Goal: Task Accomplishment & Management: Complete application form

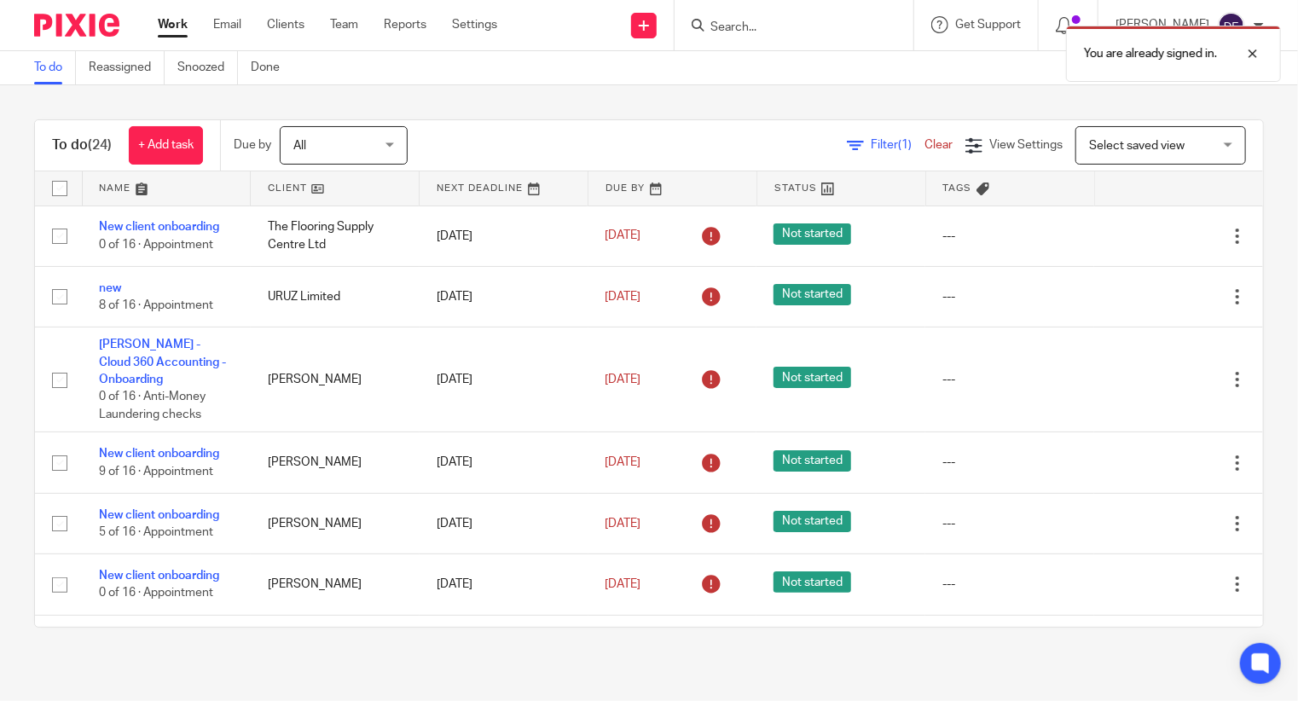
click at [658, 18] on div "You are already signed in." at bounding box center [965, 49] width 632 height 65
click at [668, 20] on div "You are already signed in." at bounding box center [965, 49] width 632 height 65
click at [649, 23] on icon at bounding box center [644, 25] width 10 height 10
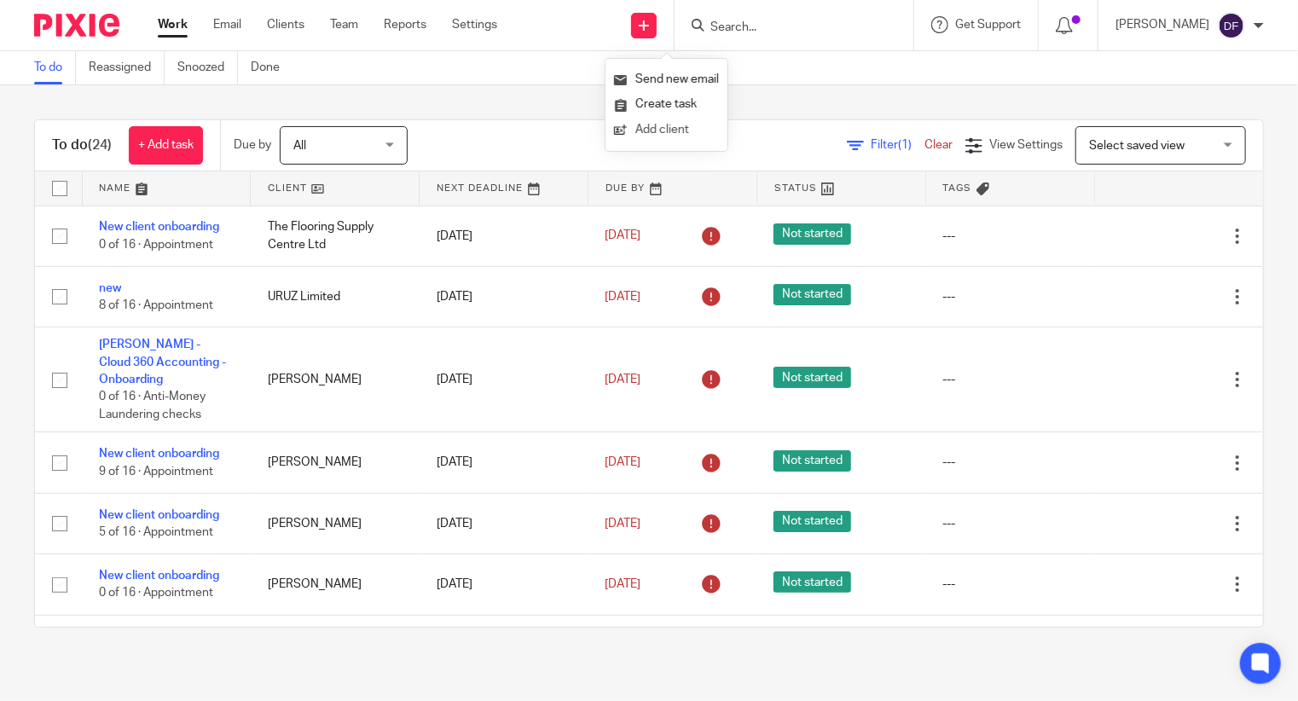
click at [664, 130] on link "Add client" at bounding box center [666, 130] width 105 height 25
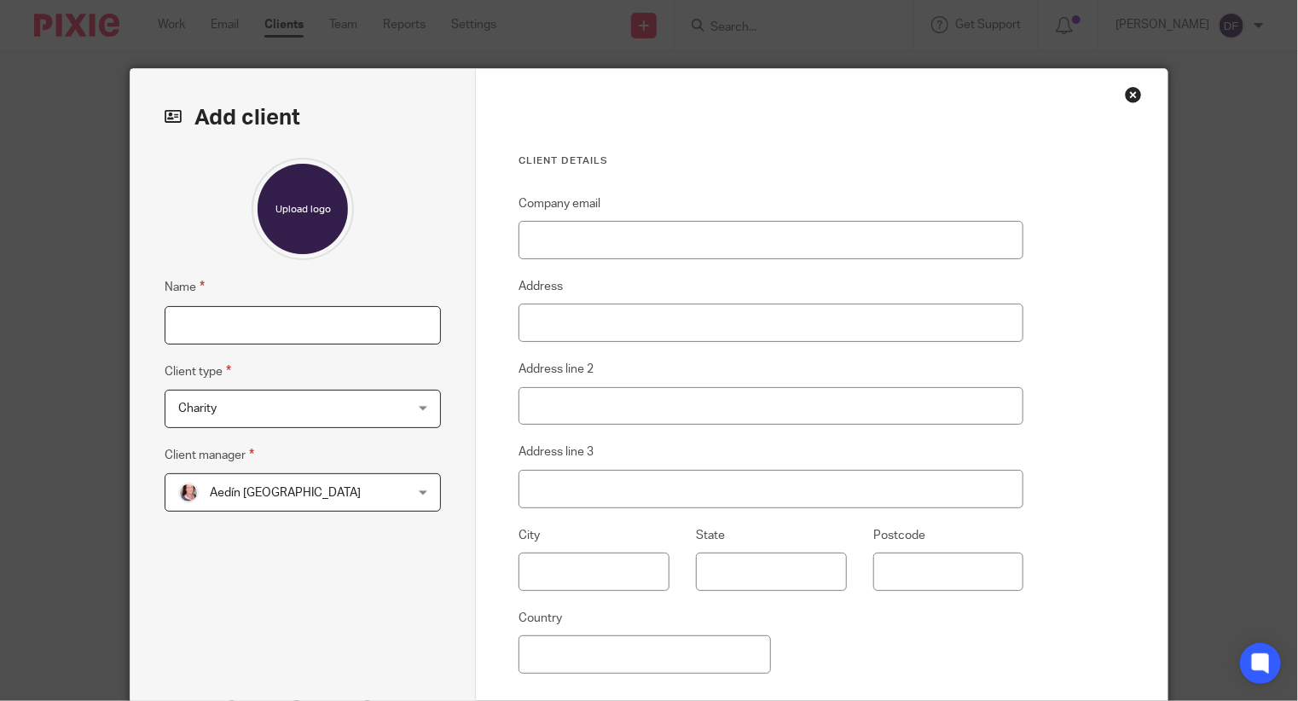
click at [216, 318] on input "Name" at bounding box center [303, 325] width 276 height 38
type input "Tenacity Games Limited"
click at [262, 411] on span "Charity" at bounding box center [283, 409] width 210 height 36
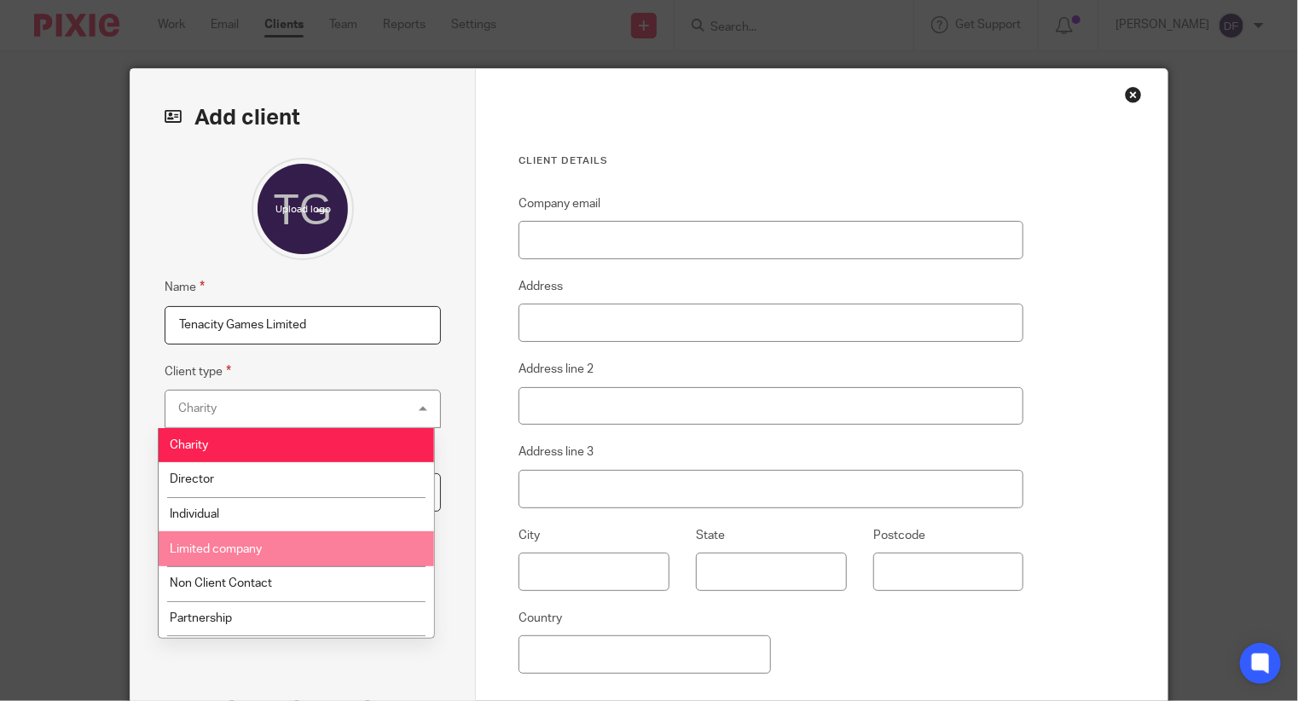
click at [223, 563] on li "Limited company" at bounding box center [296, 548] width 275 height 35
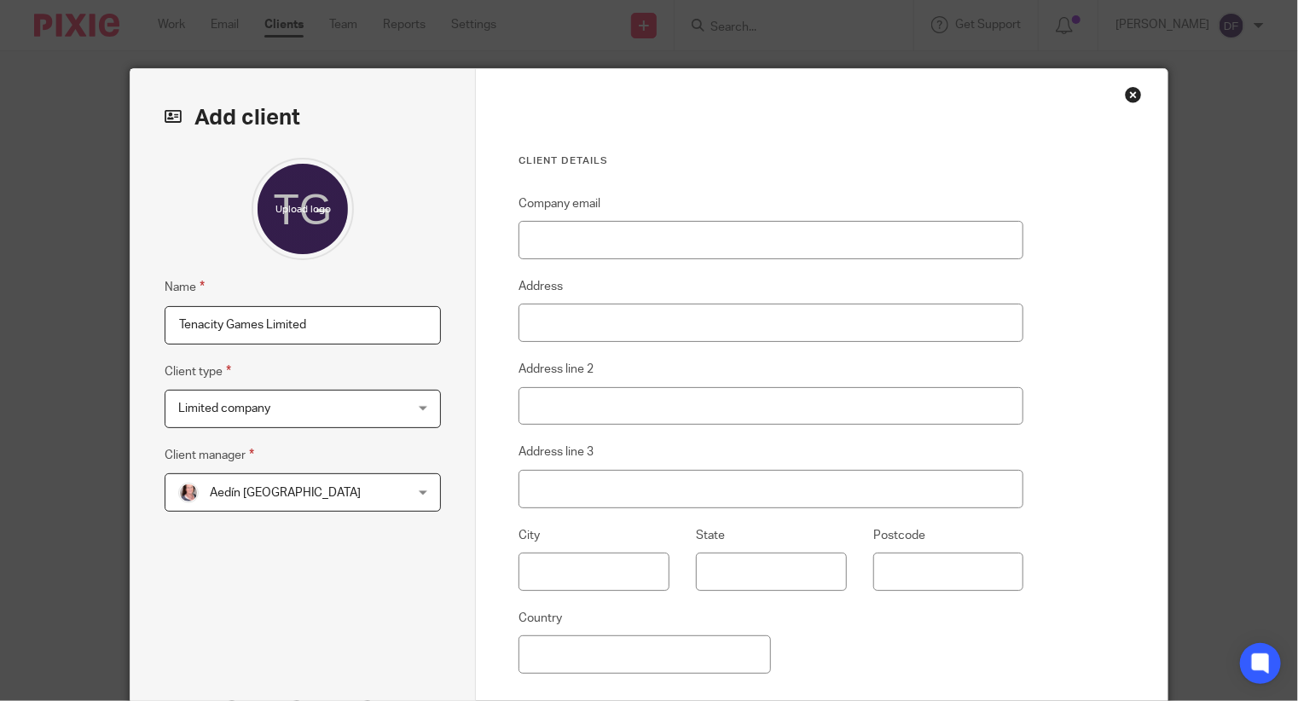
click at [332, 501] on span "Aedín [GEOGRAPHIC_DATA]" at bounding box center [283, 492] width 210 height 36
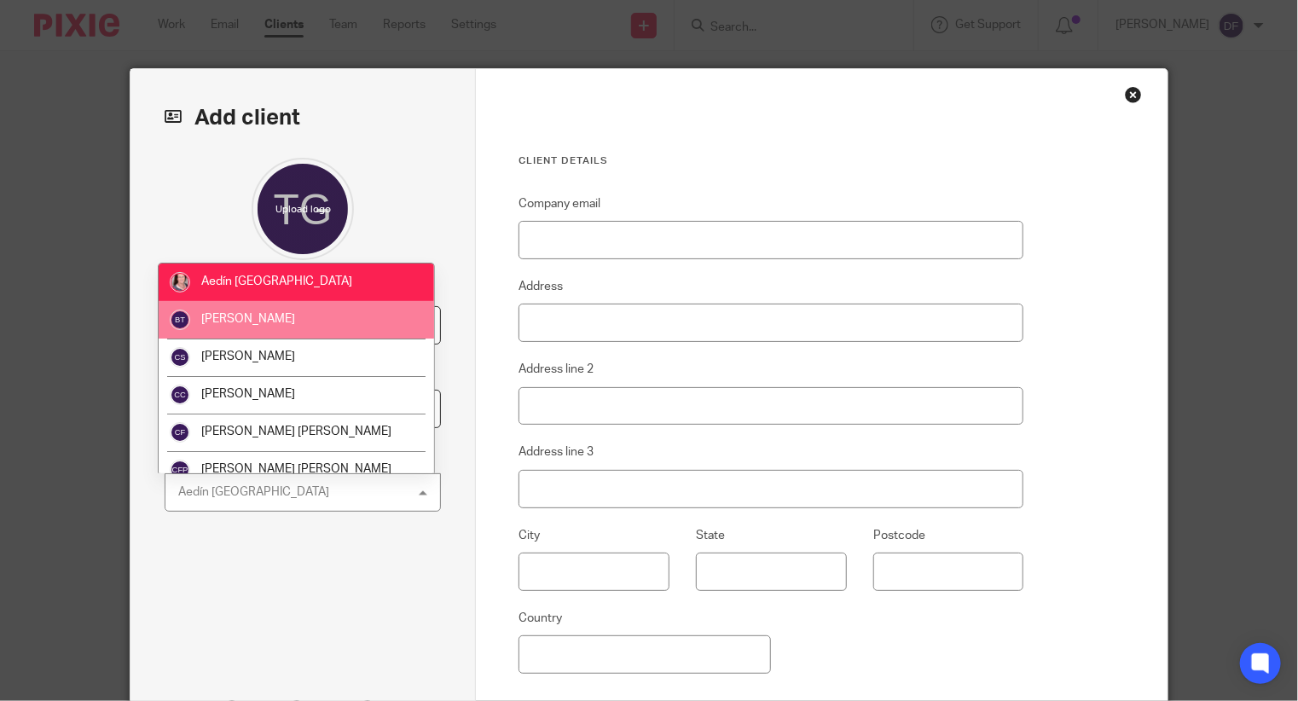
click at [290, 313] on li "[PERSON_NAME]" at bounding box center [296, 320] width 275 height 38
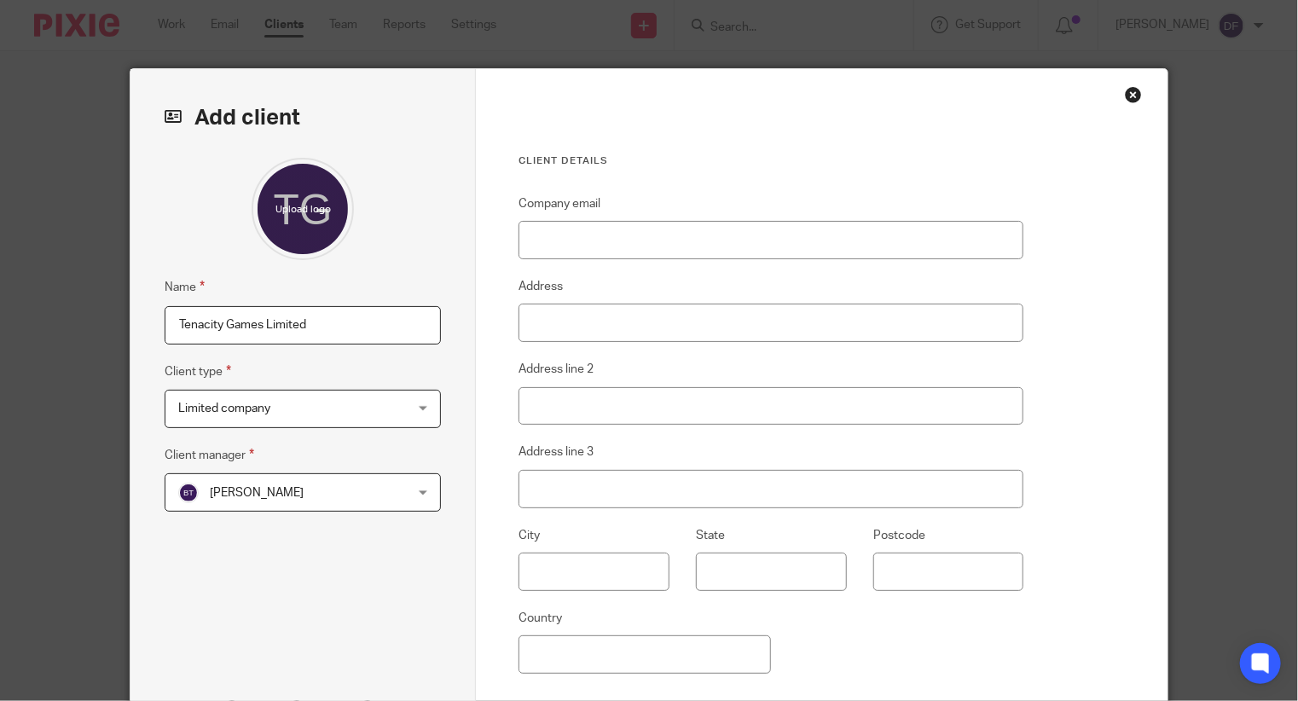
click at [590, 217] on fieldset "Company email" at bounding box center [770, 227] width 505 height 66
click at [593, 235] on input "Company email" at bounding box center [770, 240] width 505 height 38
click at [564, 320] on input "Address" at bounding box center [770, 323] width 505 height 38
paste input "787959"
type input "787959"
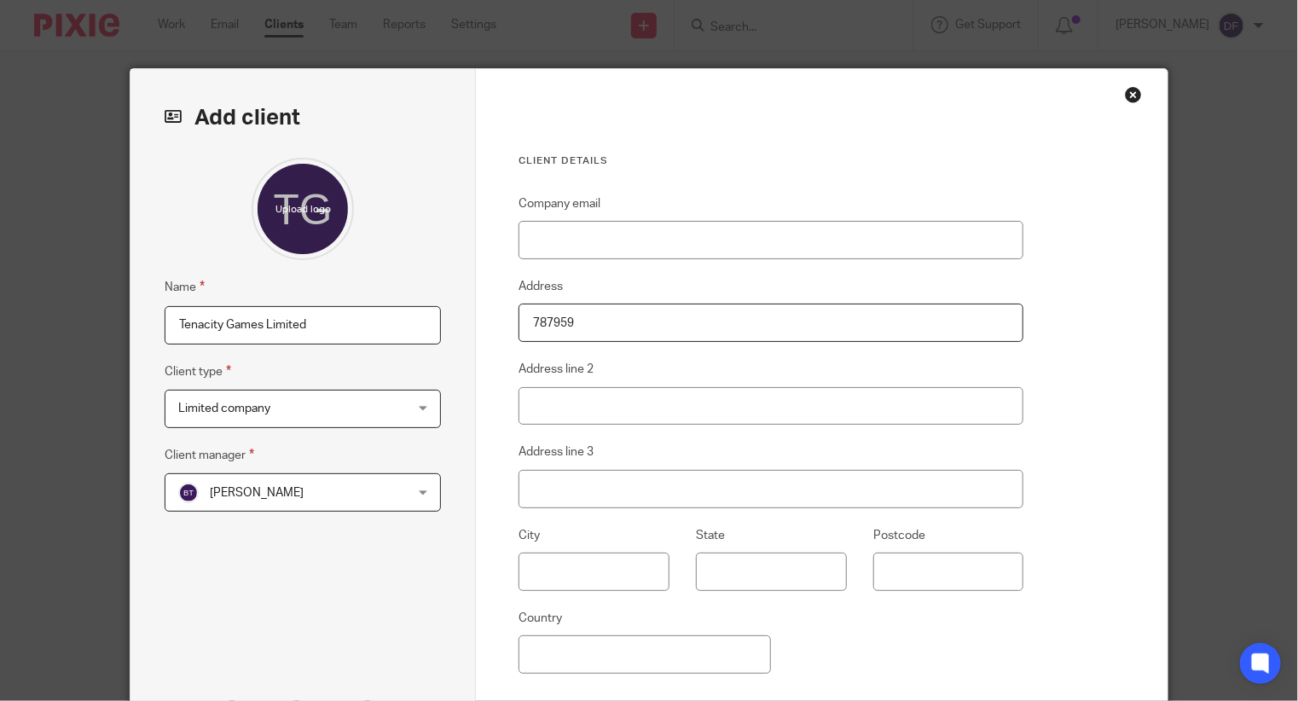
drag, startPoint x: 595, startPoint y: 325, endPoint x: 495, endPoint y: 322, distance: 100.6
click at [497, 323] on div "Client details Company email Address 787959 Address line 2 Address line 3 City …" at bounding box center [821, 440] width 691 height 743
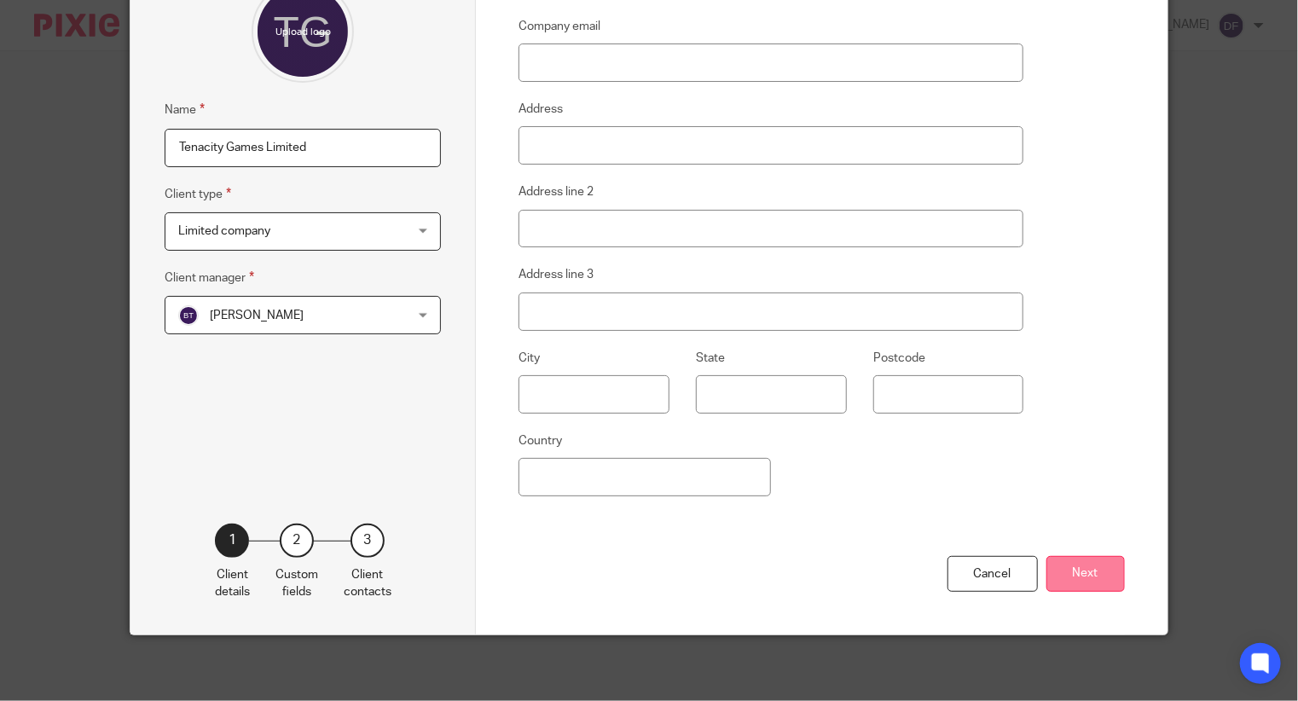
click at [1081, 581] on button "Next" at bounding box center [1085, 574] width 78 height 37
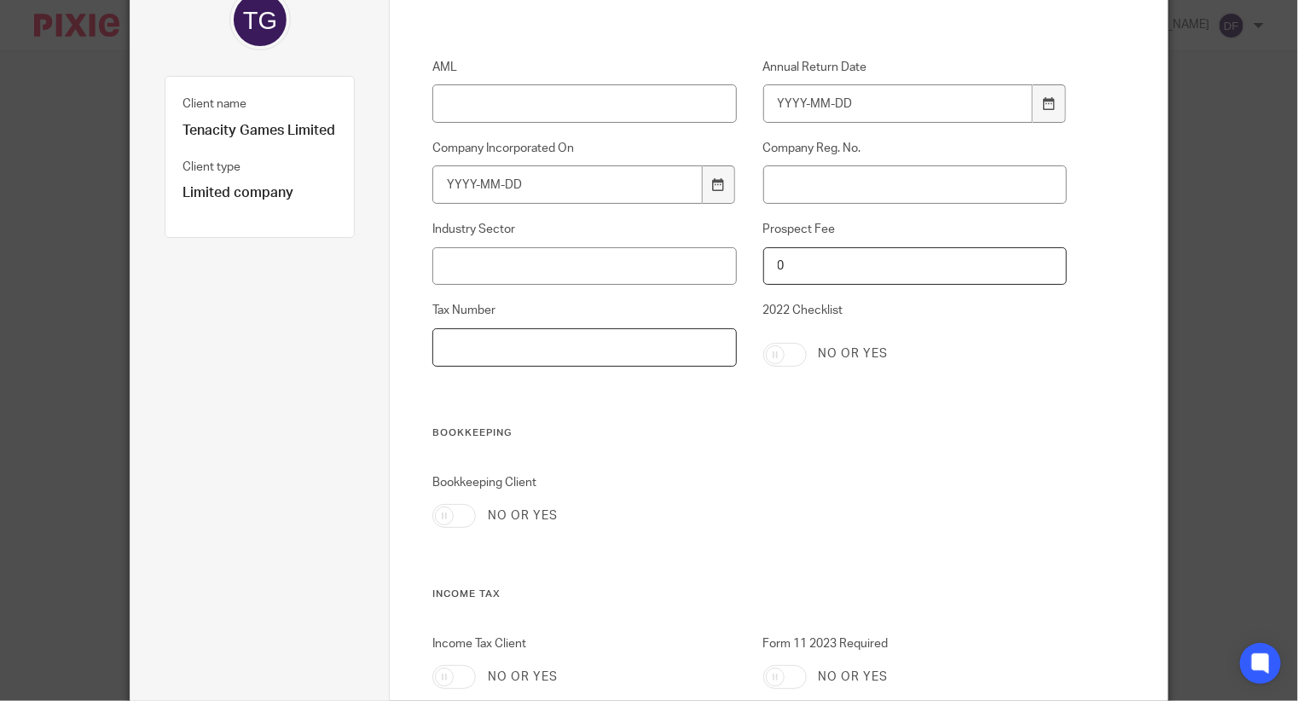
click at [567, 334] on input "Tax Number" at bounding box center [584, 347] width 304 height 38
click at [856, 192] on input "Company Reg. No." at bounding box center [915, 184] width 304 height 38
paste input "787959"
click at [789, 182] on input "787959" at bounding box center [915, 184] width 304 height 38
type input "787959"
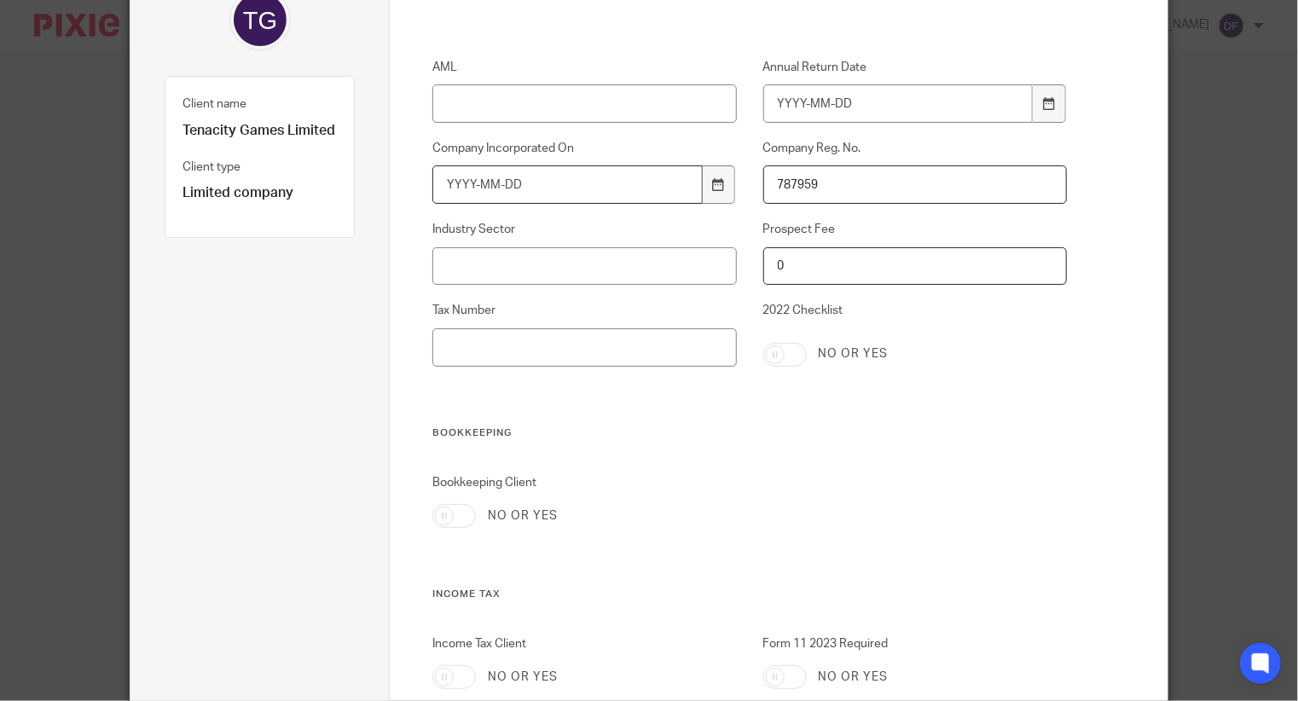
click at [454, 184] on input "Company Incorporated On" at bounding box center [566, 184] width 269 height 38
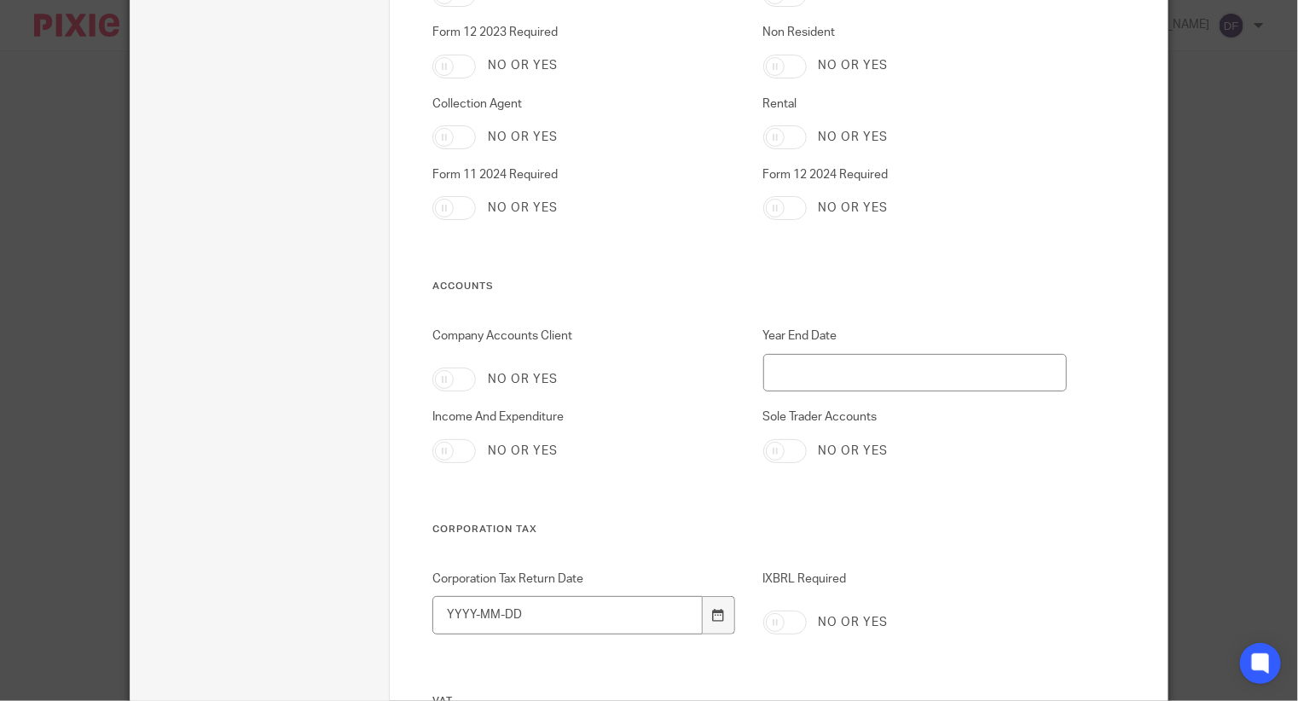
scroll to position [945, 0]
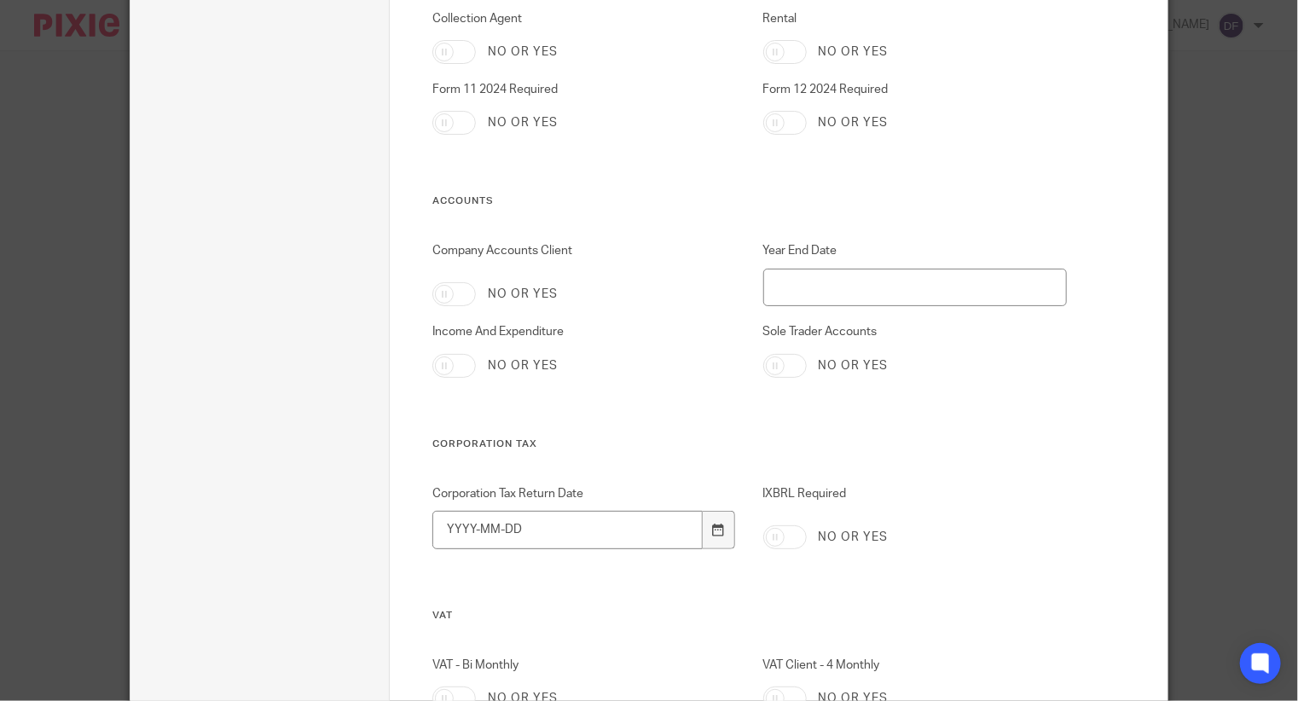
type input "2025-05-06"
click at [459, 290] on input "Company Accounts Client" at bounding box center [453, 294] width 43 height 24
checkbox input "true"
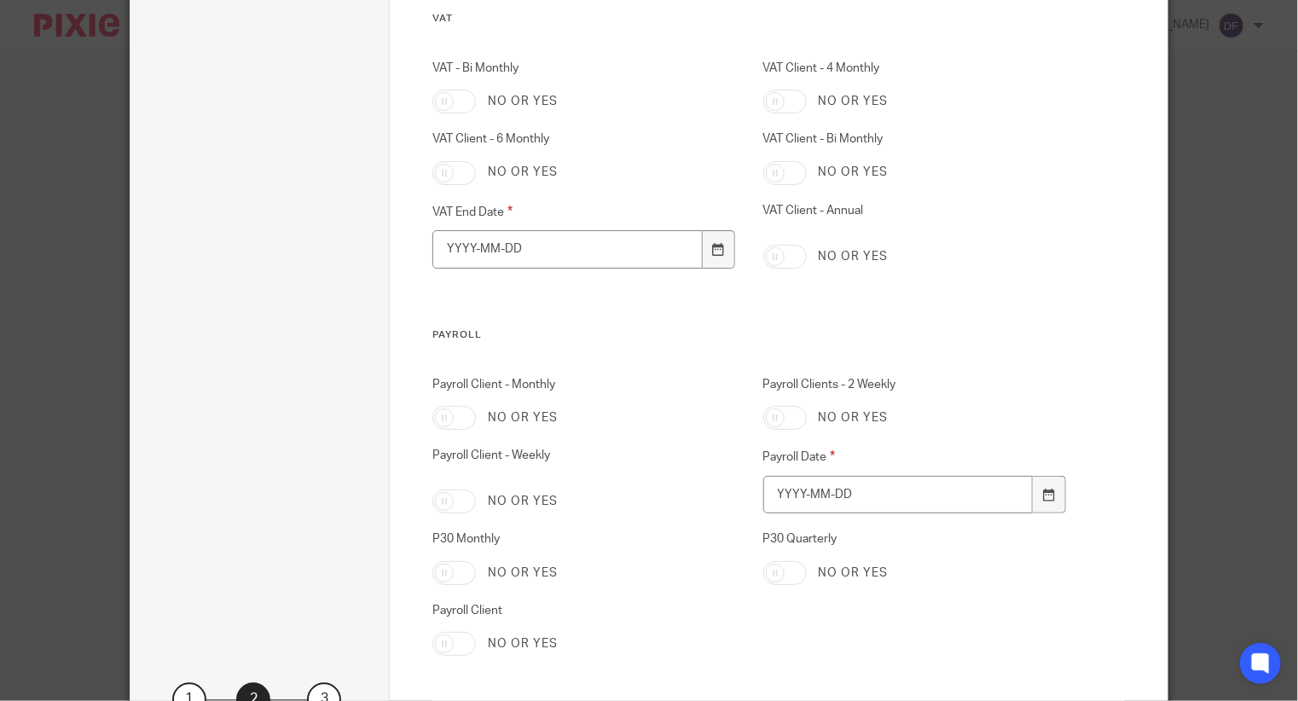
scroll to position [1704, 0]
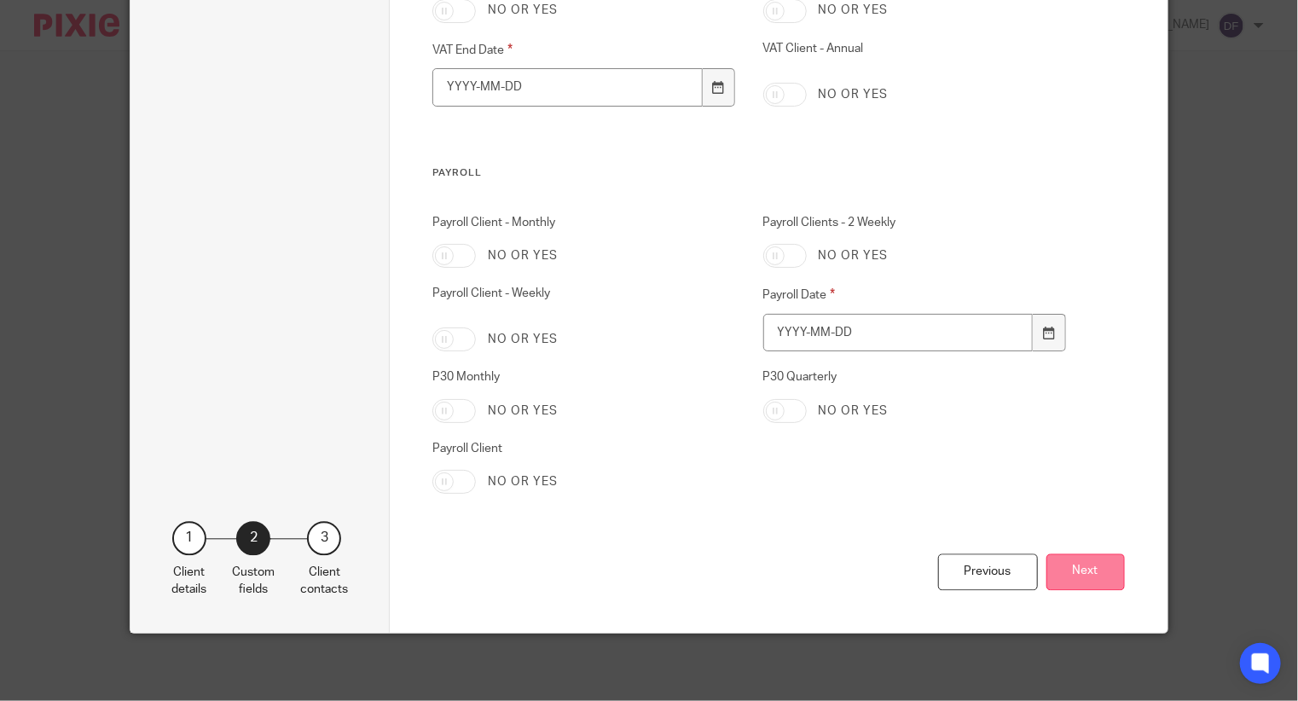
click at [1079, 554] on button "Next" at bounding box center [1085, 571] width 78 height 37
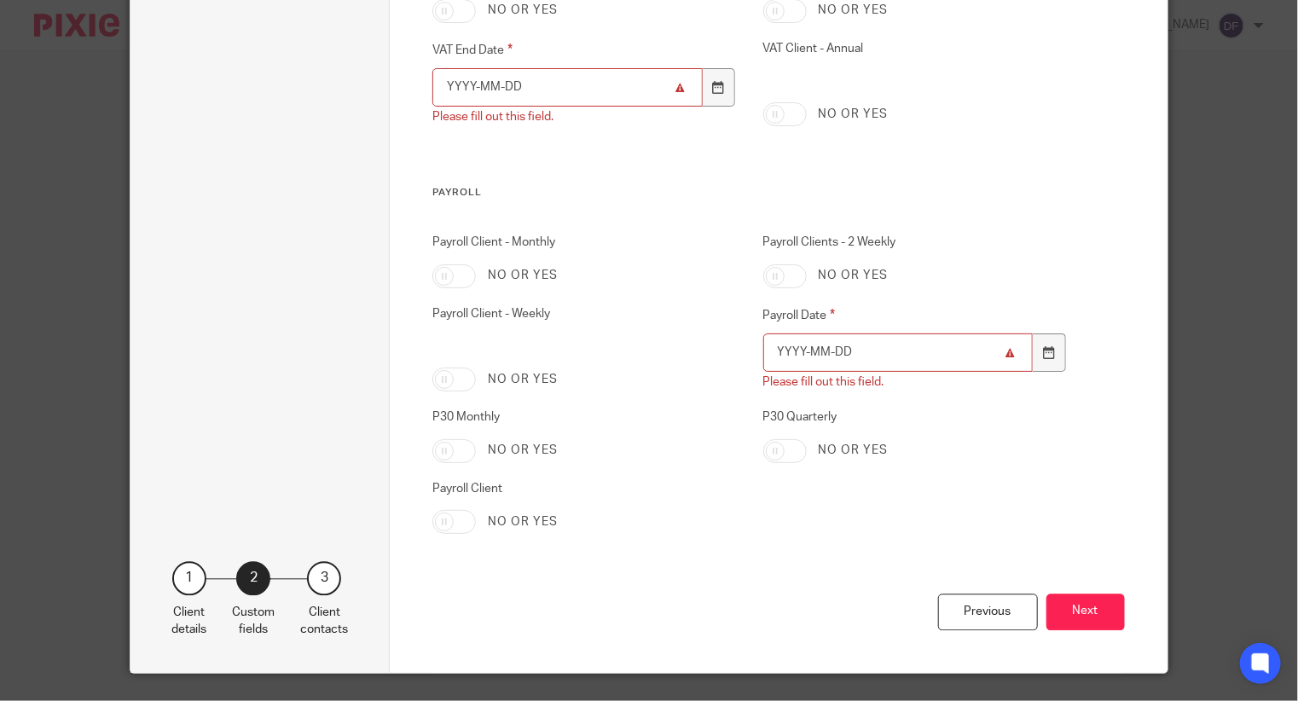
click at [448, 86] on input "VAT End Date" at bounding box center [566, 87] width 269 height 38
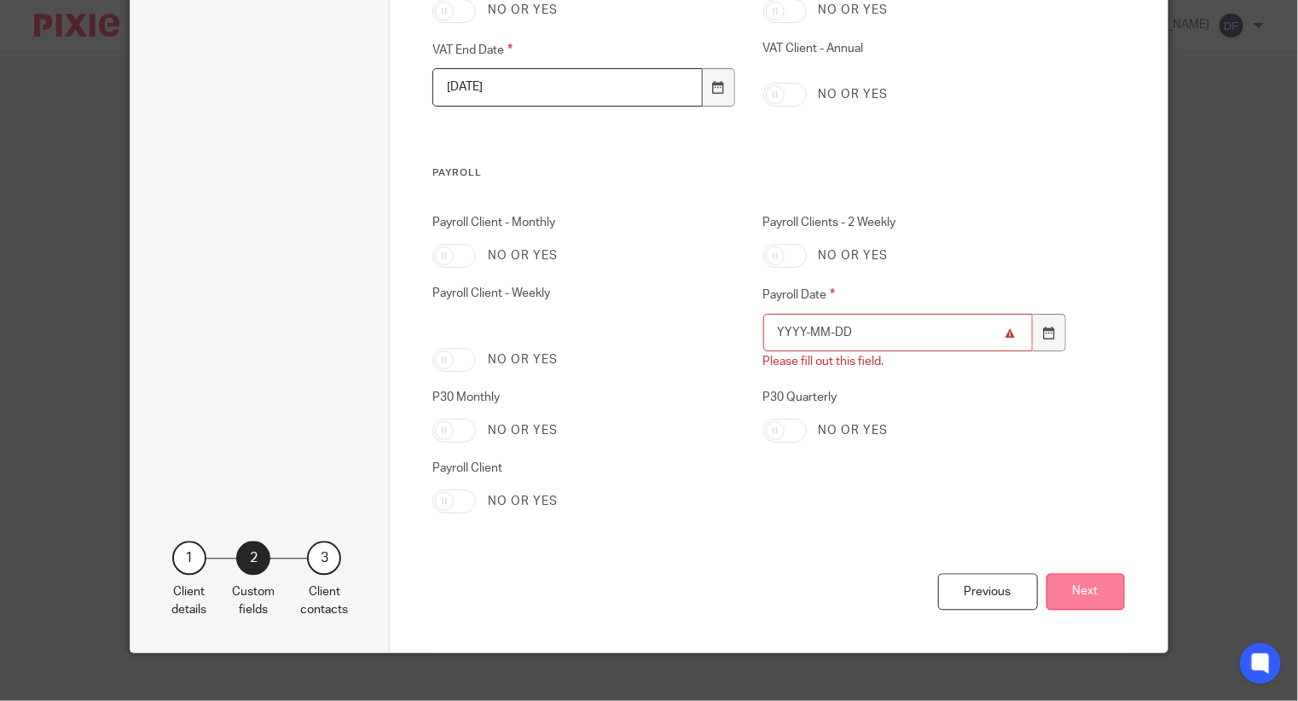
type input "[DATE]"
click at [1102, 594] on button "Next" at bounding box center [1085, 591] width 78 height 37
click at [831, 348] on input "Payroll Date" at bounding box center [897, 333] width 269 height 38
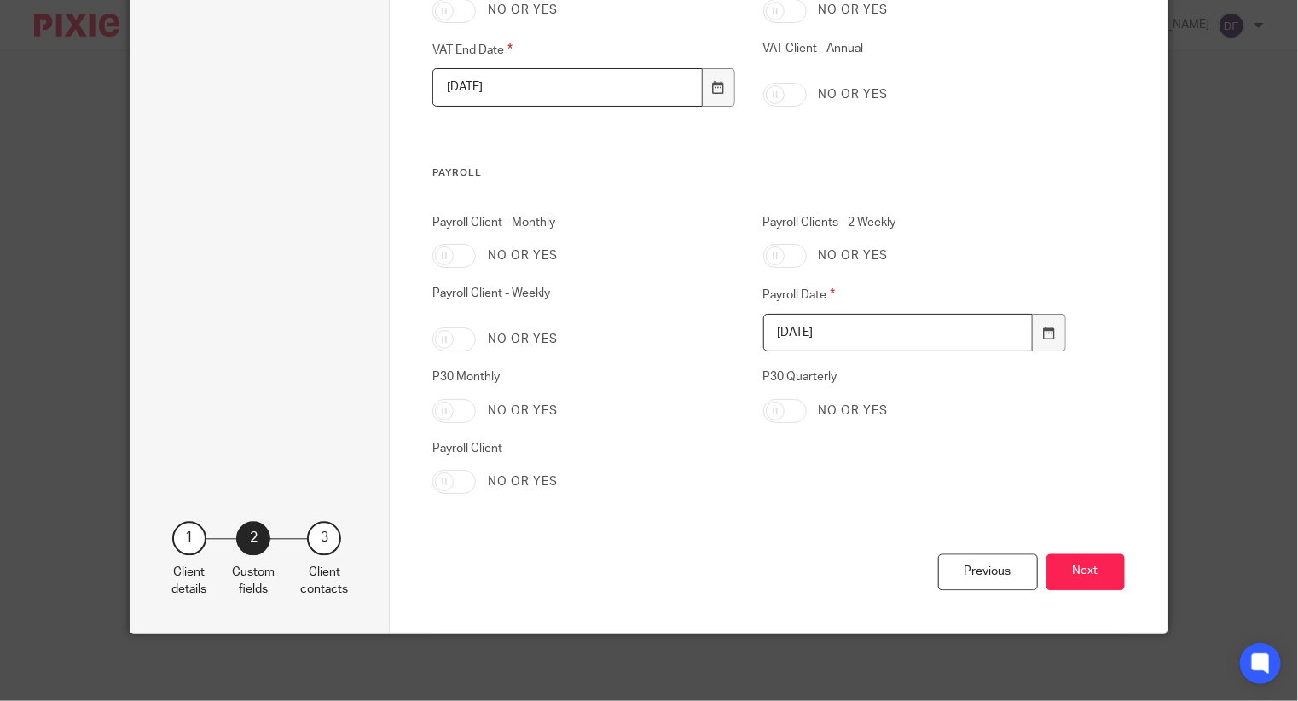
type input "[DATE]"
click at [1037, 553] on div "Previous Next" at bounding box center [778, 592] width 692 height 79
click at [1047, 556] on button "Next" at bounding box center [1085, 571] width 78 height 37
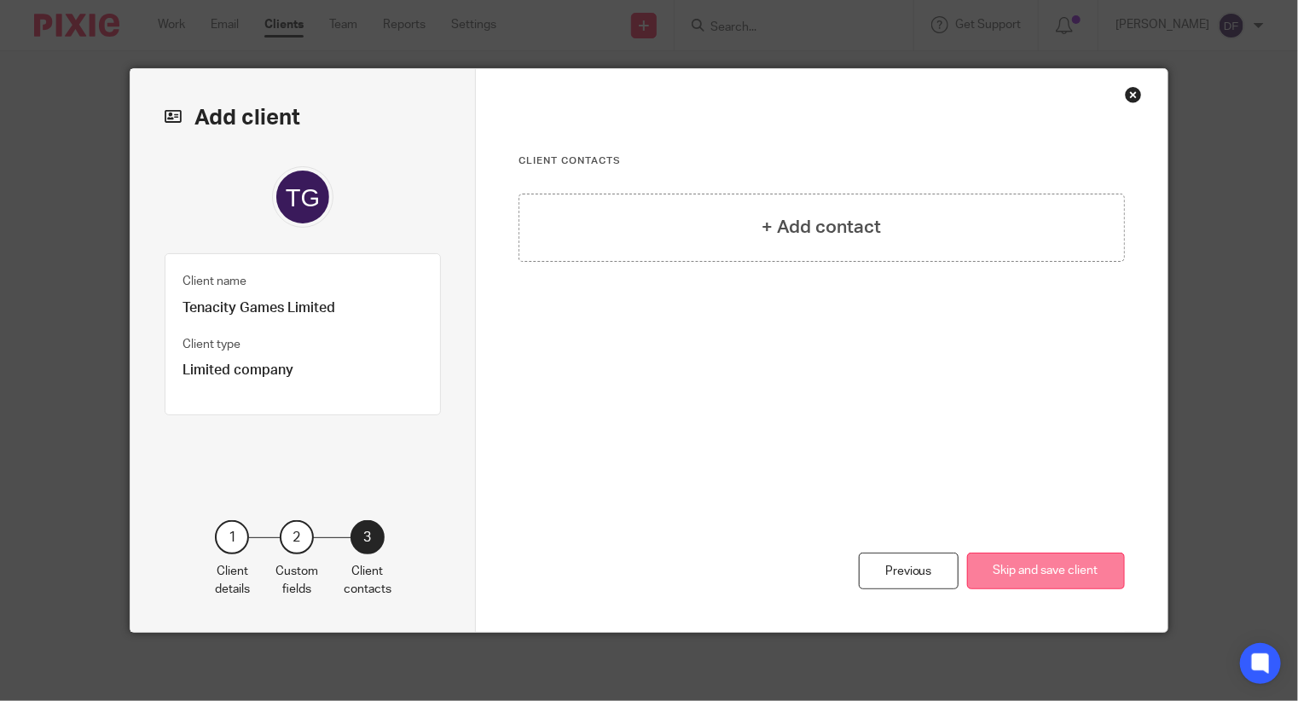
scroll to position [0, 0]
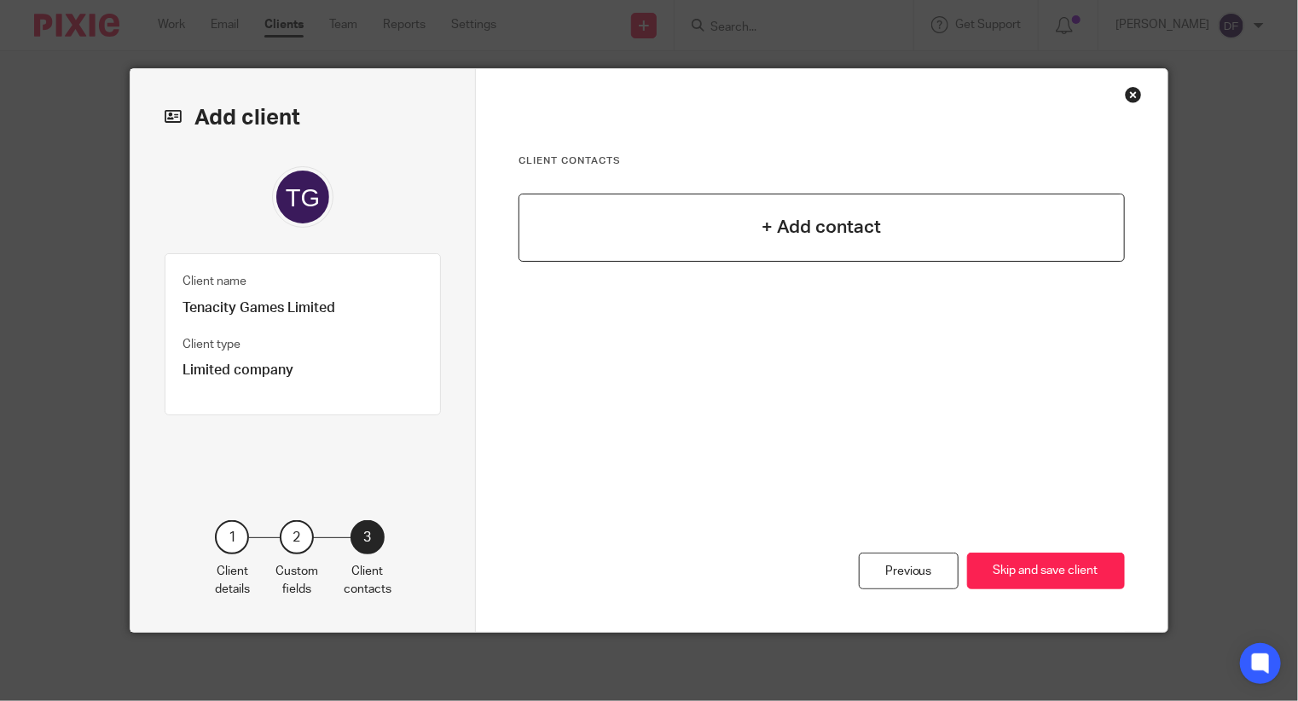
click at [836, 236] on h4 "+ Add contact" at bounding box center [821, 227] width 119 height 26
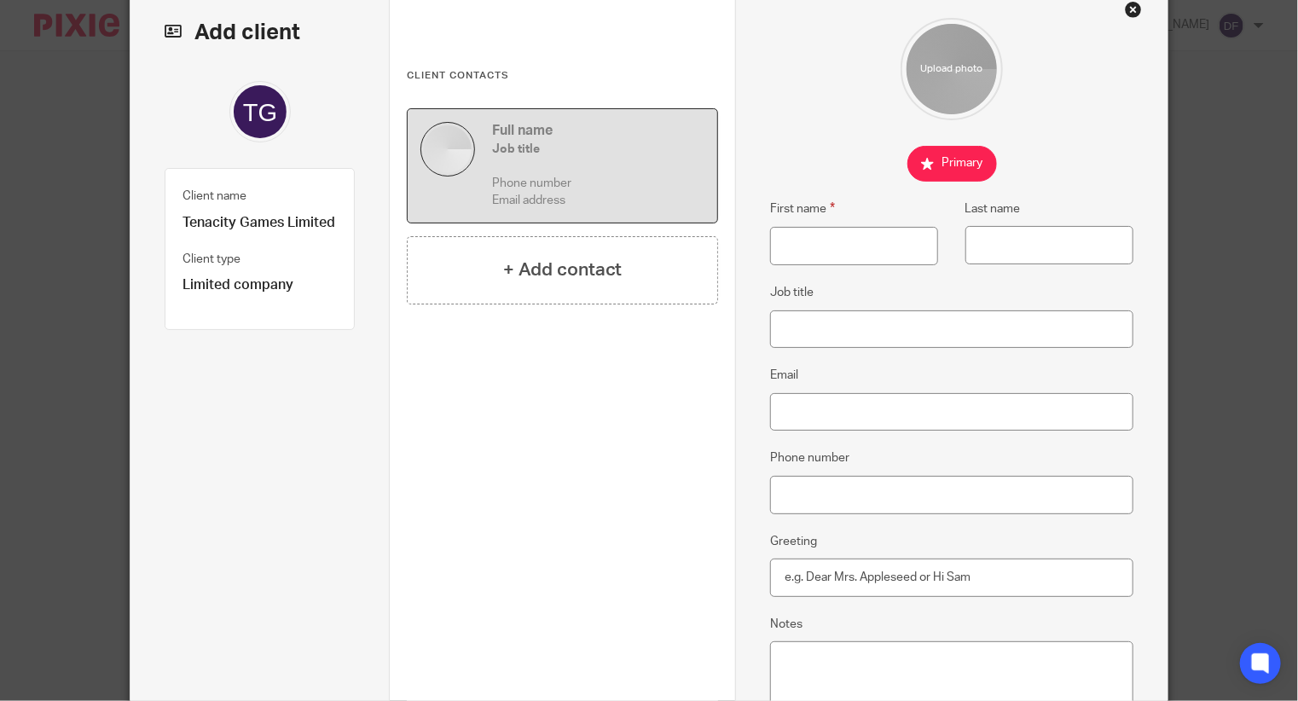
scroll to position [304, 0]
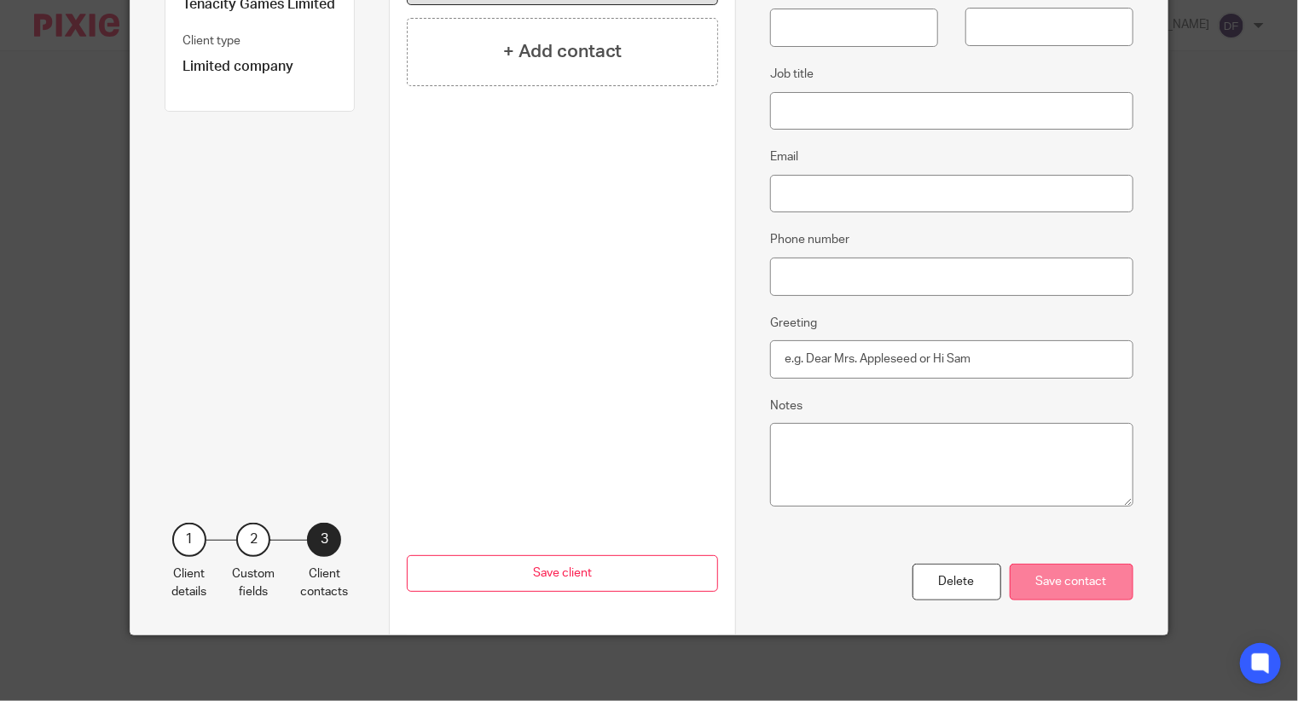
click at [1073, 587] on div "Save contact" at bounding box center [1072, 582] width 124 height 37
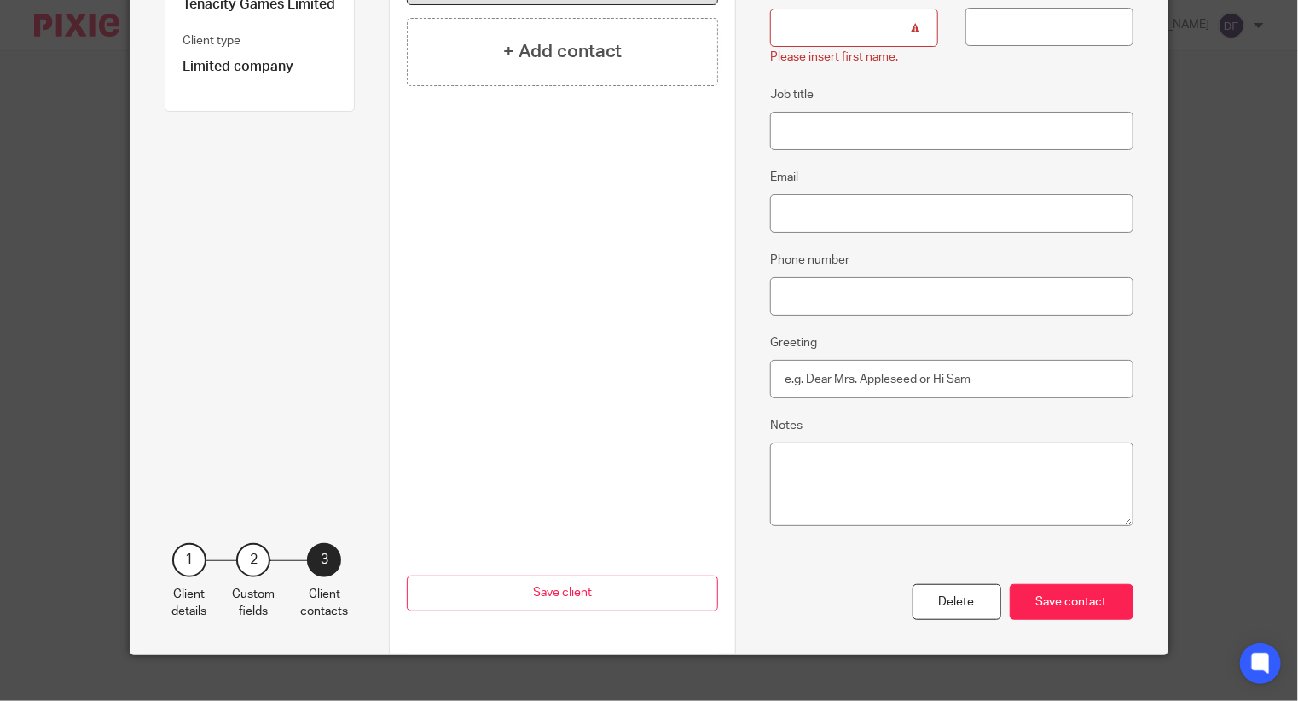
scroll to position [0, 0]
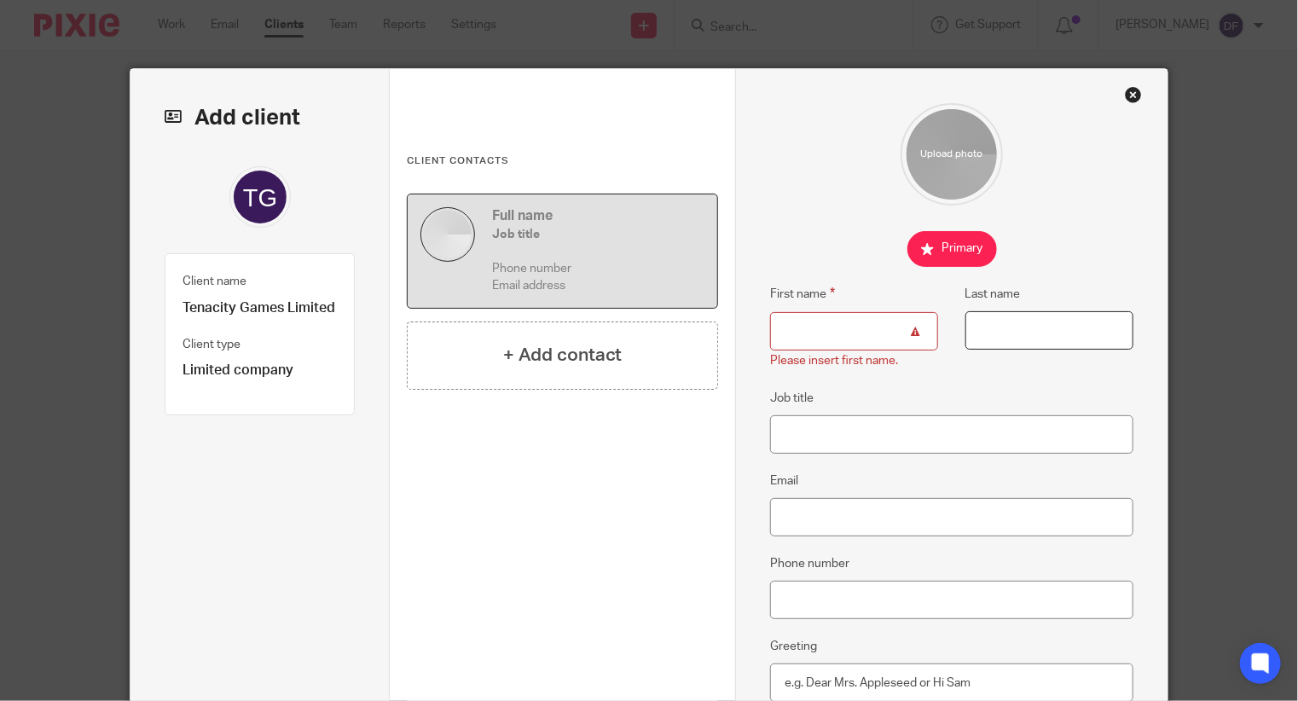
click at [1027, 325] on input "Last name" at bounding box center [1049, 330] width 168 height 38
click at [783, 339] on input "First name" at bounding box center [854, 331] width 168 height 38
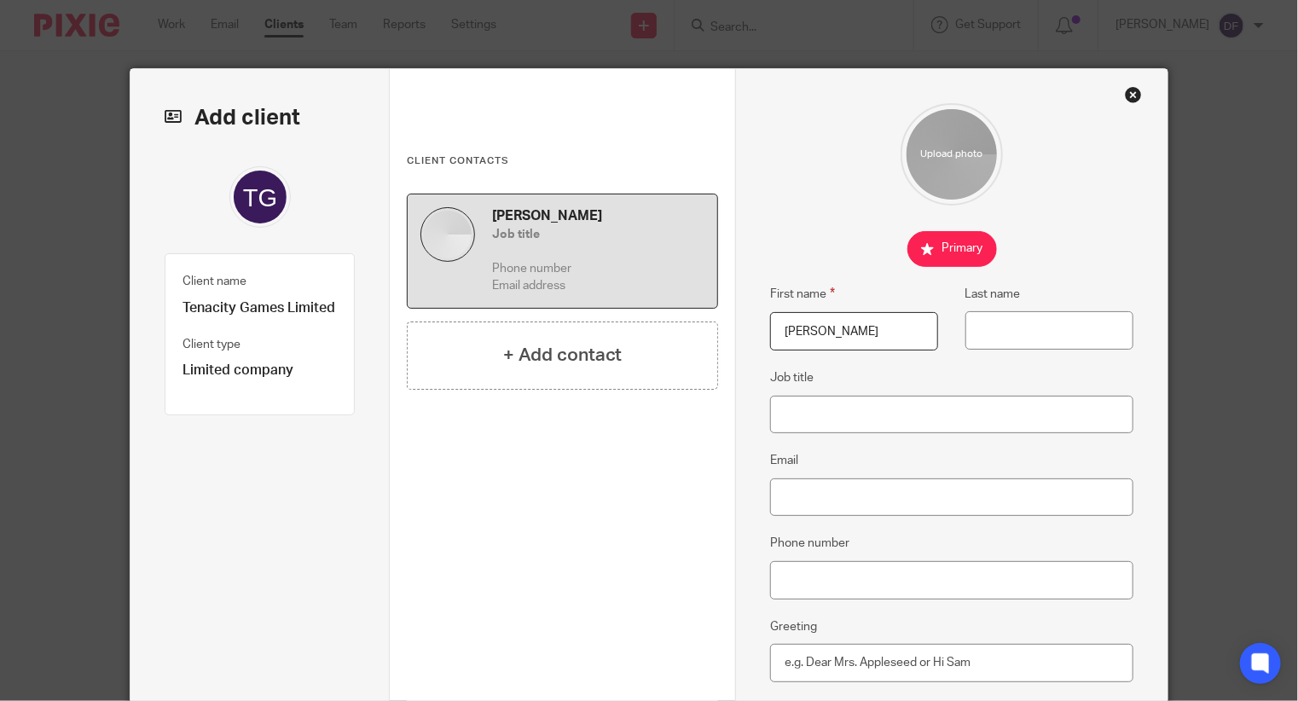
drag, startPoint x: 864, startPoint y: 332, endPoint x: 726, endPoint y: 321, distance: 138.5
click at [727, 321] on div "Add client Client name Tenacity Games Limited Client type Limited company 1 Cli…" at bounding box center [648, 503] width 1037 height 869
paste input "Krisztian Csarodai-Nagy"
drag, startPoint x: 839, startPoint y: 327, endPoint x: 945, endPoint y: 328, distance: 105.7
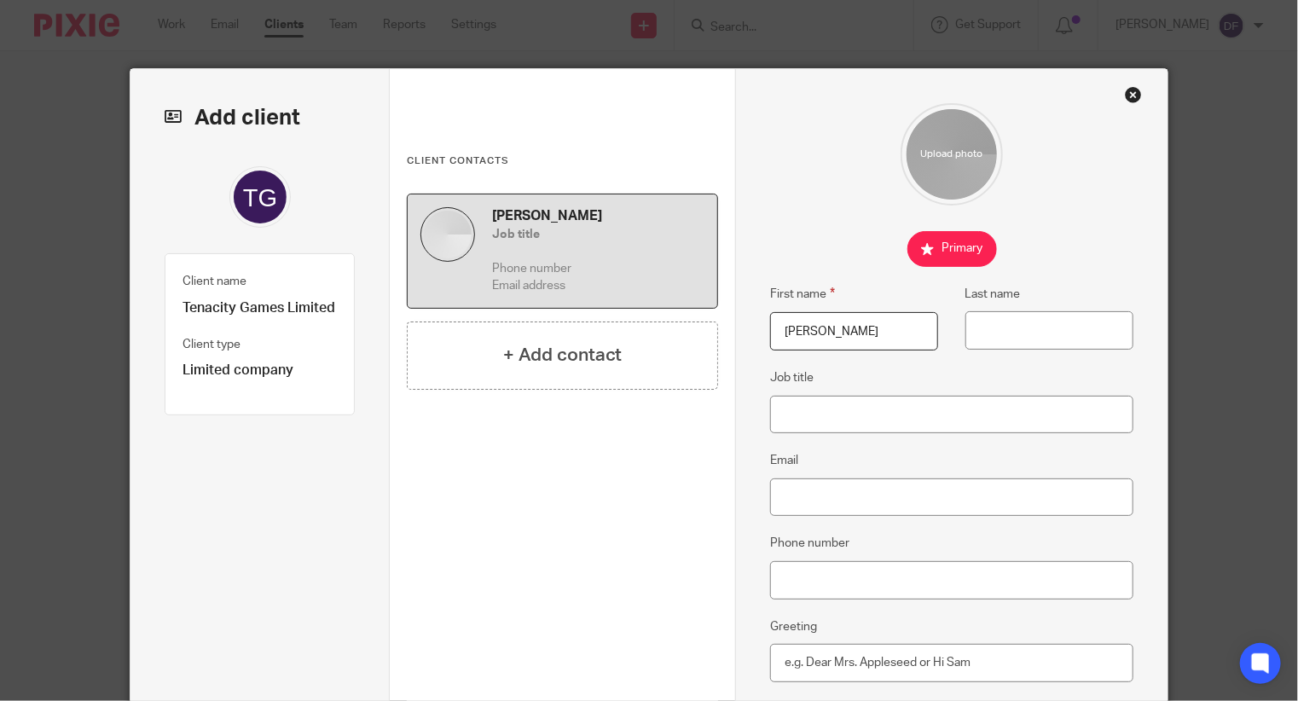
click at [945, 328] on div "First name Krisztian Csarodai-Nagy Last name" at bounding box center [939, 326] width 390 height 84
type input "Krisztian"
click at [975, 336] on input "Last name" at bounding box center [1049, 330] width 168 height 38
paste input "Csarodai-Nagy"
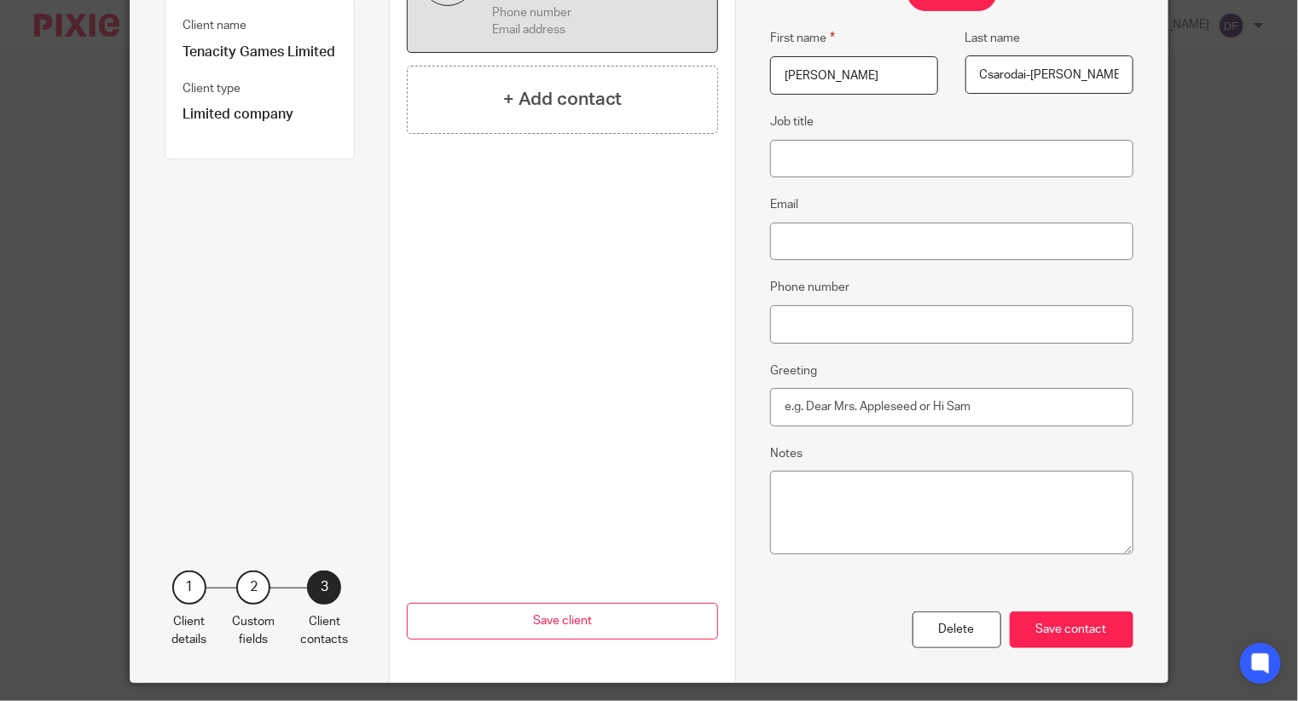
scroll to position [304, 0]
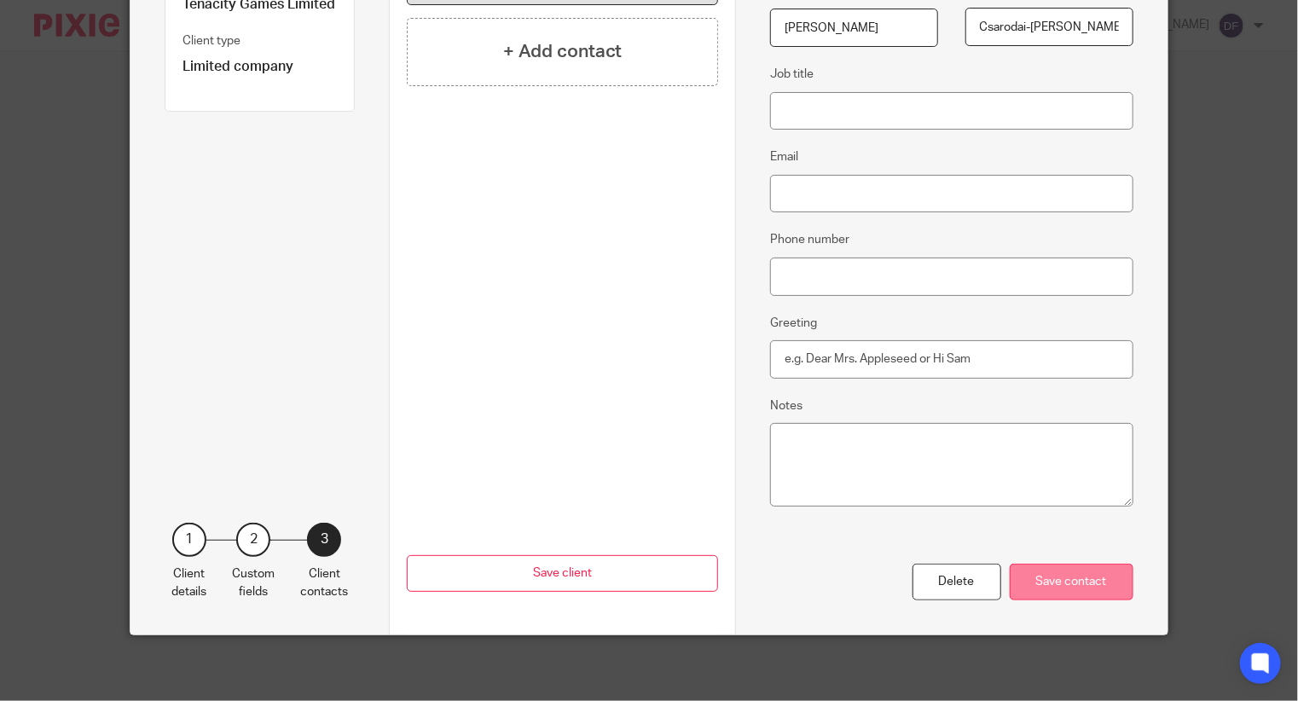
type input "Csarodai-Nagy"
click at [1075, 580] on div "Save contact" at bounding box center [1072, 582] width 124 height 37
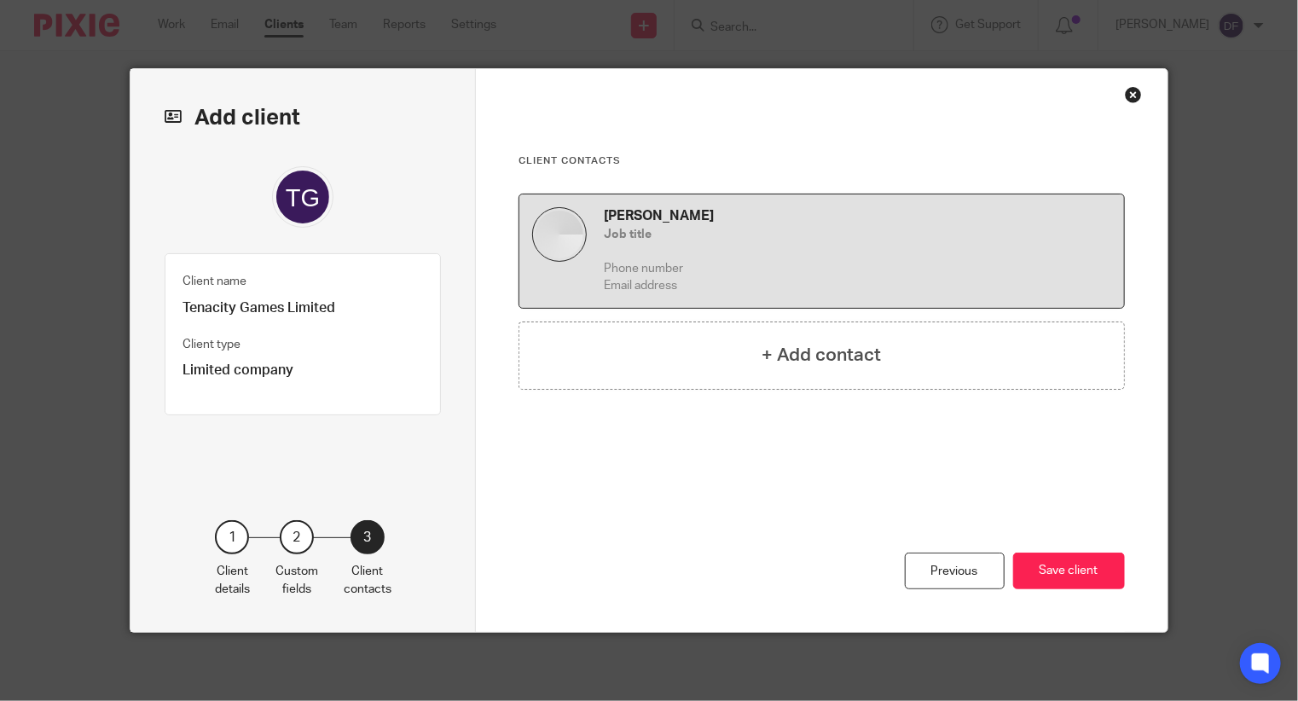
scroll to position [0, 0]
click at [1064, 556] on button "Save client" at bounding box center [1069, 571] width 112 height 37
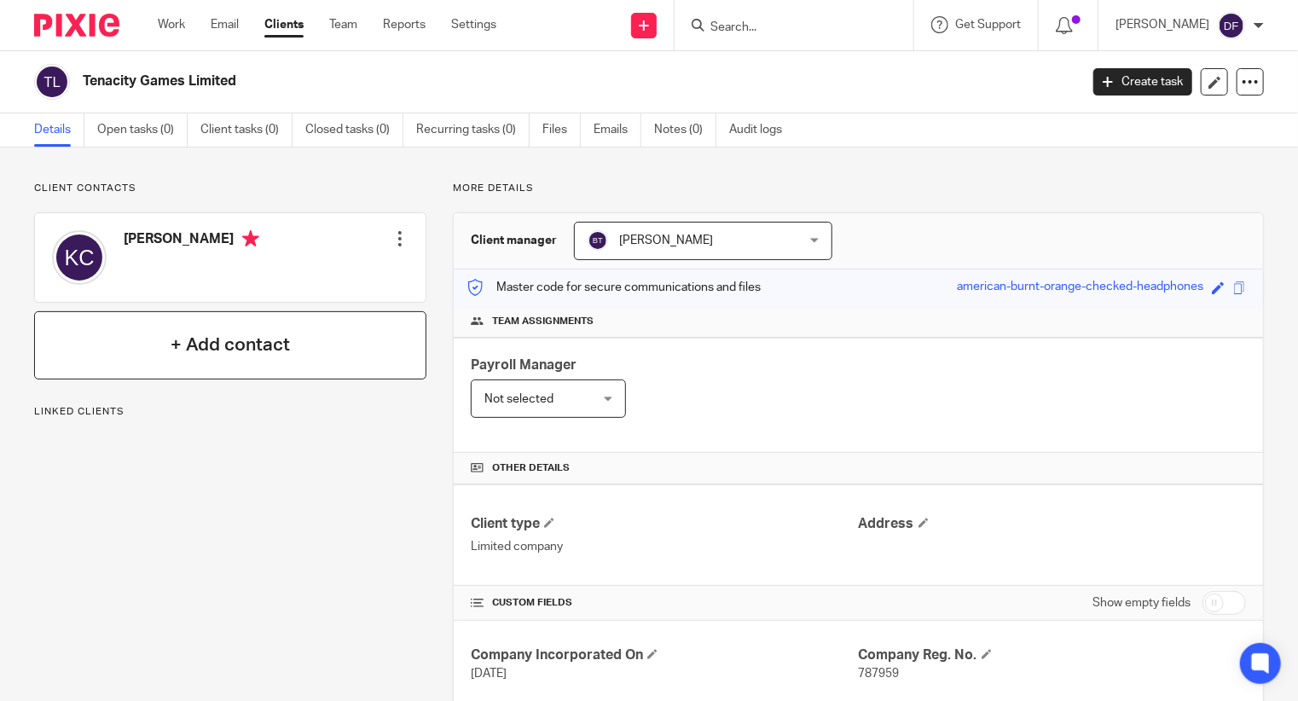
click at [263, 337] on h4 "+ Add contact" at bounding box center [230, 345] width 119 height 26
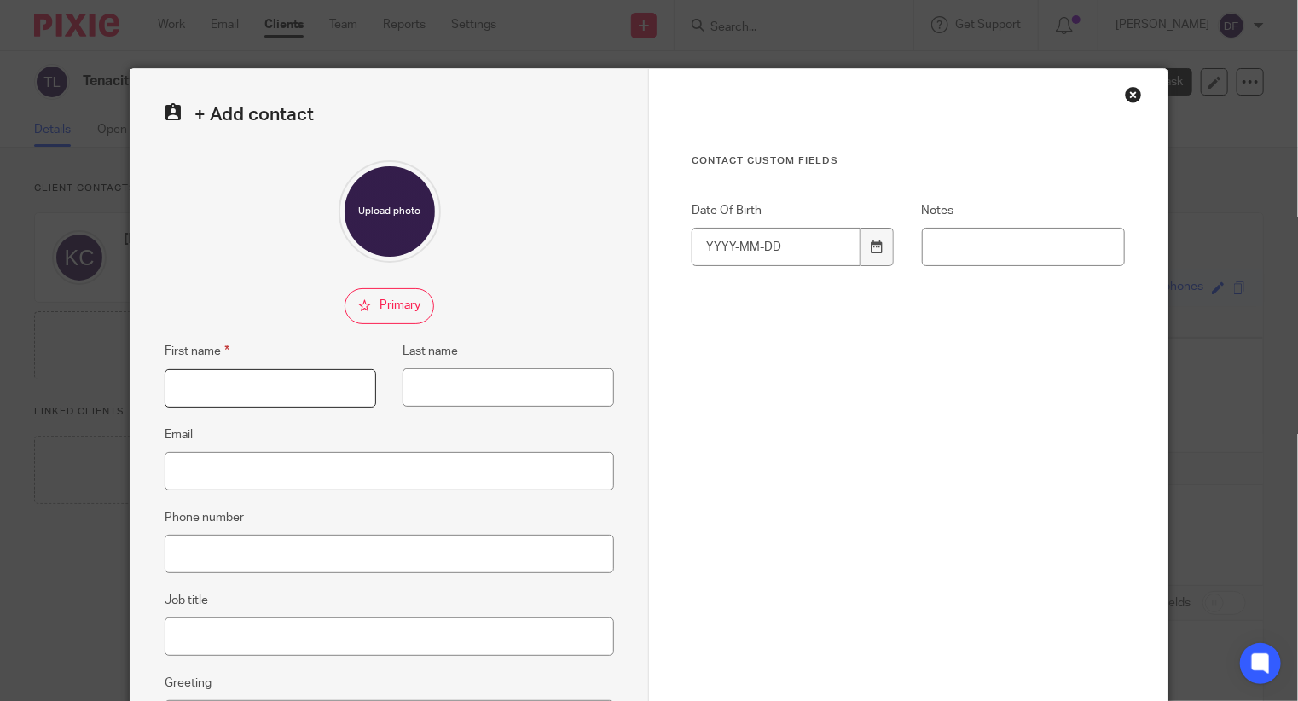
click at [197, 379] on input "First name" at bounding box center [270, 388] width 211 height 38
paste input "Alexander Frini"
type input "Alexander Frini"
click at [464, 385] on input "Last name" at bounding box center [507, 387] width 211 height 38
paste input "Alexander Frini"
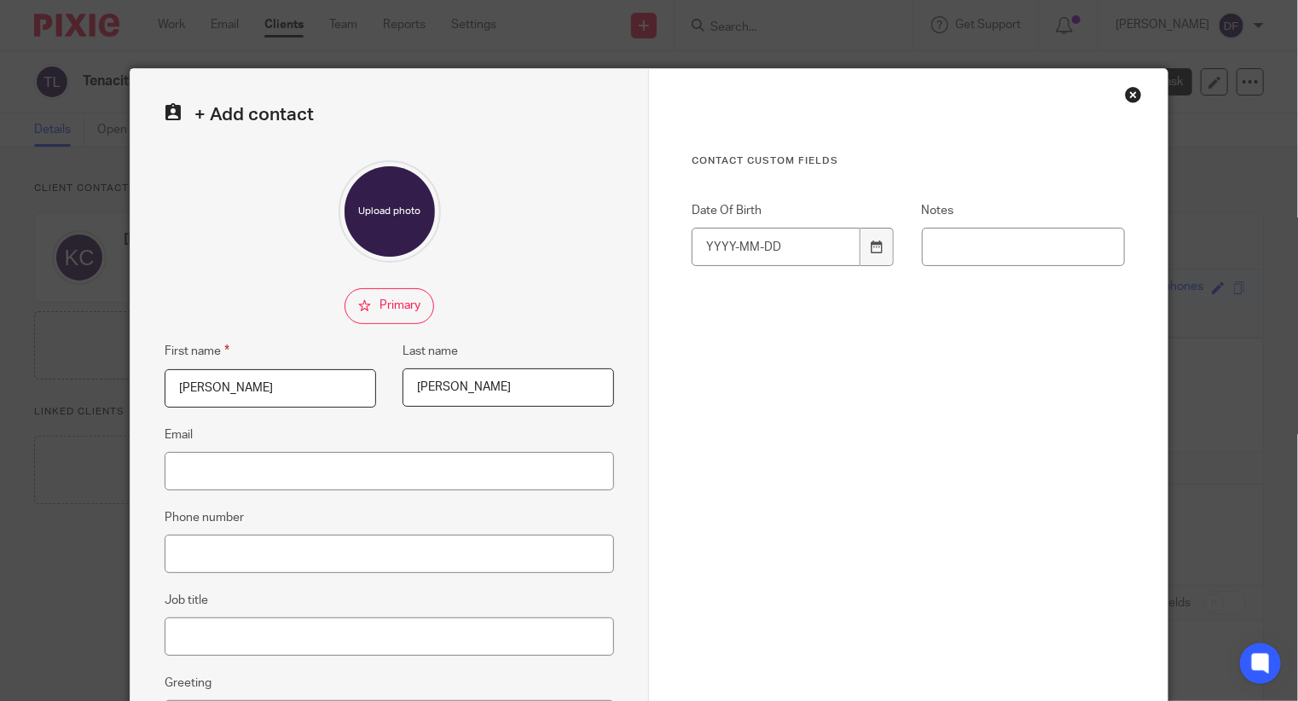
drag, startPoint x: 483, startPoint y: 382, endPoint x: 317, endPoint y: 379, distance: 165.4
click at [329, 380] on div "First name Alexander Frini Last name Alexander Frini" at bounding box center [376, 383] width 476 height 84
type input "Frini"
drag, startPoint x: 286, startPoint y: 386, endPoint x: 248, endPoint y: 382, distance: 37.8
click at [248, 382] on input "Alexander Frini" at bounding box center [270, 388] width 211 height 38
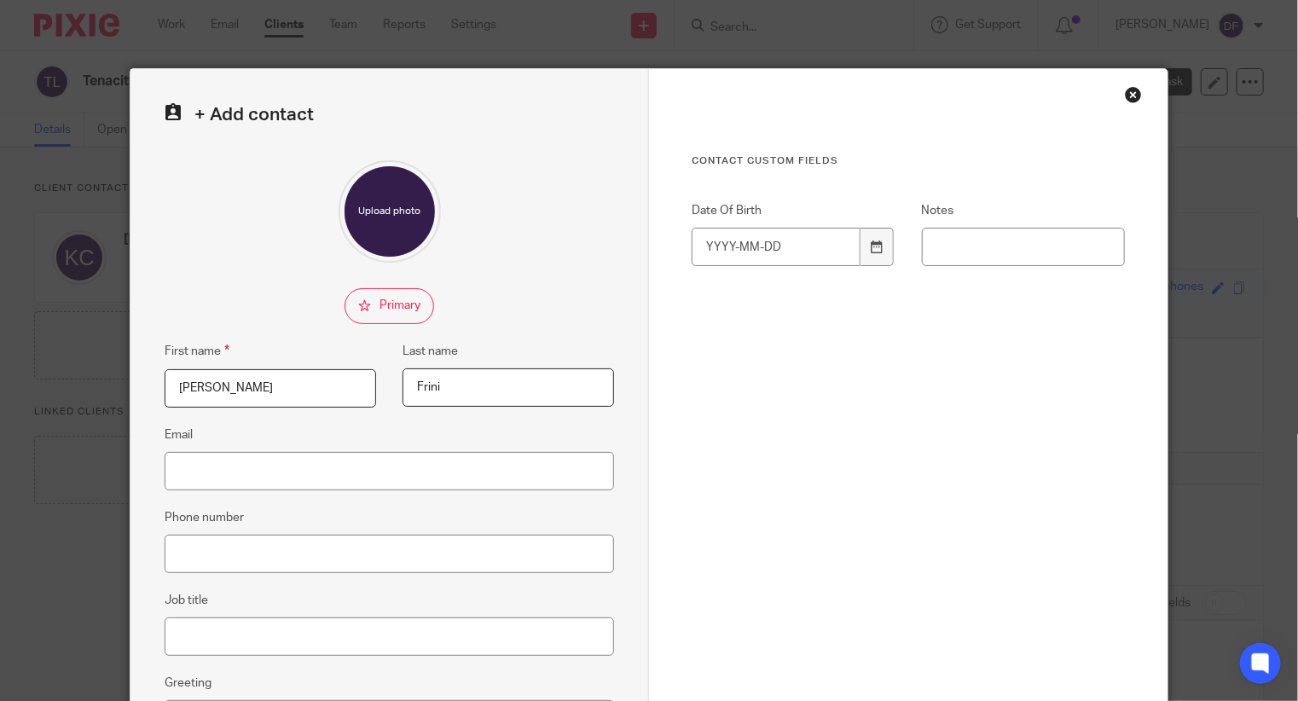
click at [195, 382] on input "Alexander" at bounding box center [270, 388] width 211 height 38
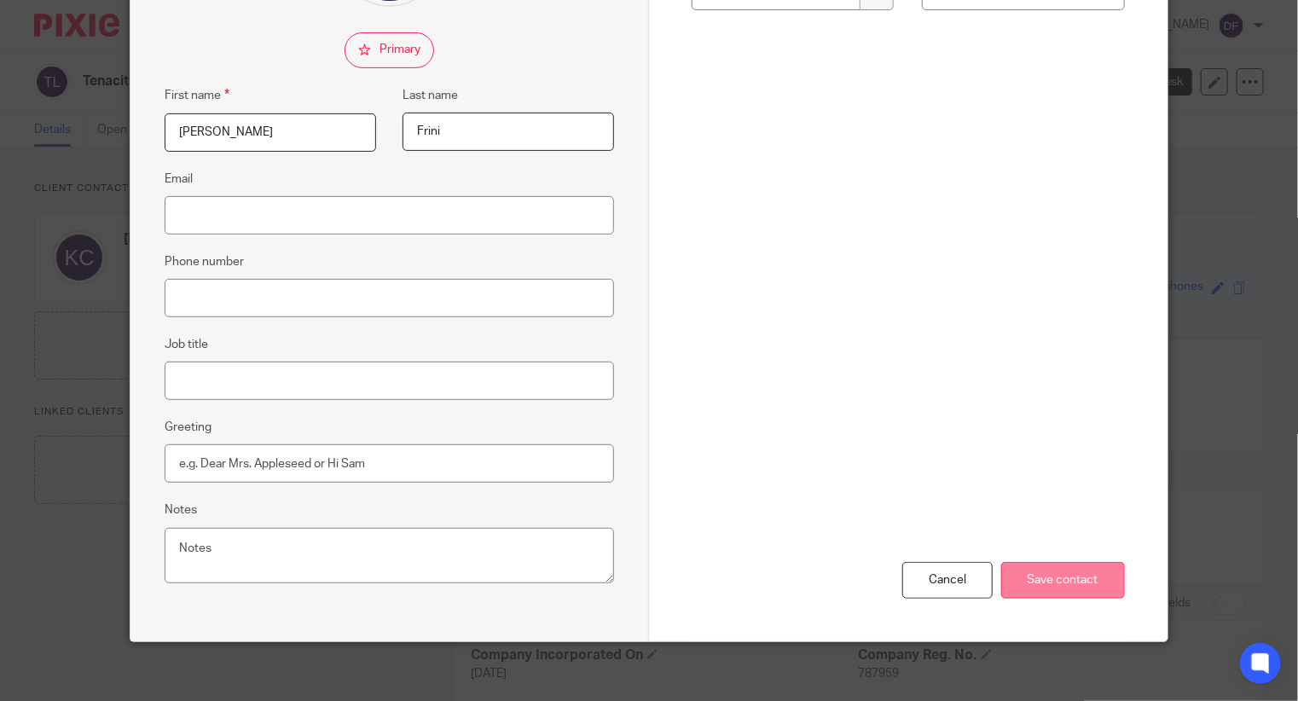
type input "Alexander"
click at [1067, 582] on input "Save contact" at bounding box center [1063, 580] width 124 height 37
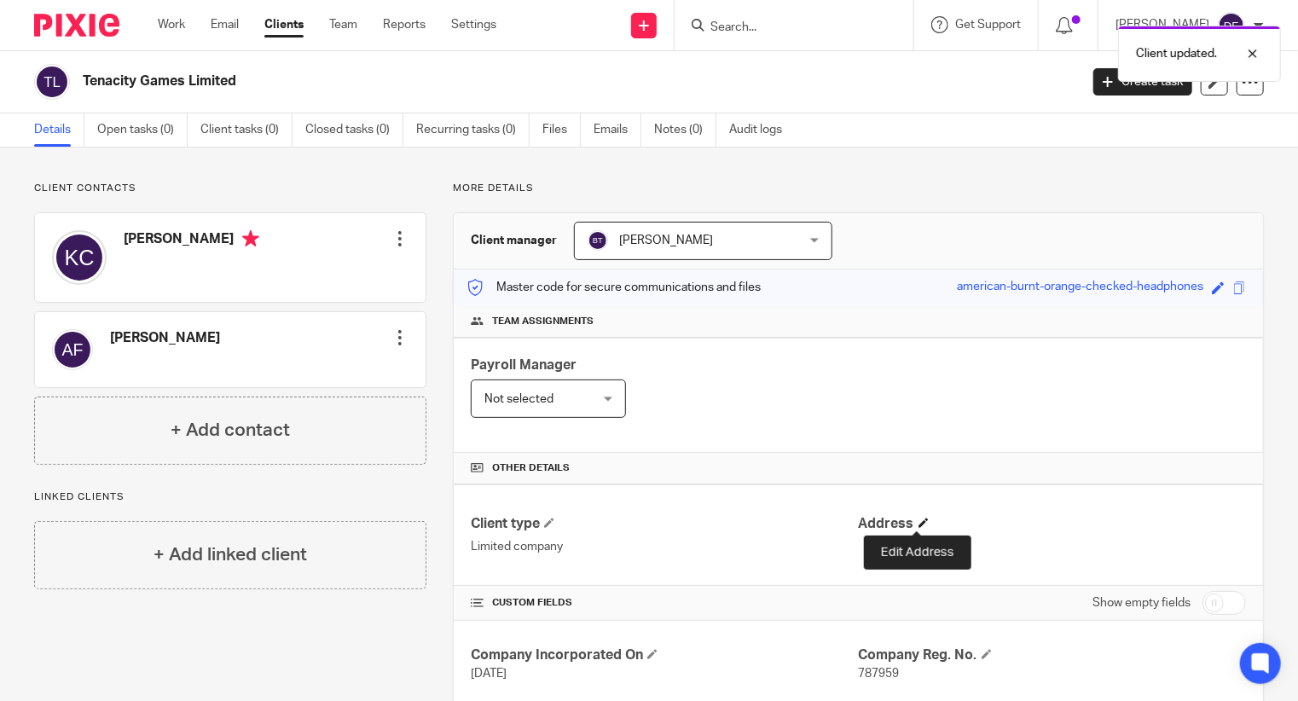
click at [918, 518] on span at bounding box center [923, 523] width 10 height 10
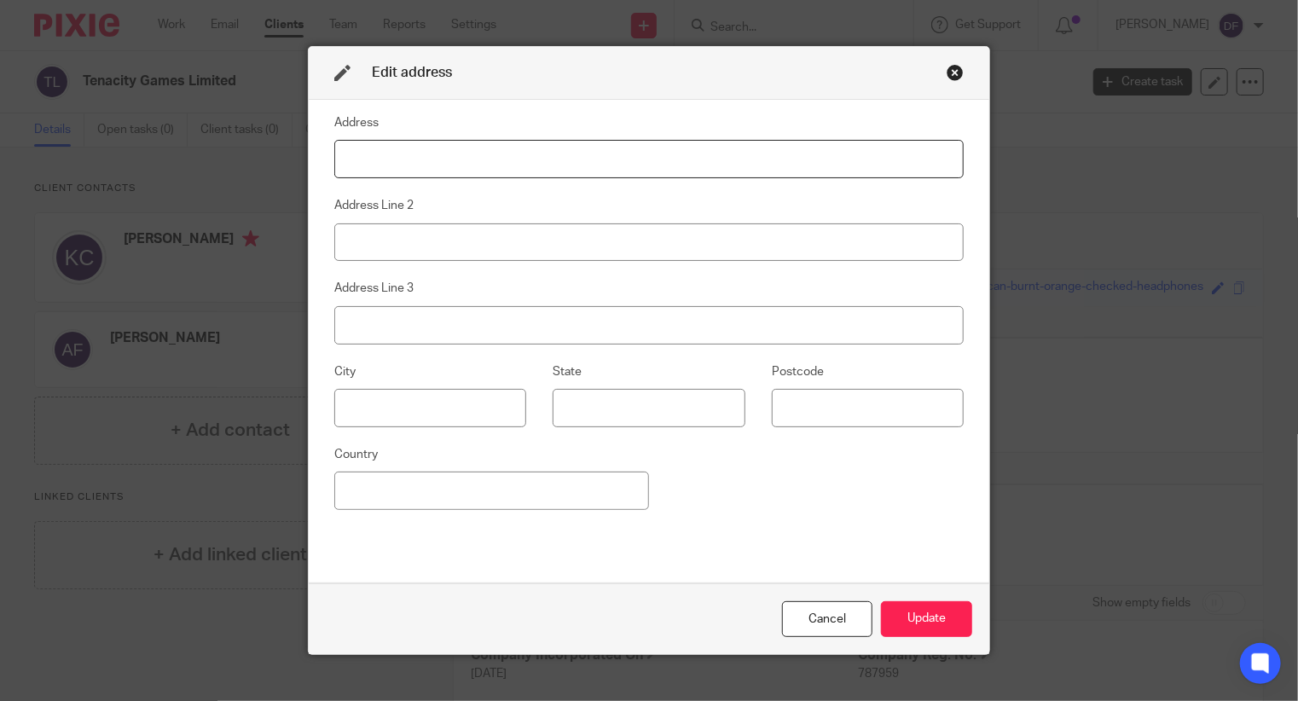
click at [473, 164] on input at bounding box center [648, 159] width 629 height 38
paste input "Loreto House, Rockshire Road, Ferrybank, KILKENNY, Ireland"
type input "Loreto House, Rockshire Road, Ferrybank, KILKENNY, Ireland"
click at [430, 420] on input at bounding box center [430, 408] width 192 height 38
type input "Kilkenny"
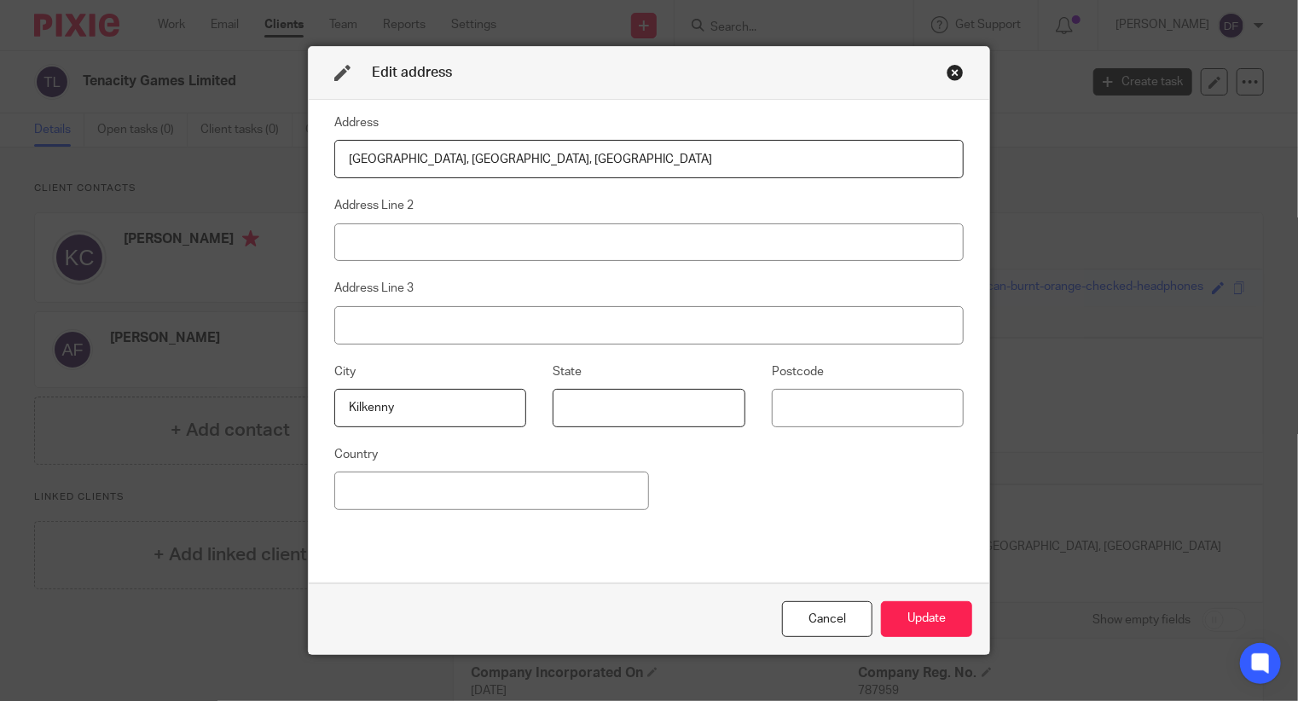
click at [592, 413] on input at bounding box center [649, 408] width 192 height 38
click at [499, 477] on input at bounding box center [491, 491] width 315 height 38
type input "Ireland"
drag, startPoint x: 691, startPoint y: 151, endPoint x: 563, endPoint y: 153, distance: 127.9
click at [563, 153] on input "Loreto House, Rockshire Road, Ferrybank, KILKENNY, Ireland" at bounding box center [648, 159] width 629 height 38
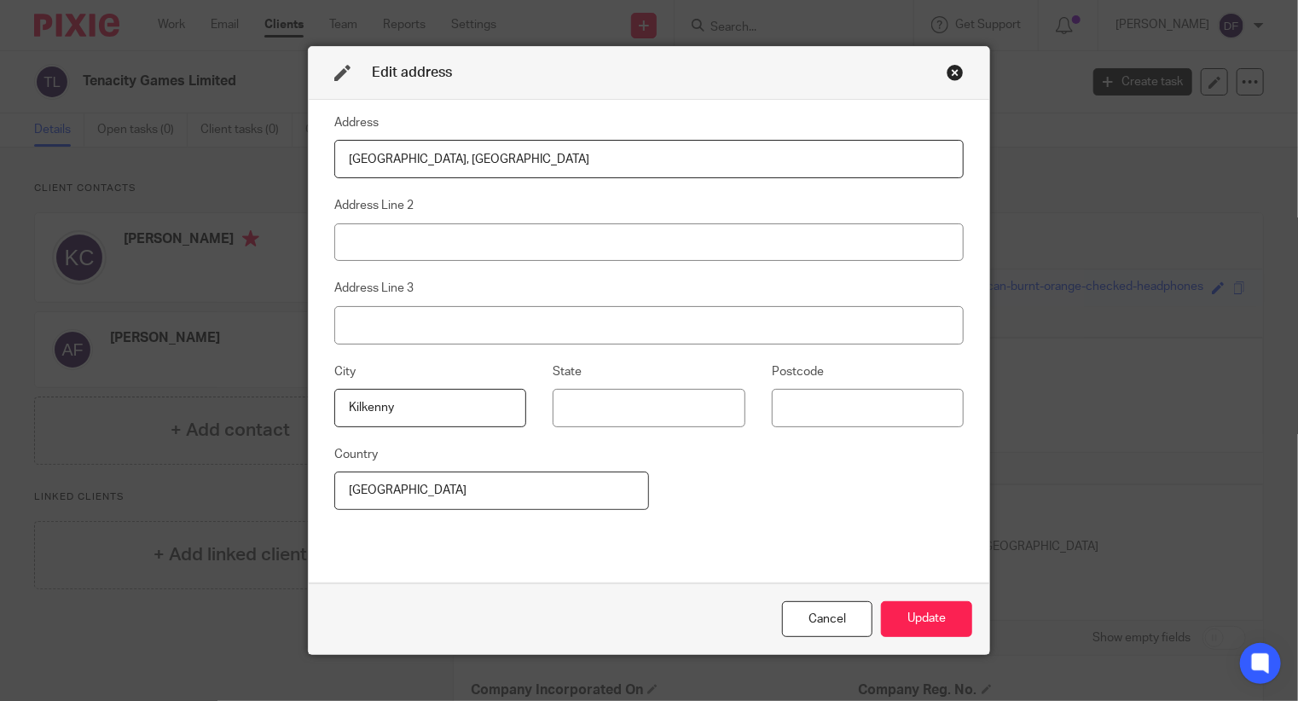
type input "Loreto House, Rockshire Road, Ferrybank"
click at [366, 331] on input at bounding box center [648, 325] width 629 height 38
type input "Ferrybank"
drag, startPoint x: 589, startPoint y: 168, endPoint x: 501, endPoint y: 152, distance: 89.3
click at [501, 152] on input "Loreto House, Rockshire Road, Ferrybank" at bounding box center [648, 159] width 629 height 38
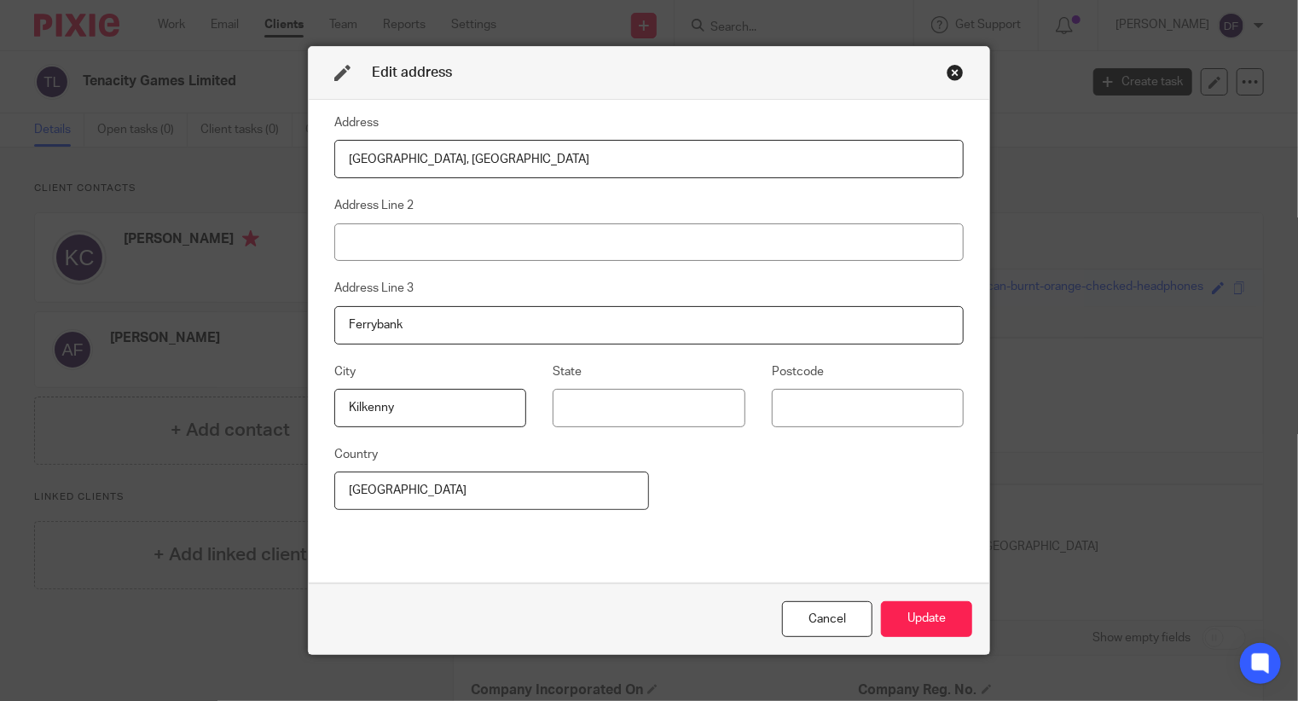
drag, startPoint x: 514, startPoint y: 153, endPoint x: 420, endPoint y: 159, distance: 94.8
click at [420, 159] on input "Loreto House, Rockshire Road" at bounding box center [648, 159] width 629 height 38
type input "Loreto House,"
click at [364, 253] on input at bounding box center [648, 242] width 629 height 38
type input "V"
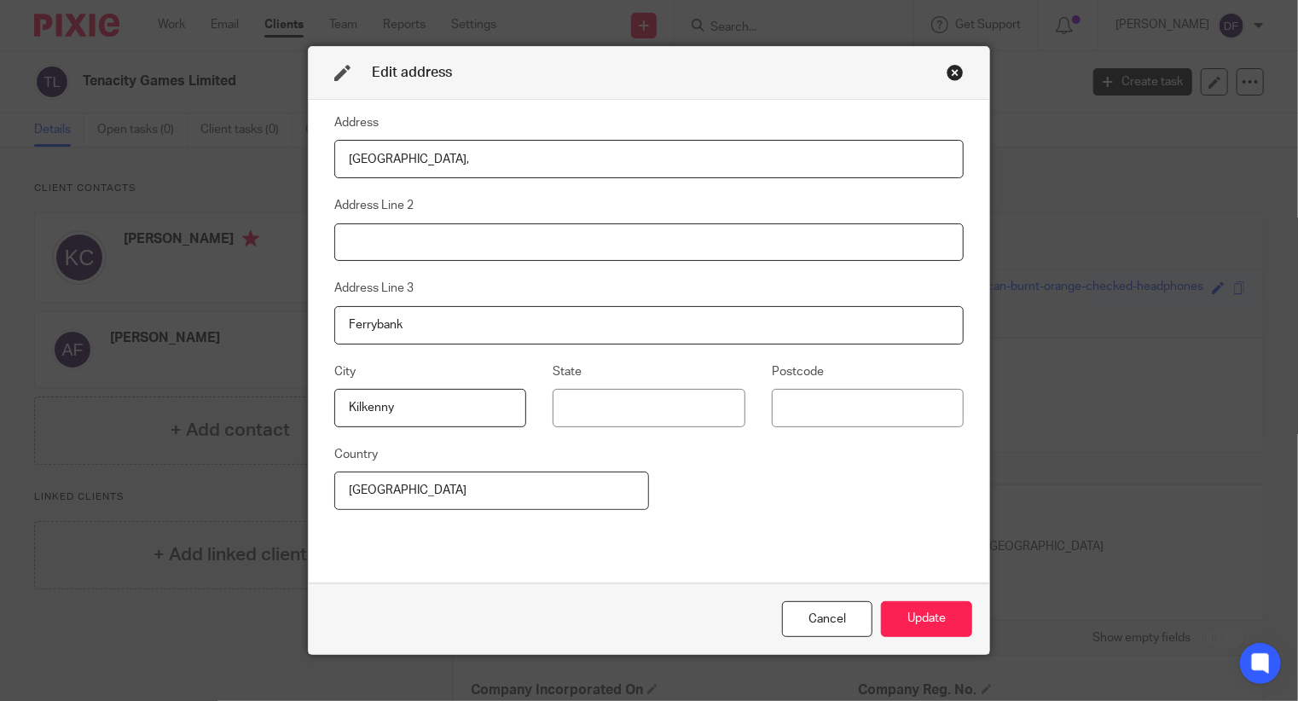
paste input "Rockshire Road"
type input "Rockshire Road"
click at [453, 160] on input "Loreto House," at bounding box center [648, 159] width 629 height 38
type input "Loreto House"
drag, startPoint x: 881, startPoint y: 613, endPoint x: 893, endPoint y: 615, distance: 12.1
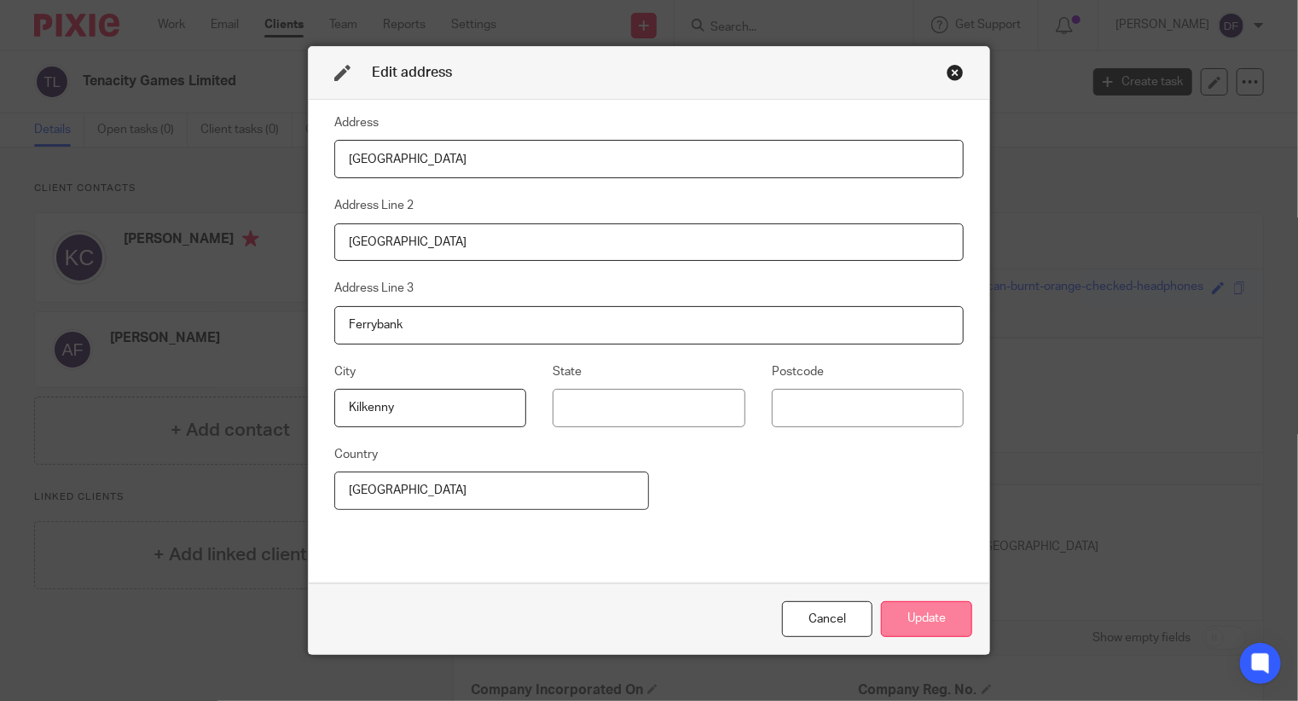
click at [883, 614] on button "Update" at bounding box center [926, 619] width 91 height 37
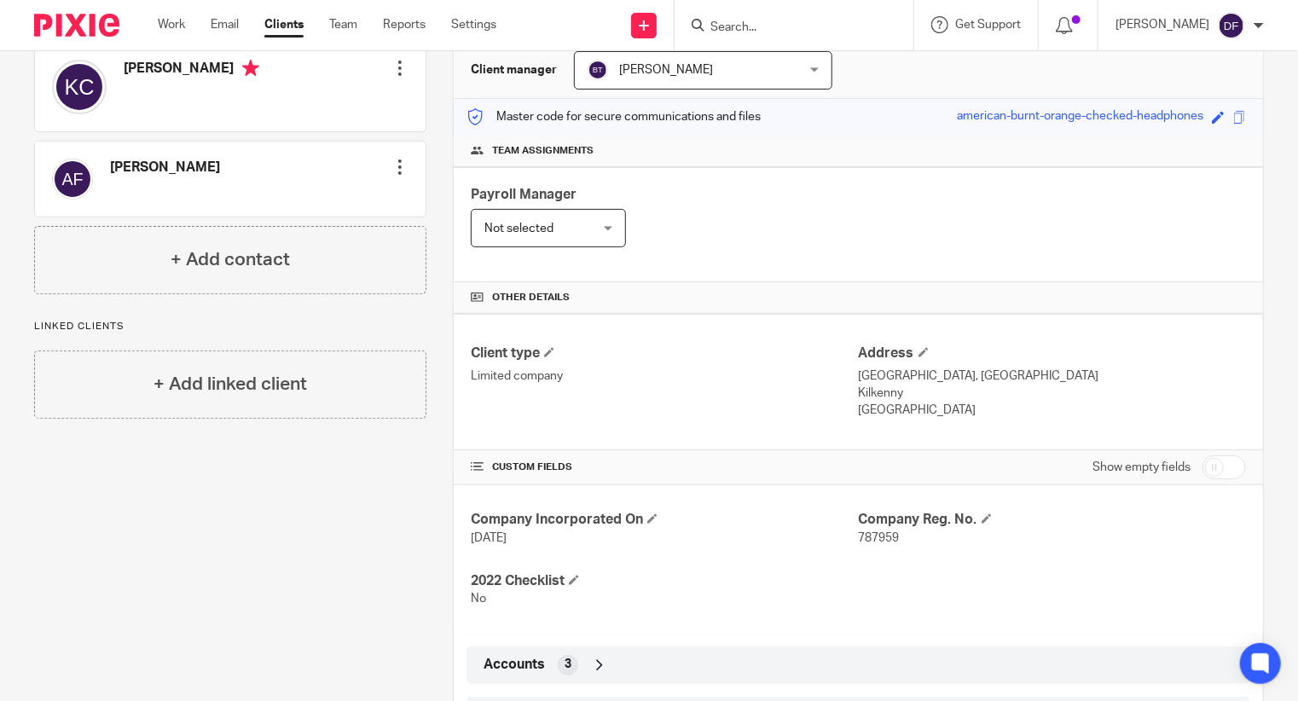
scroll to position [299, 0]
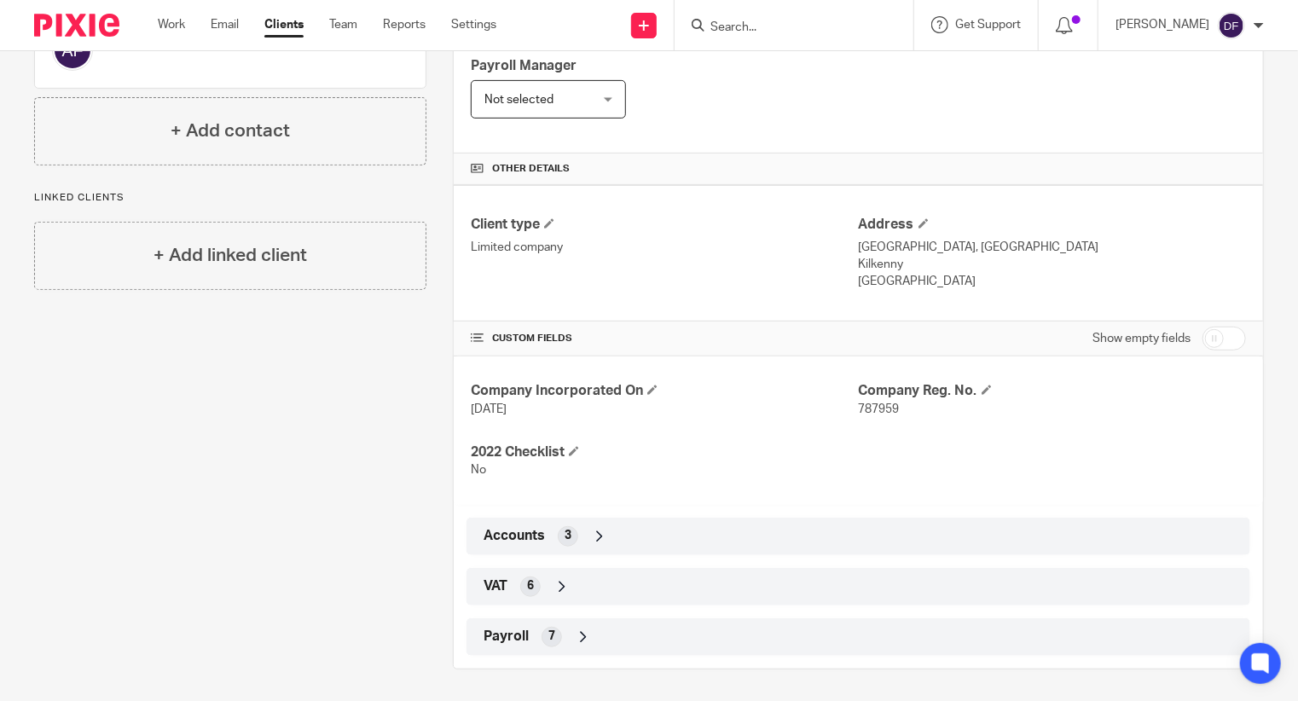
click at [559, 585] on icon at bounding box center [561, 586] width 17 height 17
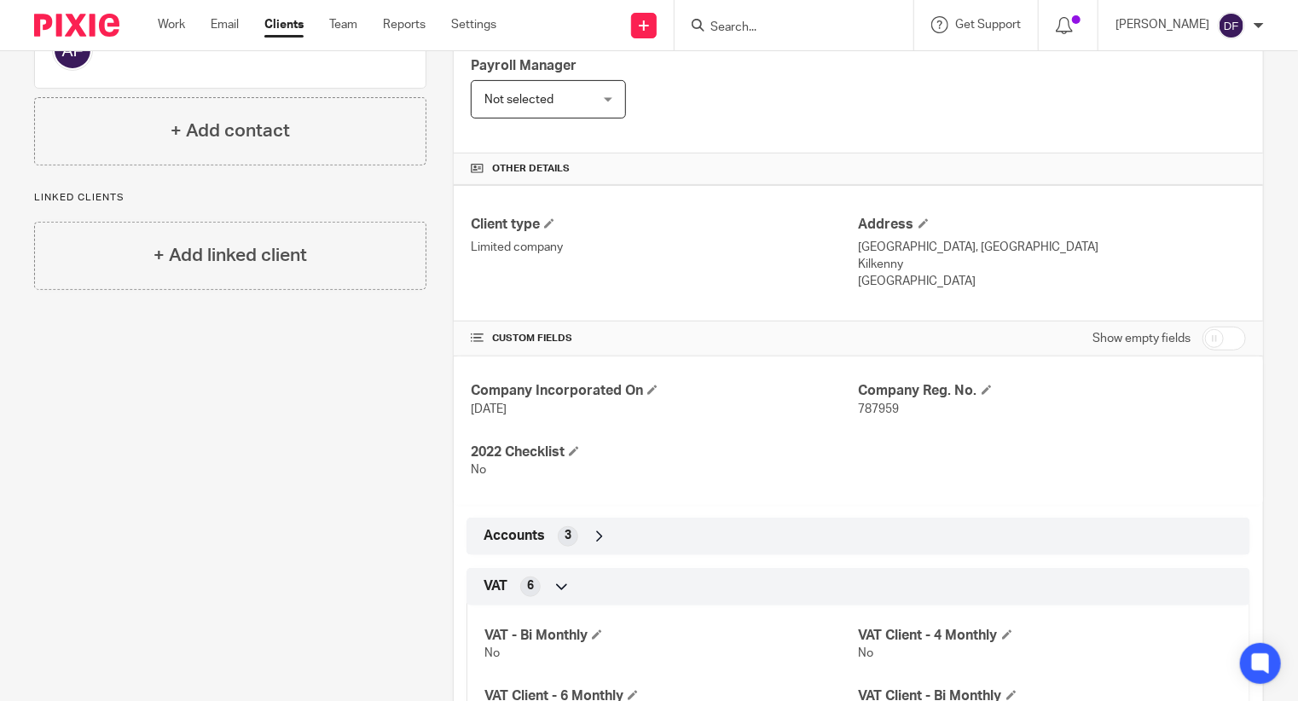
scroll to position [470, 0]
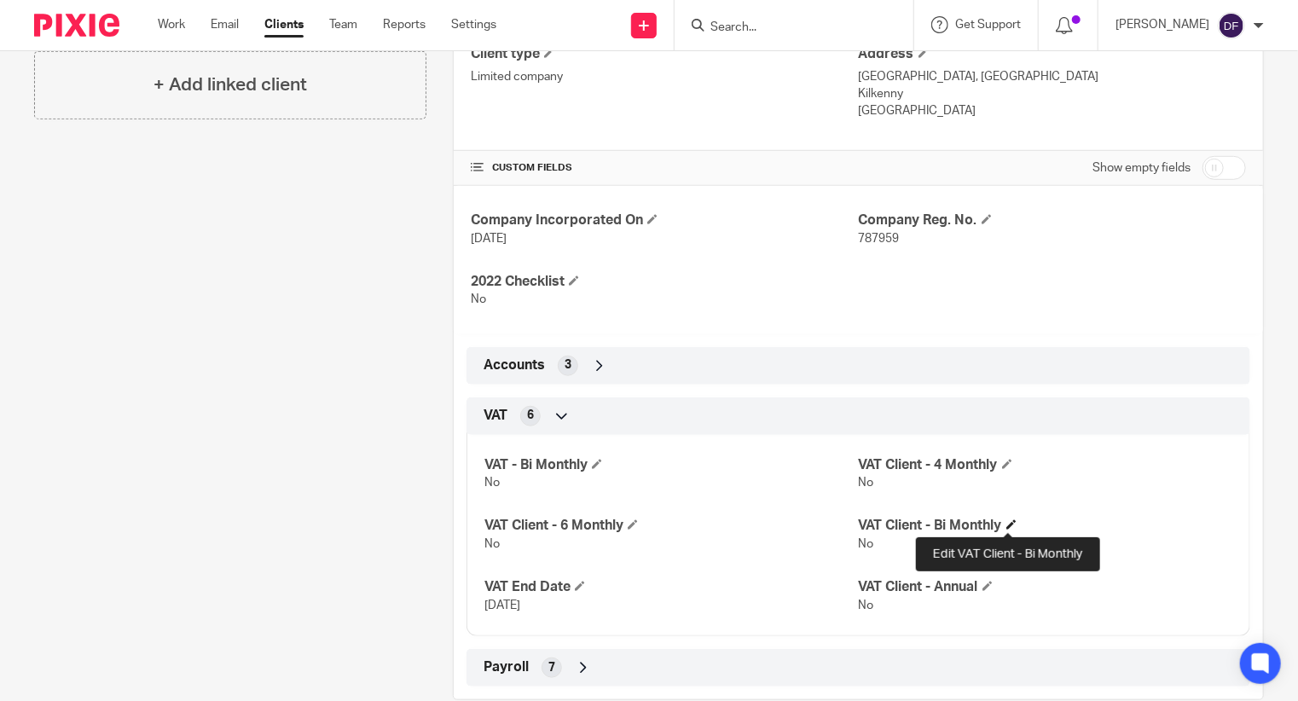
click at [1006, 524] on span at bounding box center [1011, 524] width 10 height 10
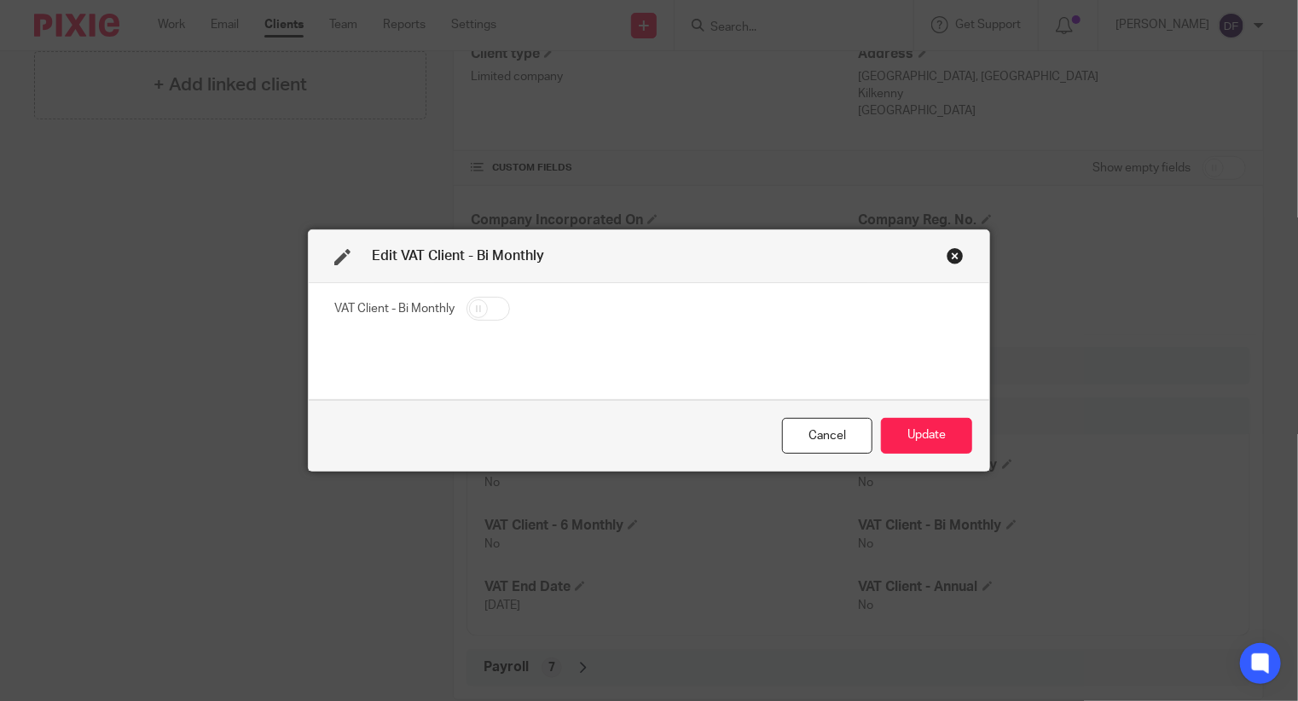
click at [491, 304] on input "checkbox" at bounding box center [487, 309] width 43 height 24
checkbox input "true"
click at [930, 430] on button "Update" at bounding box center [926, 436] width 91 height 37
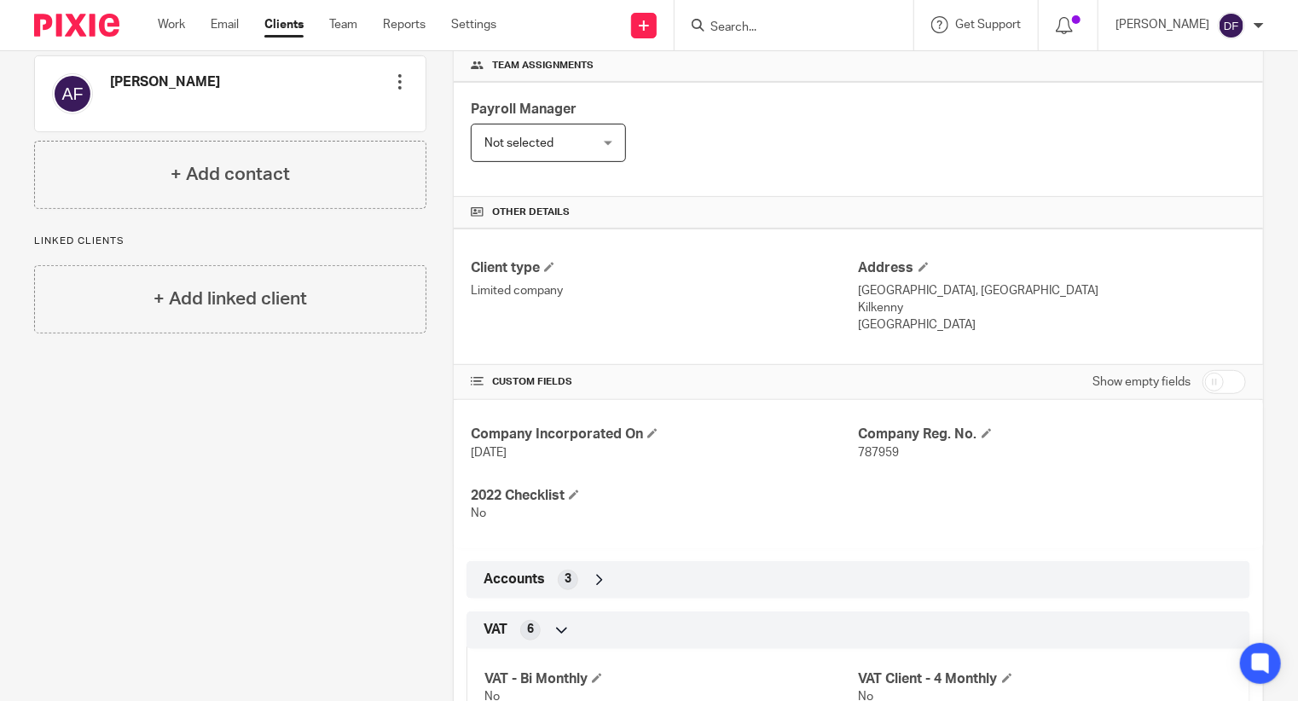
scroll to position [0, 0]
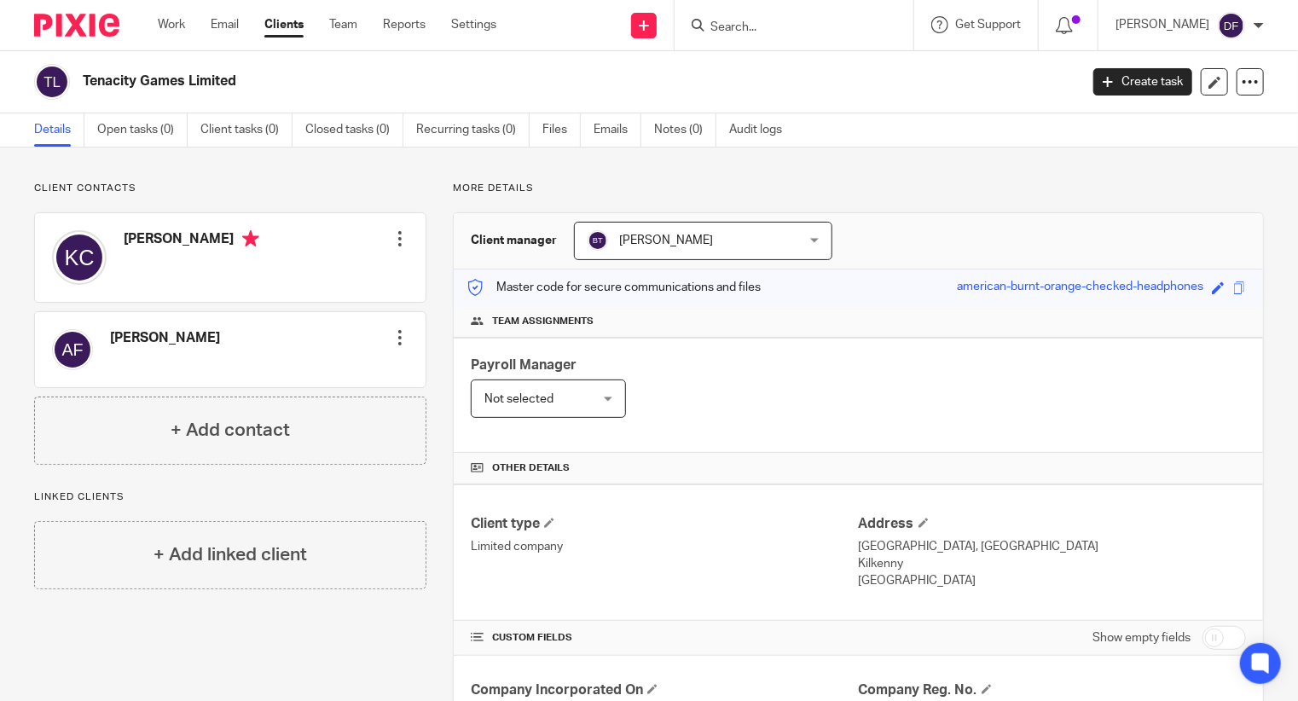
click at [793, 20] on input "Search" at bounding box center [785, 27] width 153 height 15
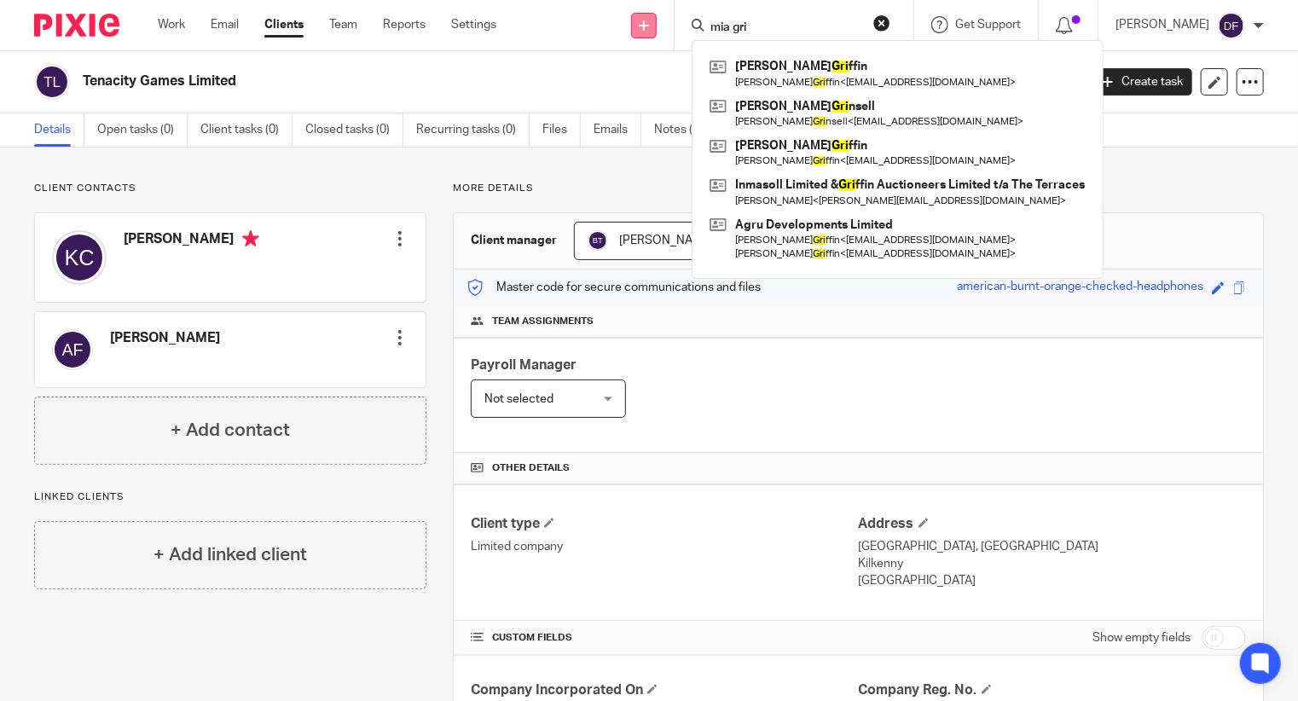
type input "mia gri"
click at [649, 26] on icon at bounding box center [644, 25] width 10 height 10
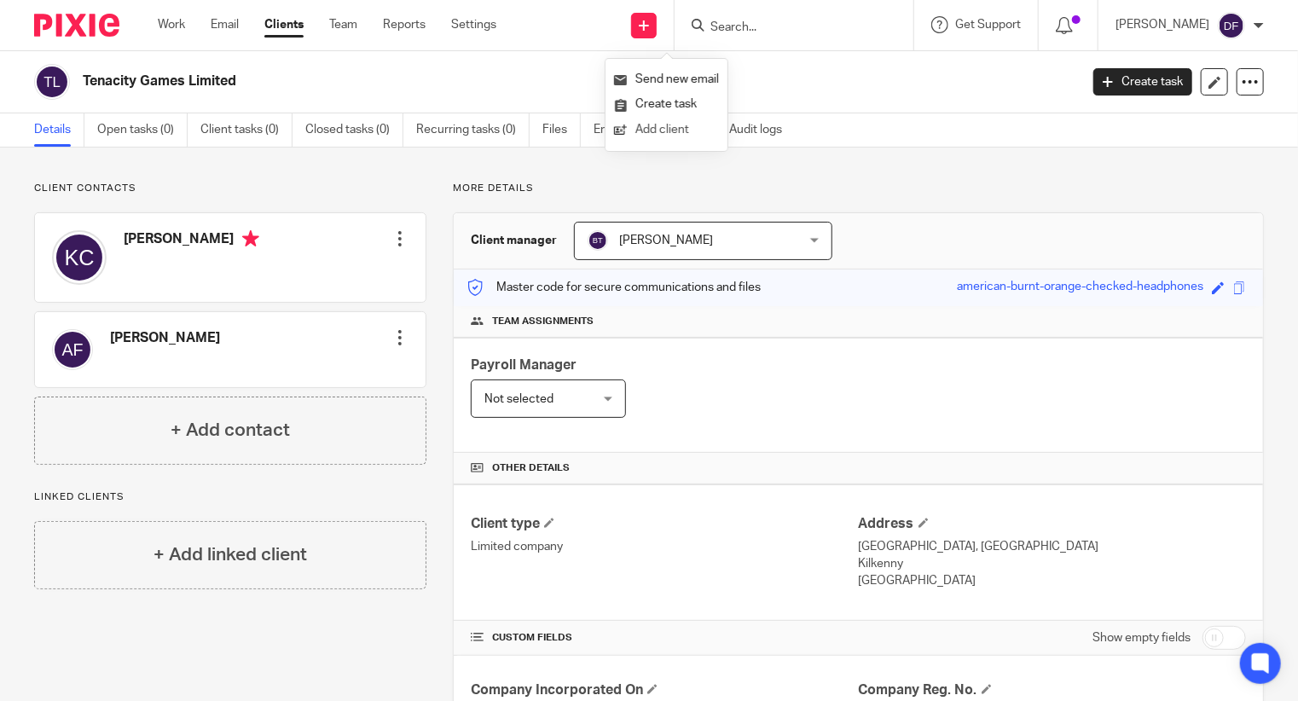
click at [649, 130] on link "Add client" at bounding box center [666, 130] width 105 height 25
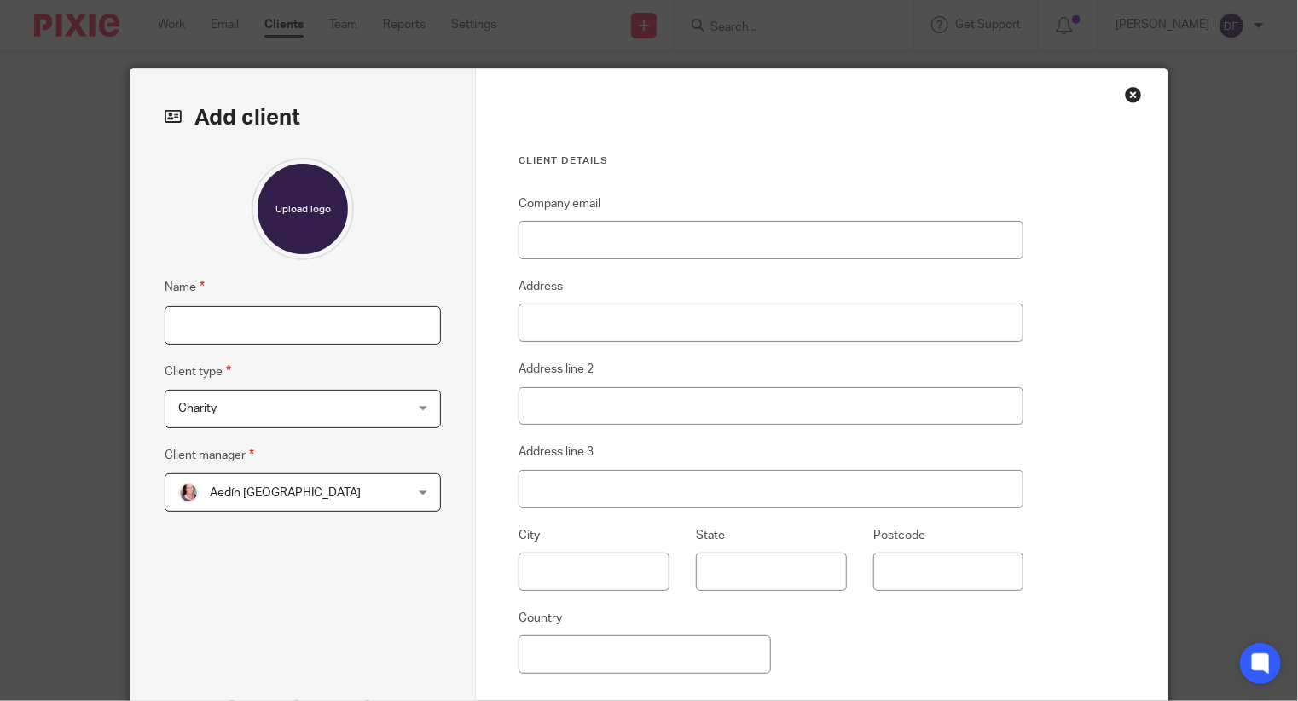
click at [284, 324] on input "Name" at bounding box center [303, 325] width 276 height 38
type input "[PERSON_NAME]"
click at [357, 415] on span "Charity" at bounding box center [283, 409] width 210 height 36
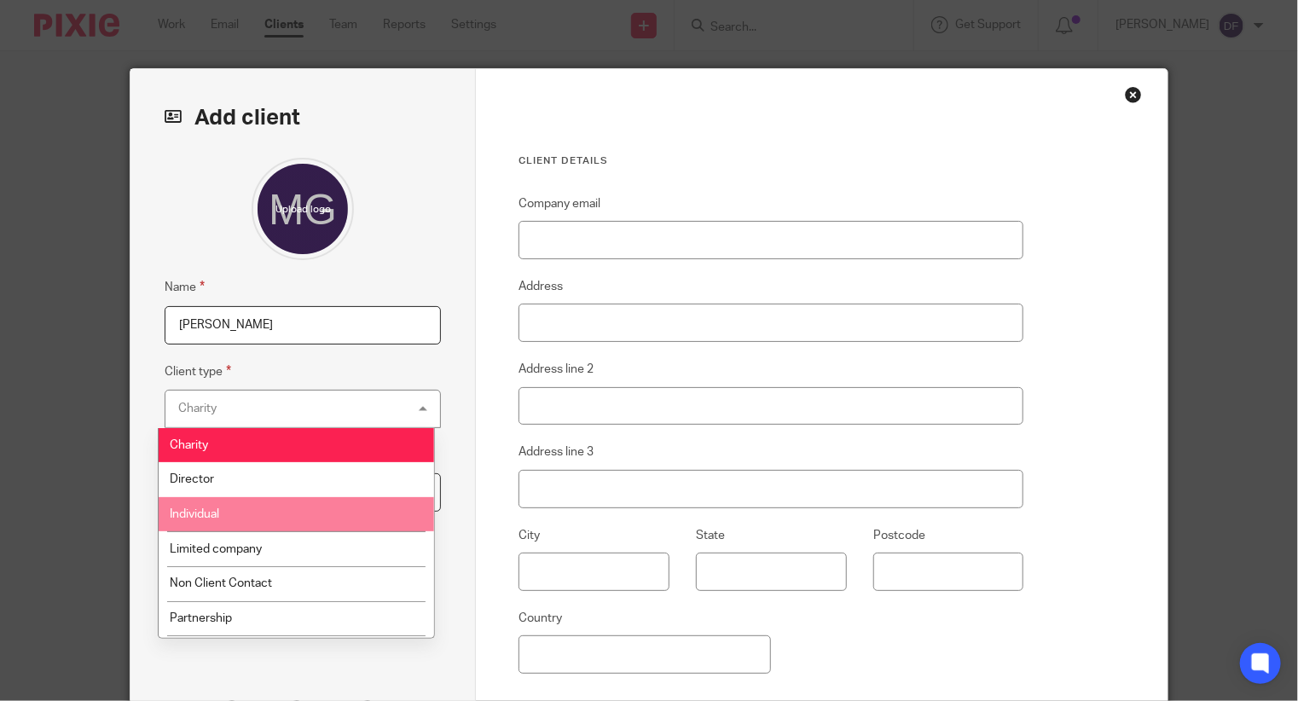
click at [213, 507] on li "Individual" at bounding box center [296, 514] width 275 height 35
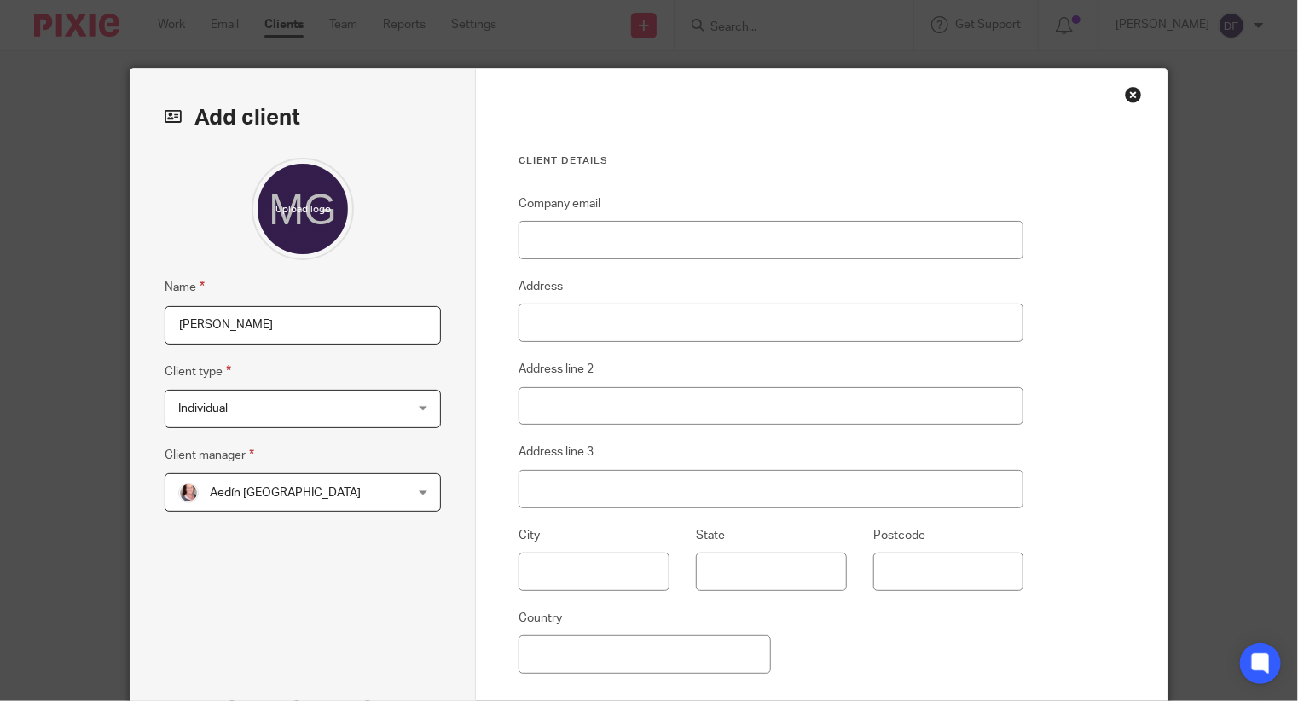
click at [273, 484] on span "Aedín [GEOGRAPHIC_DATA]" at bounding box center [283, 492] width 210 height 36
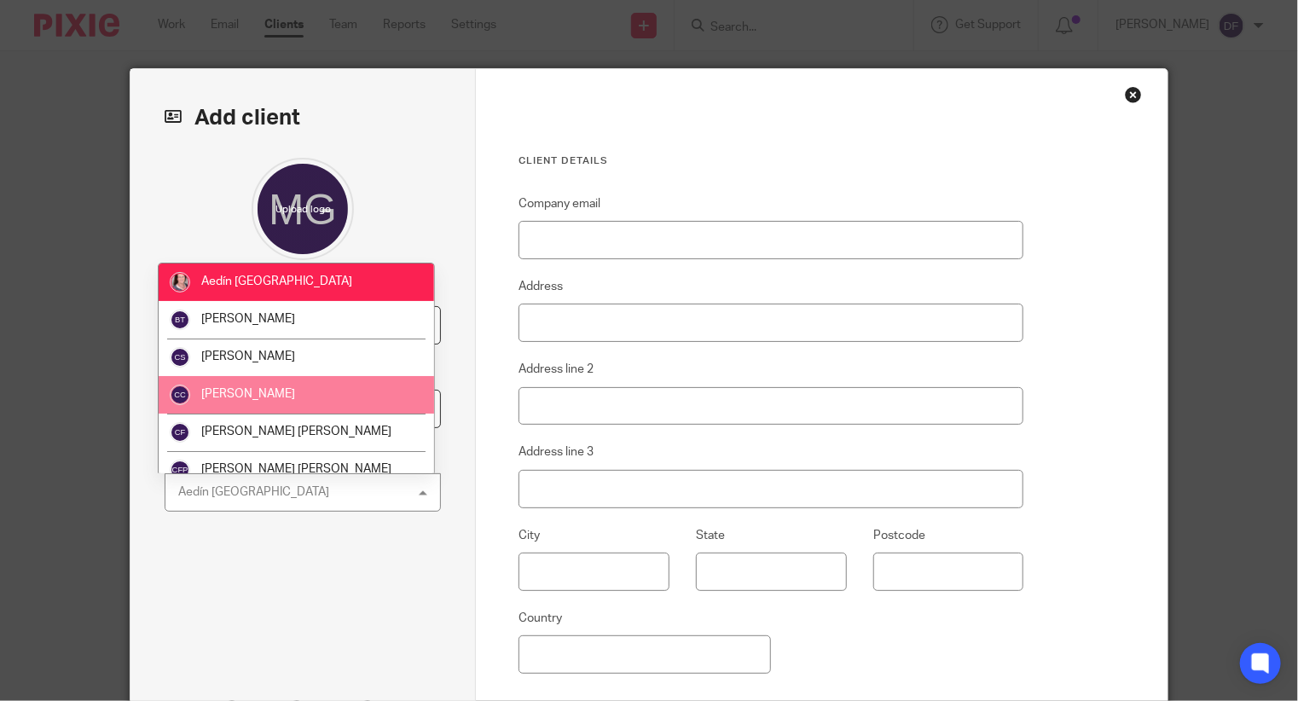
drag, startPoint x: 234, startPoint y: 385, endPoint x: 445, endPoint y: 334, distance: 217.6
click at [238, 382] on li "[PERSON_NAME]" at bounding box center [296, 395] width 275 height 38
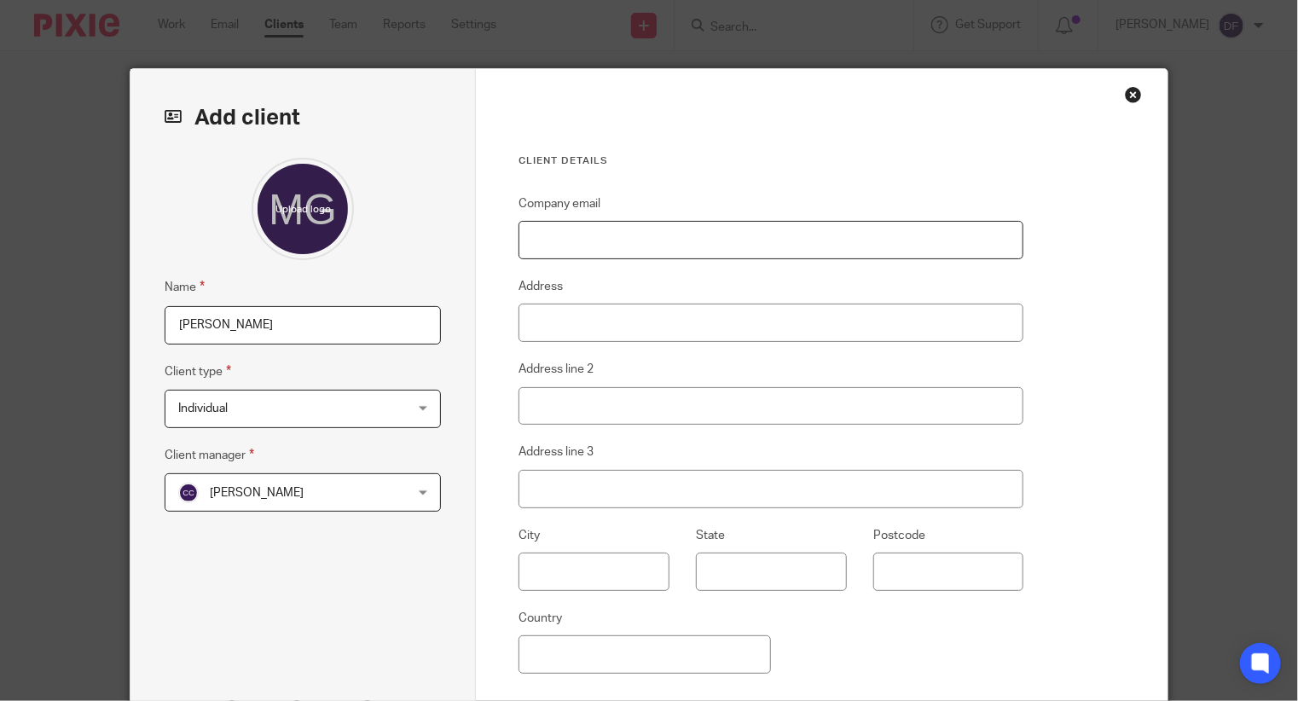
click at [699, 251] on input "Company email" at bounding box center [770, 240] width 505 height 38
click at [561, 231] on input "Company email" at bounding box center [770, 240] width 505 height 38
paste input "[EMAIL_ADDRESS][DOMAIN_NAME]"
type input "[EMAIL_ADDRESS][DOMAIN_NAME]"
click at [548, 306] on input "Address" at bounding box center [770, 323] width 505 height 38
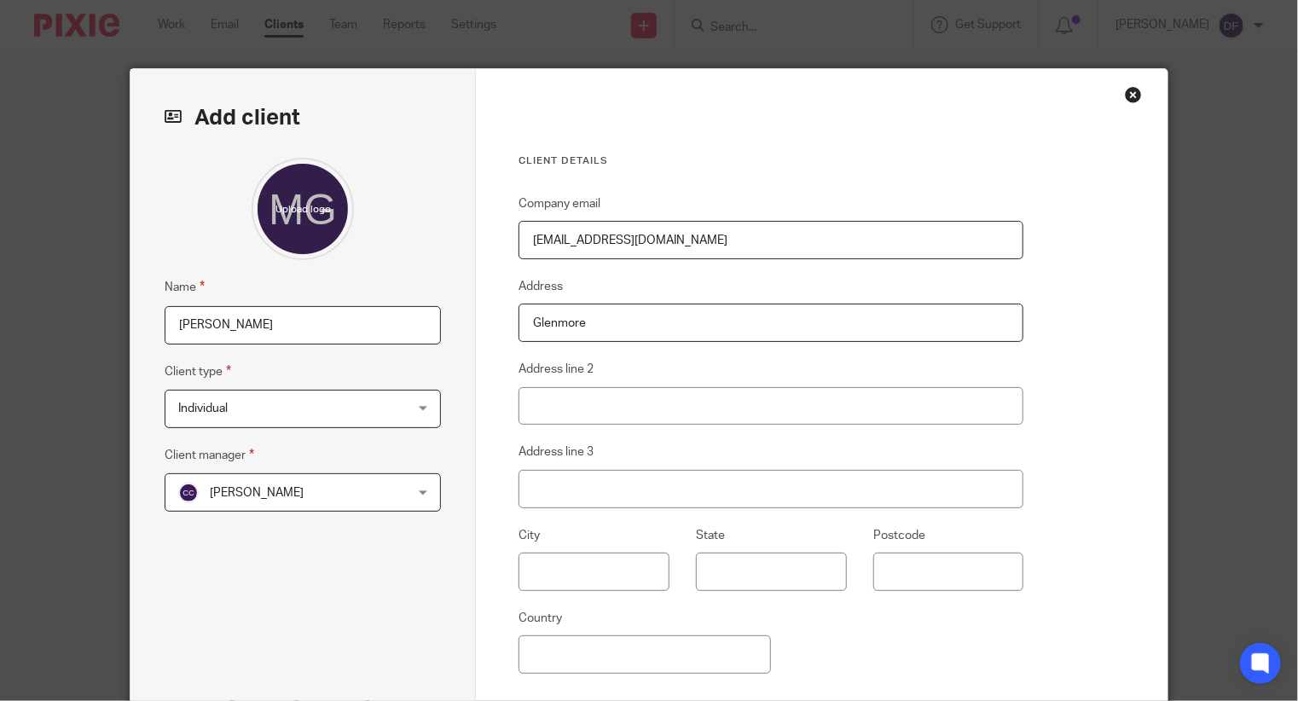
type input "Glenmore"
click at [562, 582] on input "text" at bounding box center [593, 572] width 151 height 38
click at [587, 564] on input "Co Kilkennny" at bounding box center [593, 572] width 151 height 38
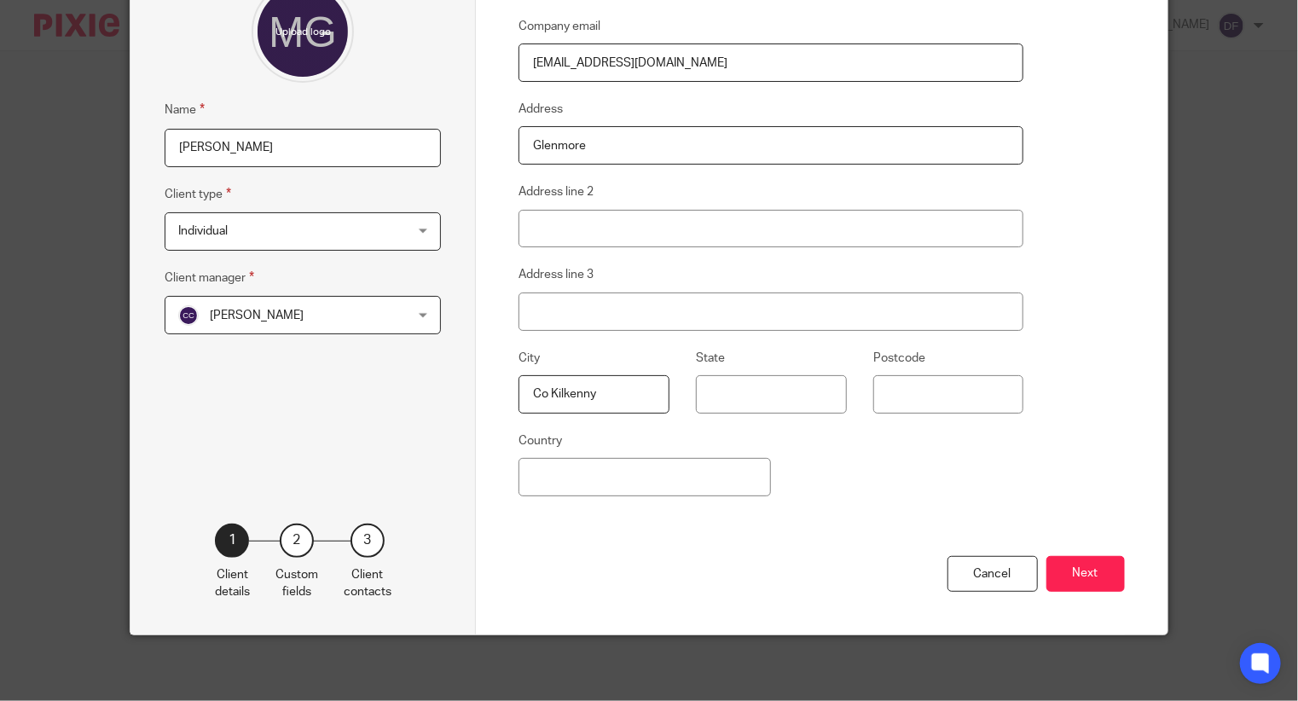
type input "Co Kilkenny"
click at [703, 472] on input "Country" at bounding box center [644, 477] width 252 height 38
type input "[GEOGRAPHIC_DATA]"
click at [1062, 558] on button "Next" at bounding box center [1085, 574] width 78 height 37
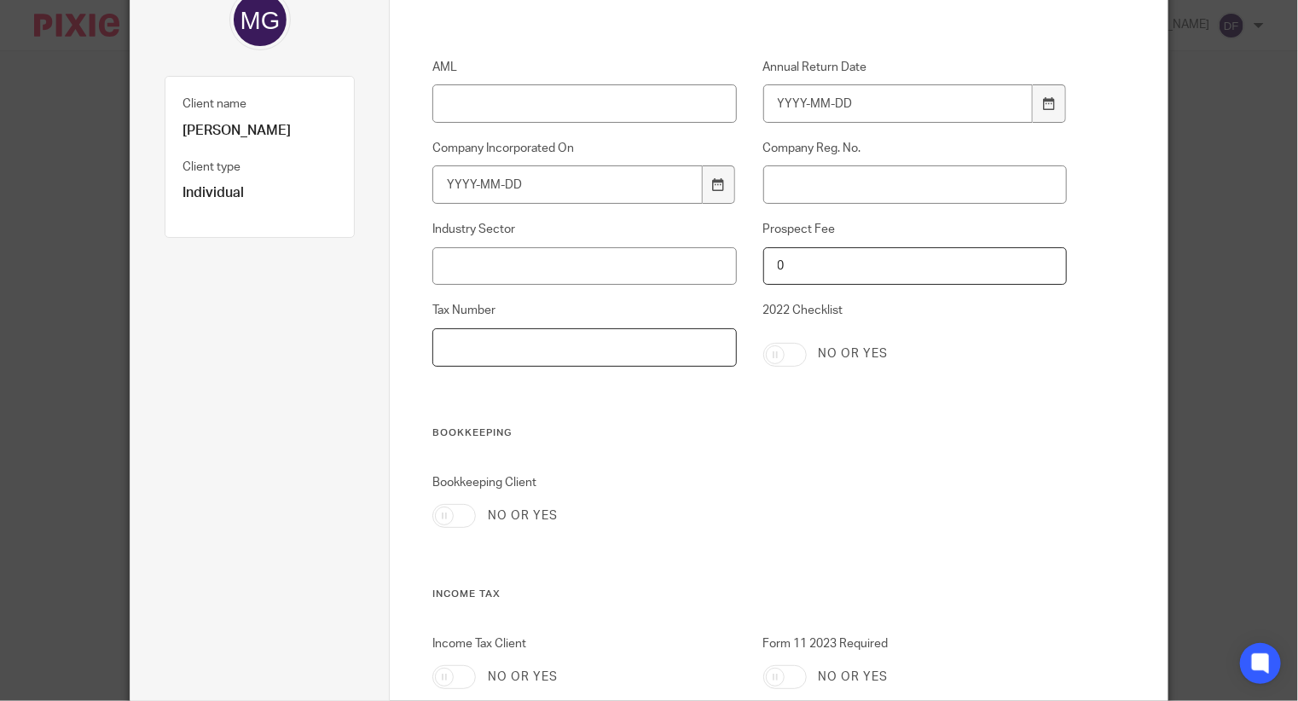
click at [558, 353] on input "Tax Number" at bounding box center [584, 347] width 304 height 38
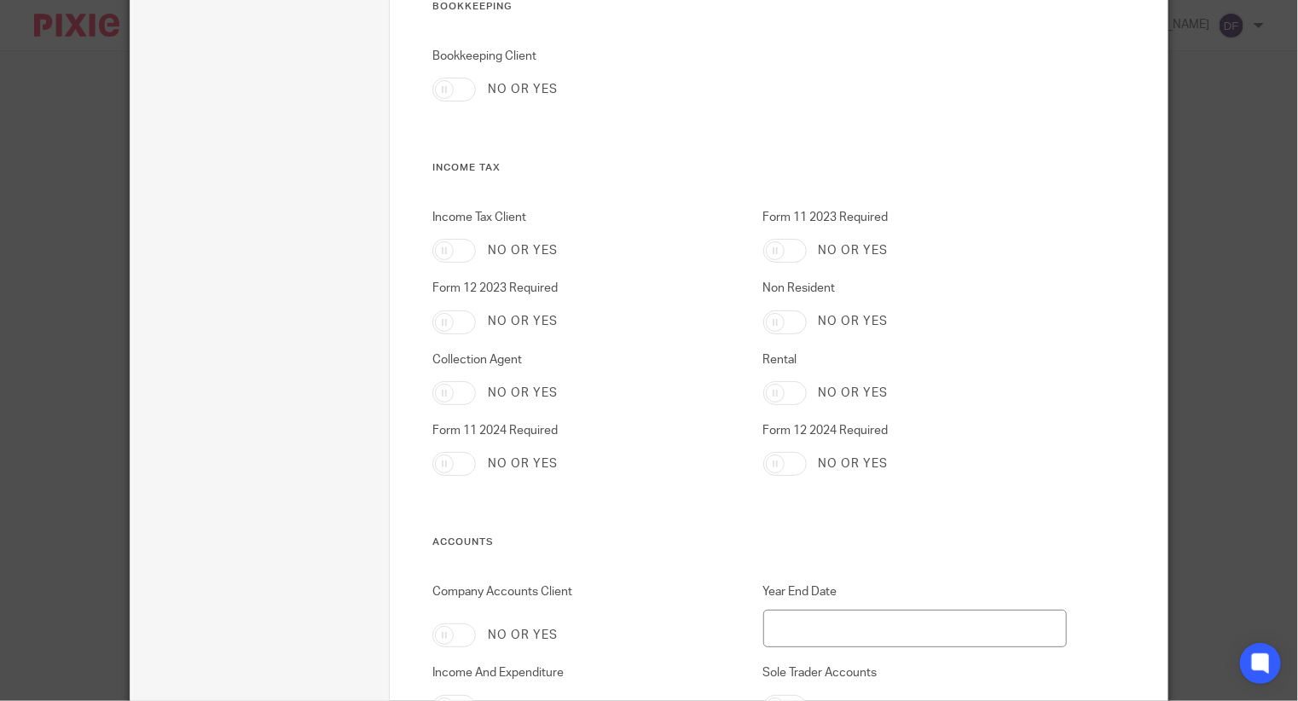
scroll to position [518, 0]
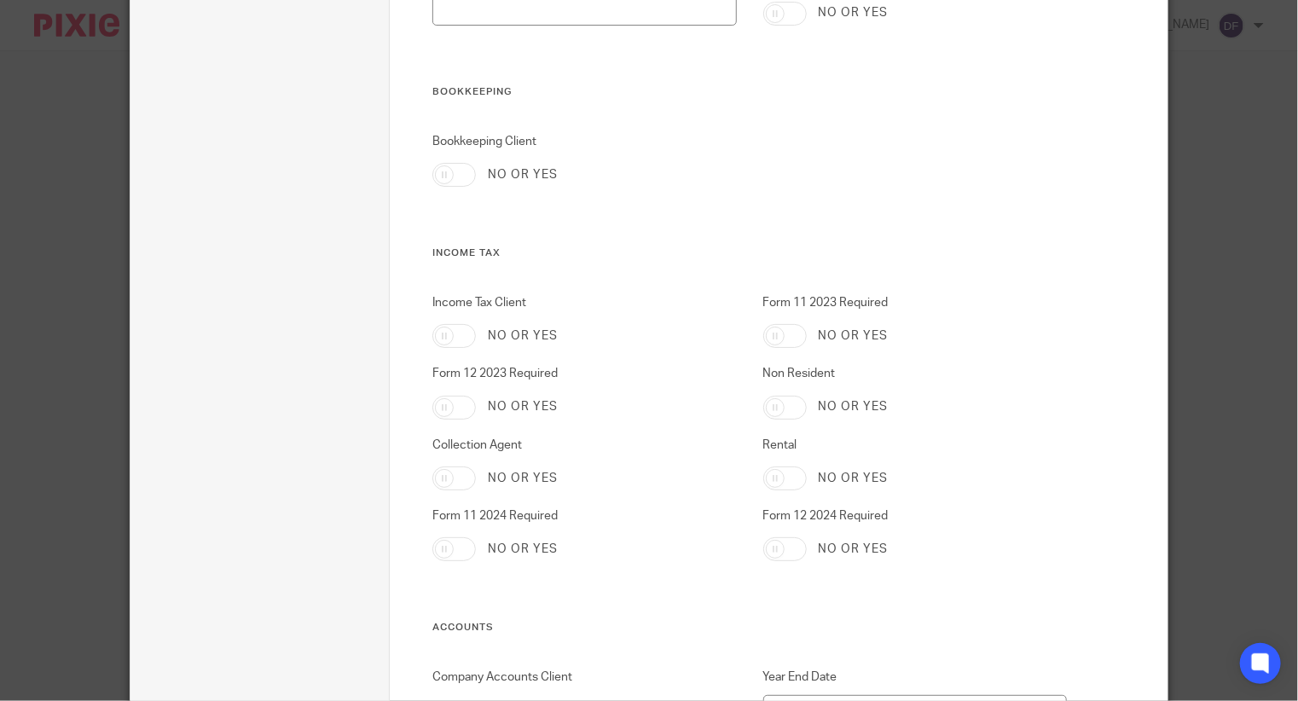
click at [446, 331] on input "Income Tax Client" at bounding box center [453, 336] width 43 height 24
checkbox input "true"
click at [785, 550] on input "Form 12 2024 Required" at bounding box center [784, 549] width 43 height 24
checkbox input "true"
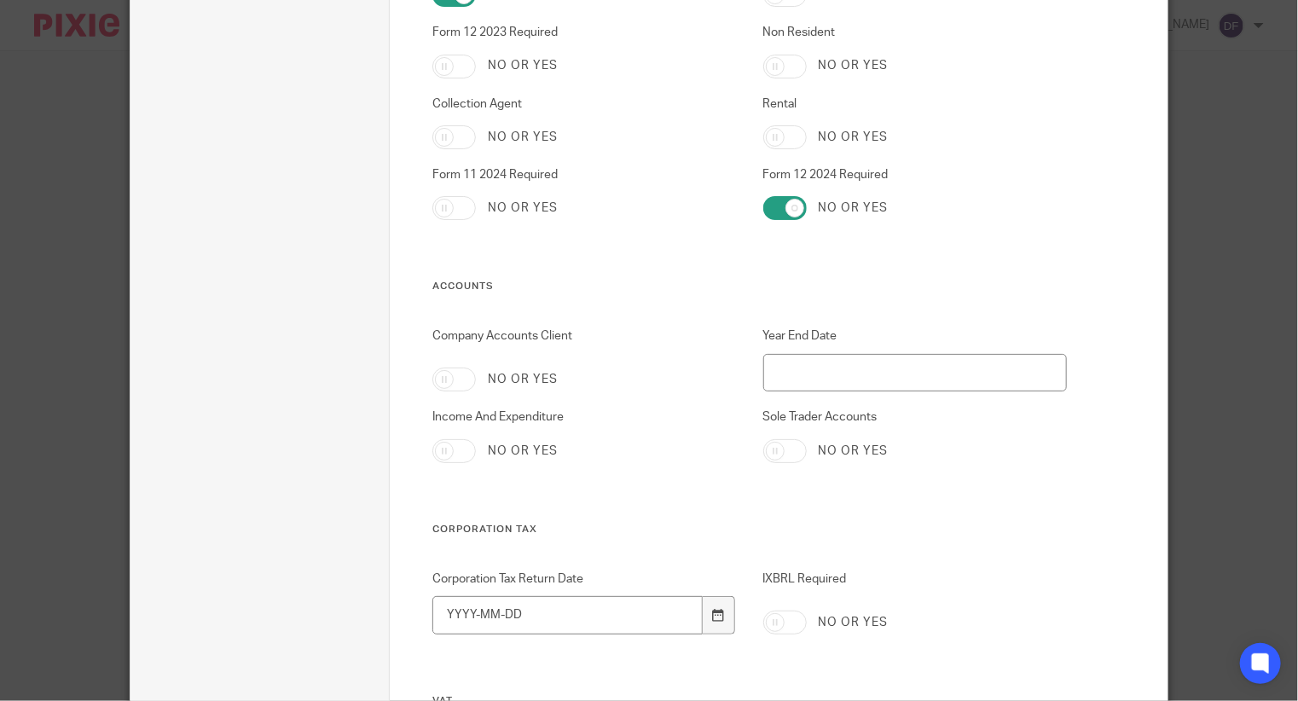
scroll to position [1030, 0]
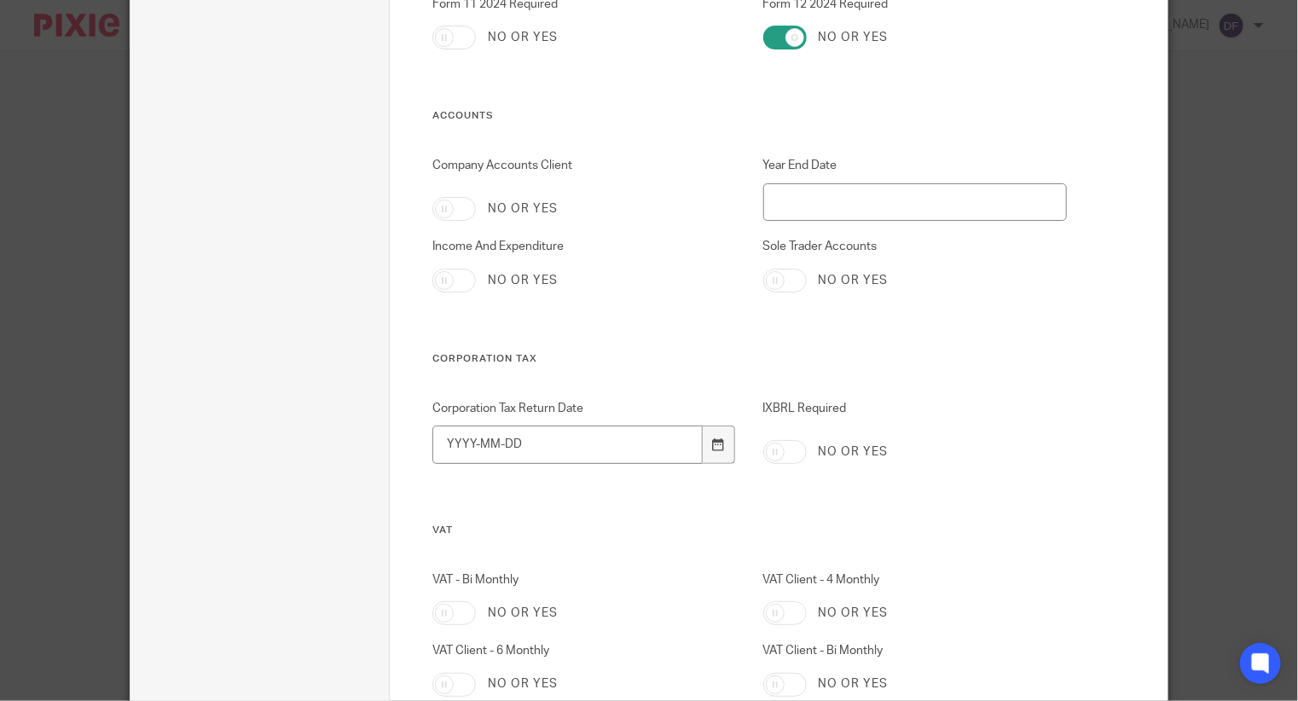
click at [460, 285] on input "Income And Expenditure" at bounding box center [453, 281] width 43 height 24
checkbox input "true"
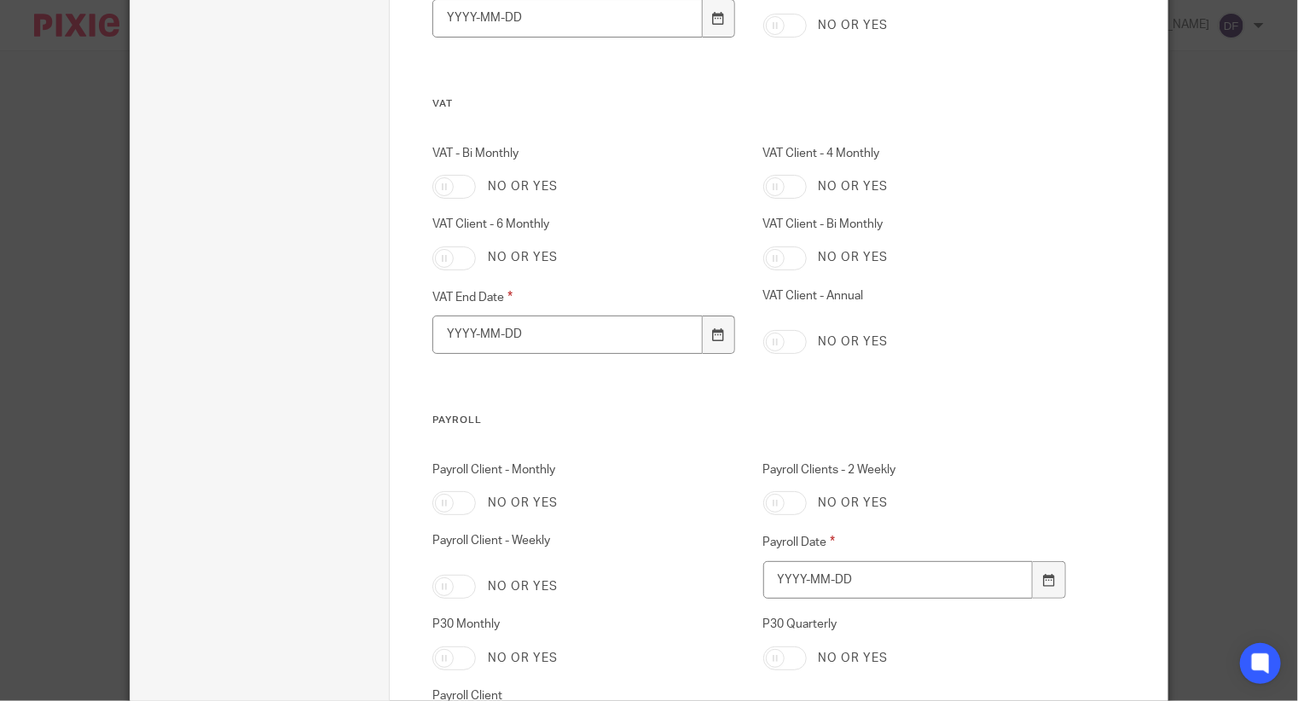
scroll to position [1627, 0]
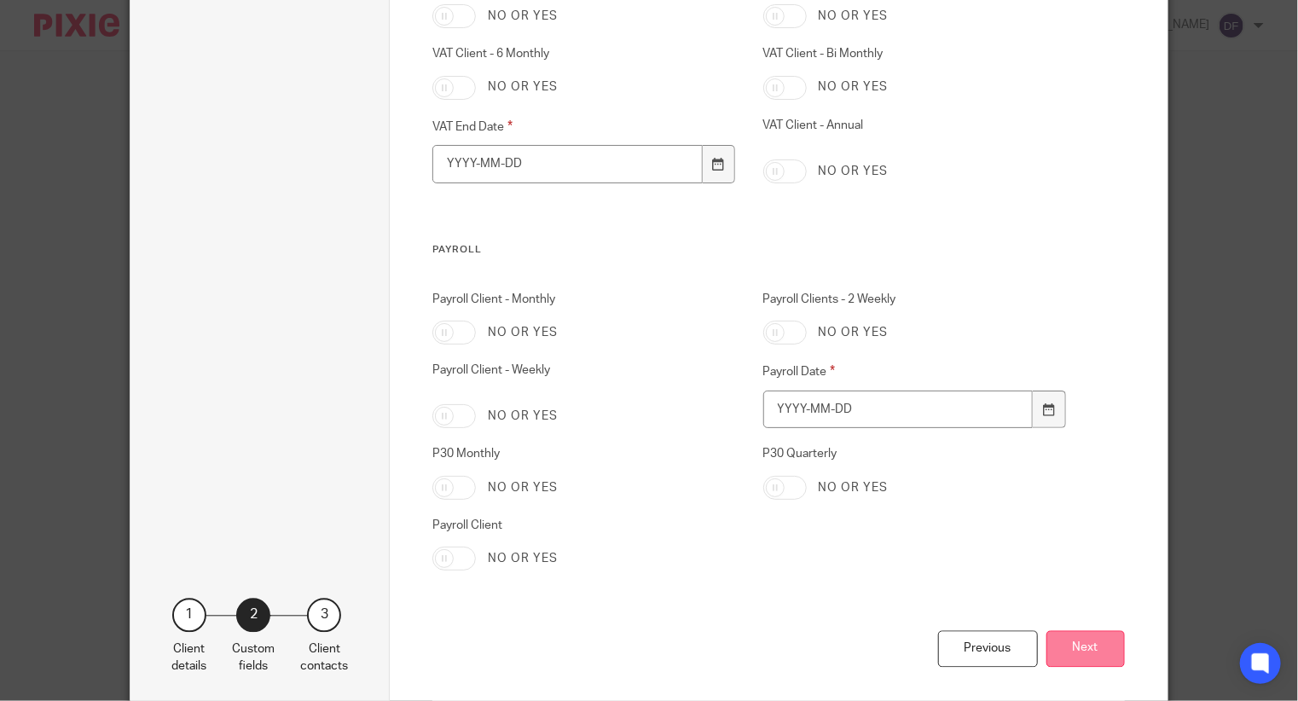
click at [1112, 639] on button "Next" at bounding box center [1085, 648] width 78 height 37
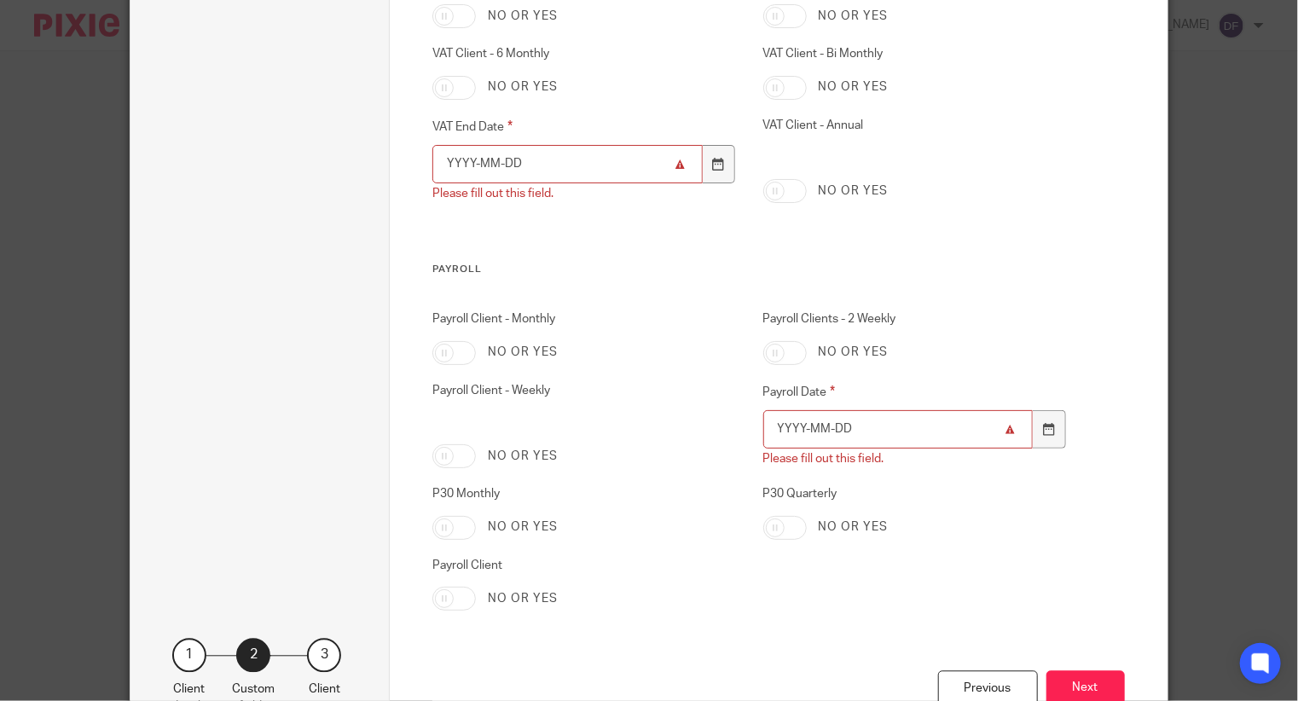
click at [498, 172] on input "VAT End Date" at bounding box center [566, 164] width 269 height 38
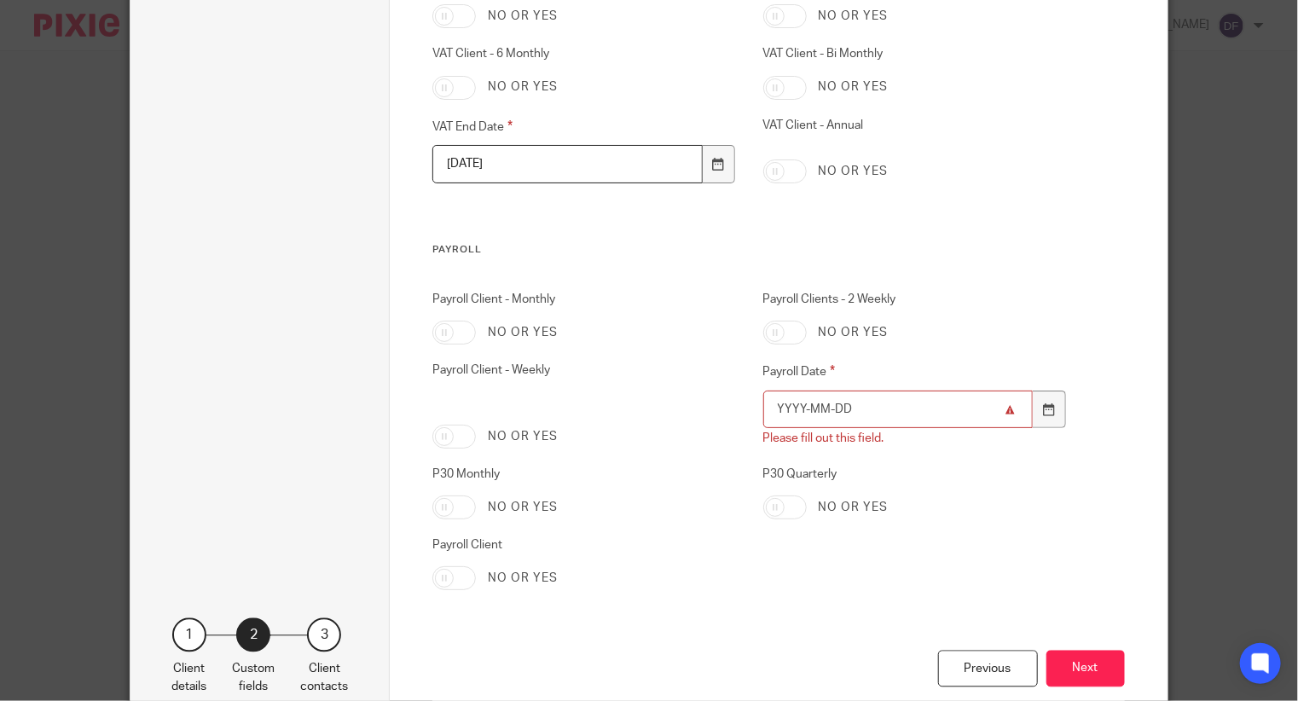
type input "[DATE]"
click at [817, 420] on input "Payroll Date" at bounding box center [897, 410] width 269 height 38
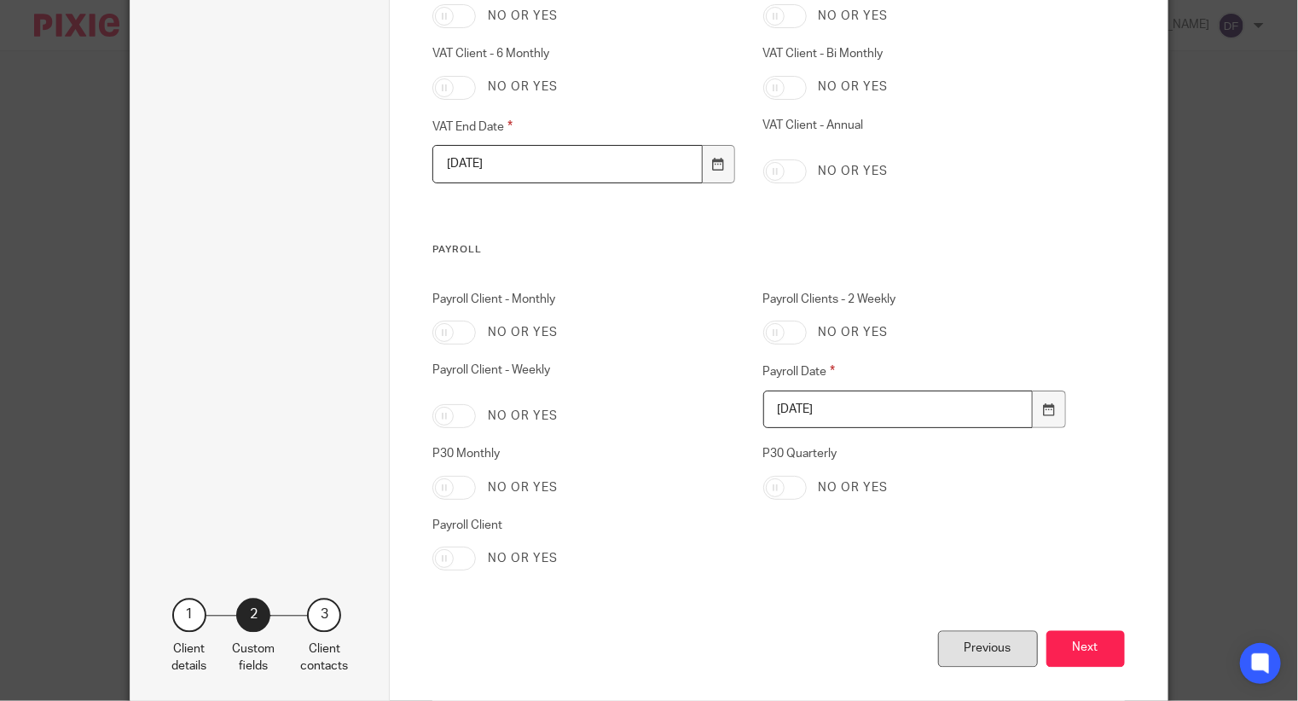
type input "[DATE]"
click at [942, 643] on div "Previous" at bounding box center [988, 648] width 100 height 37
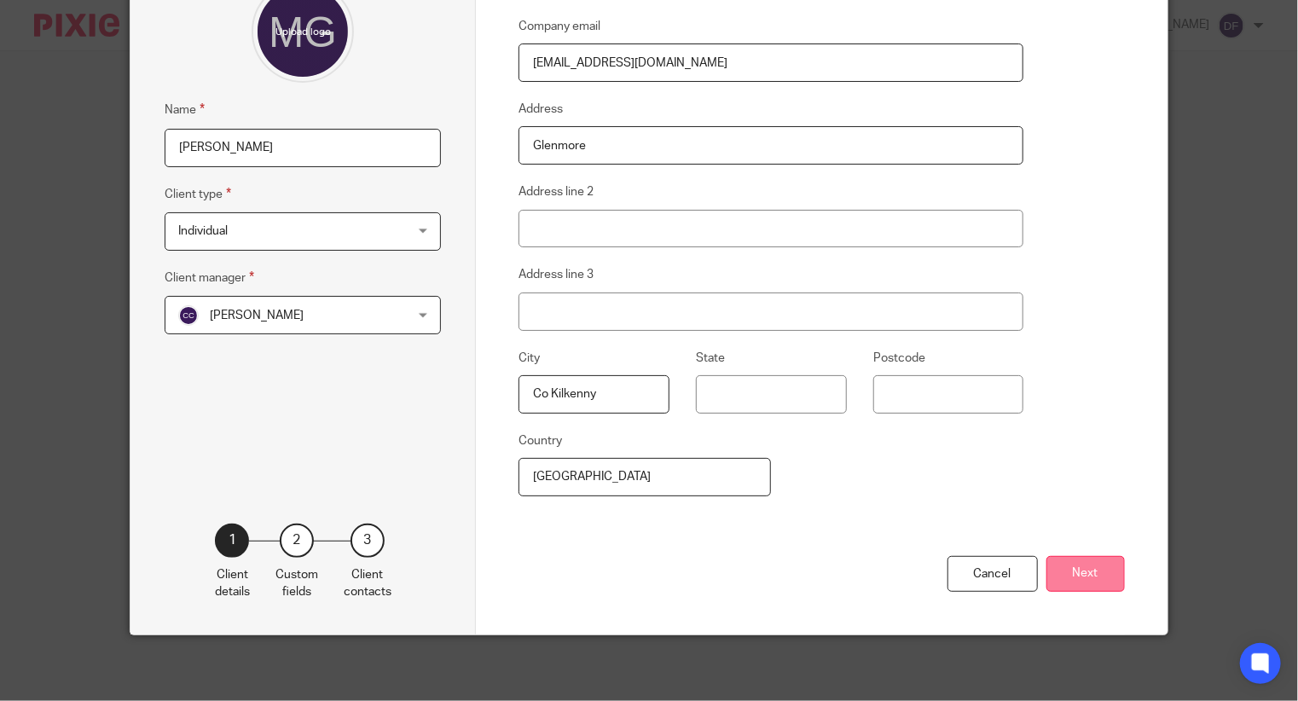
click at [1085, 571] on button "Next" at bounding box center [1085, 574] width 78 height 37
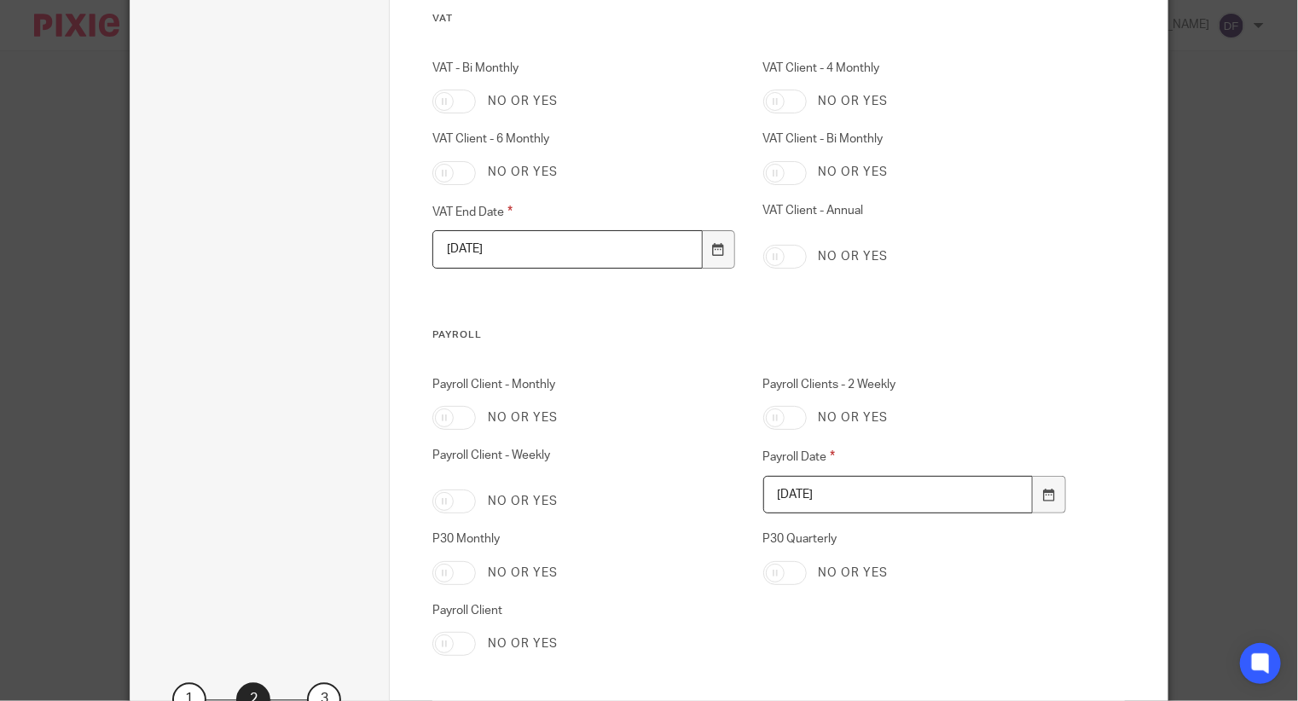
scroll to position [1704, 0]
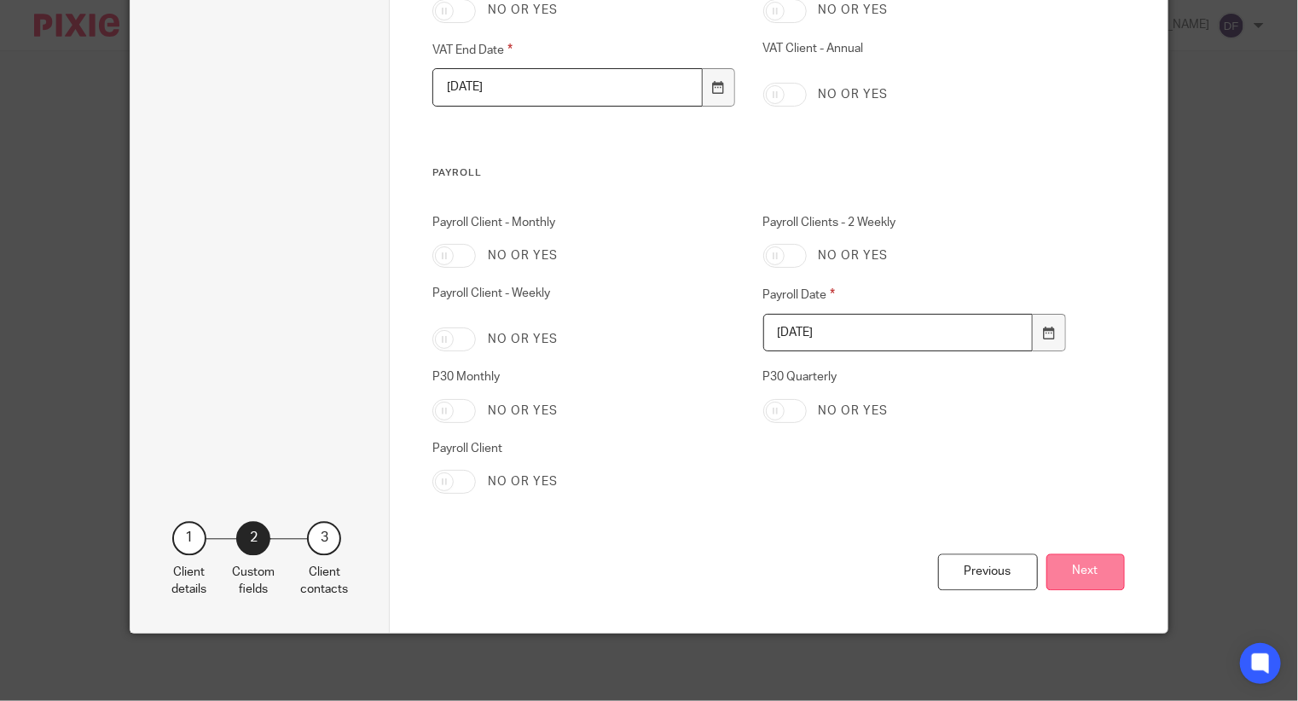
click at [1091, 582] on button "Next" at bounding box center [1085, 571] width 78 height 37
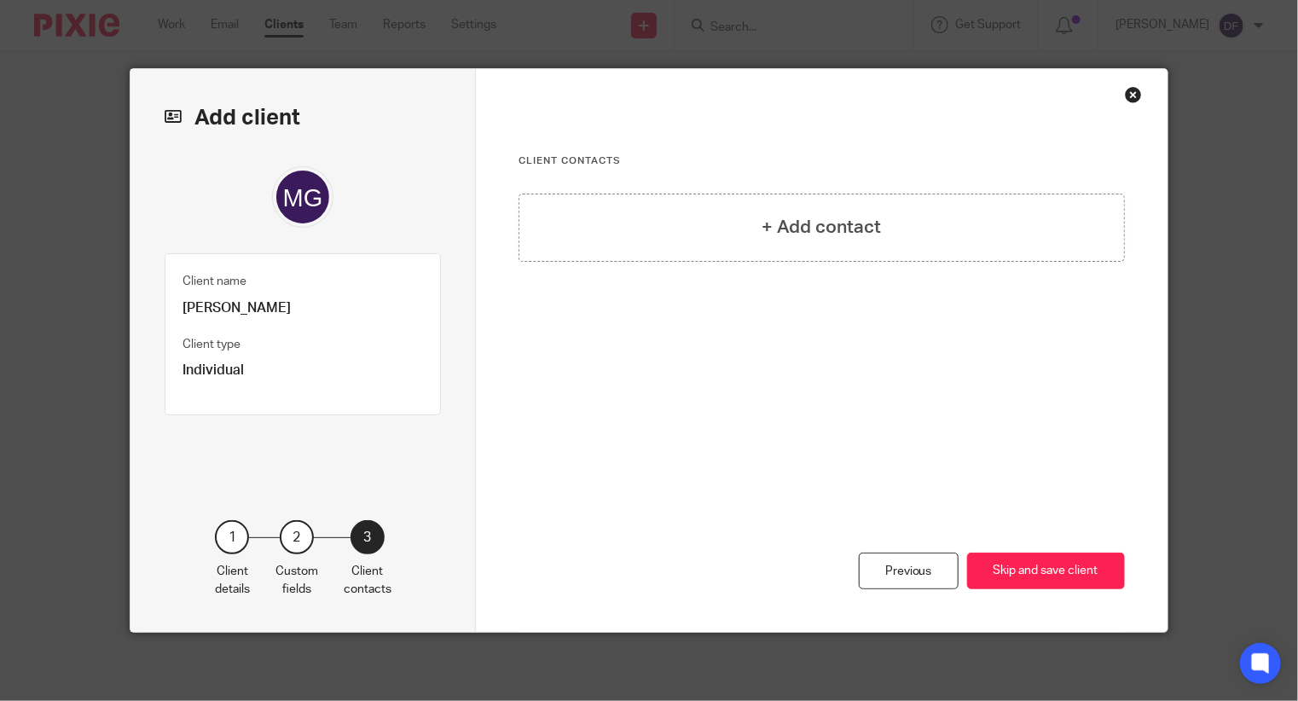
scroll to position [0, 0]
click at [849, 233] on h4 "+ Add contact" at bounding box center [821, 227] width 119 height 26
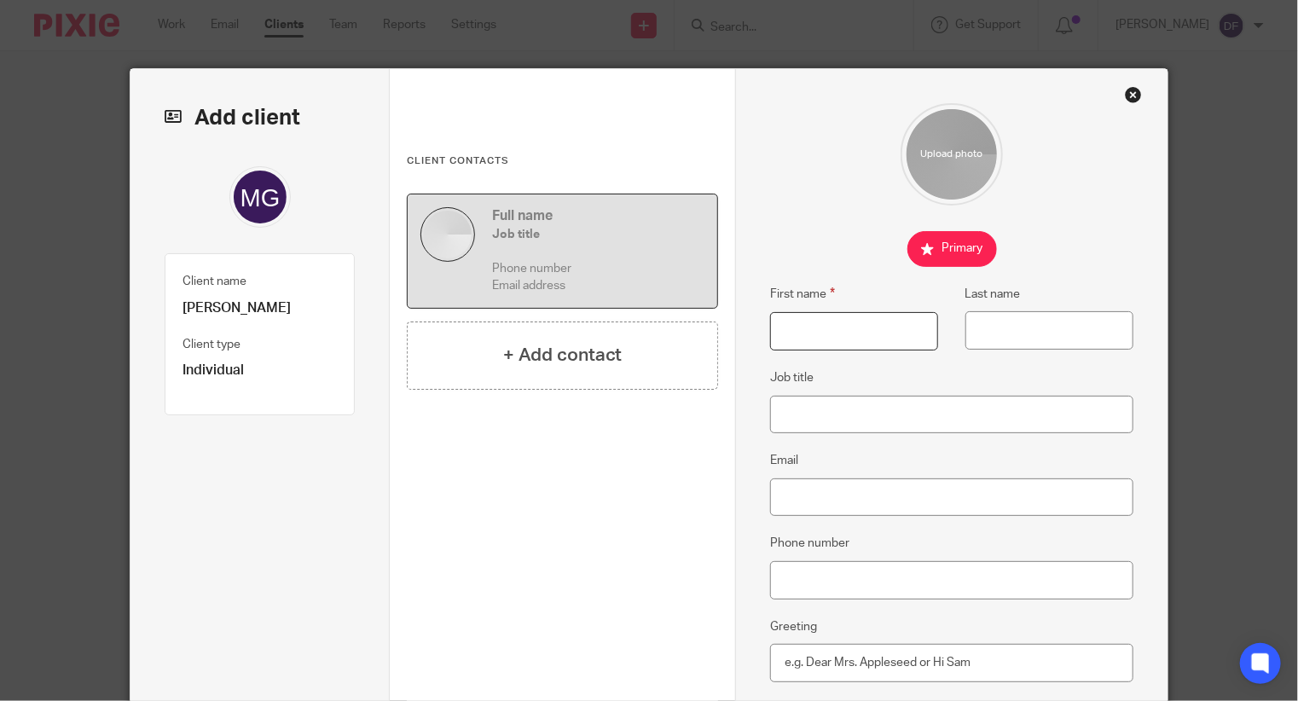
click at [812, 342] on input "First name" at bounding box center [854, 331] width 168 height 38
type input "Mia"
click at [1021, 334] on input "Last name" at bounding box center [1049, 330] width 168 height 38
type input "Griffin"
click at [816, 501] on input "Email" at bounding box center [951, 497] width 362 height 38
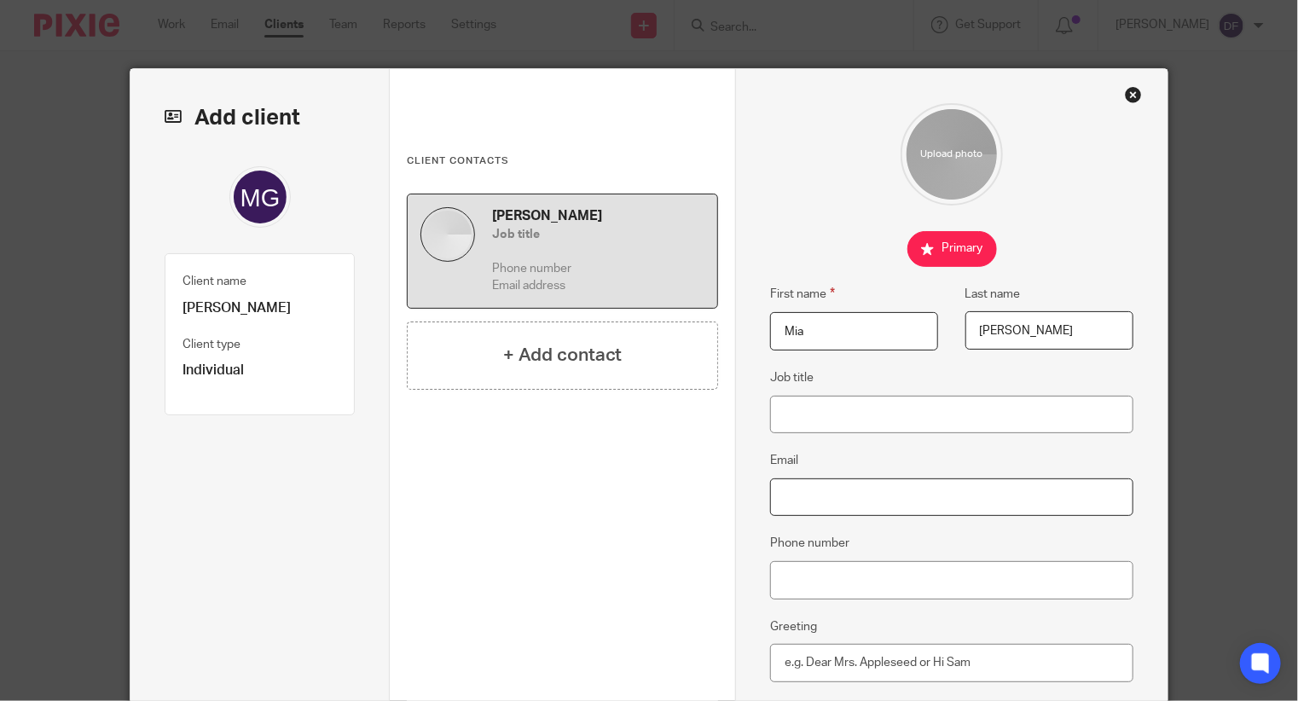
paste input "alexanderfrini@gmail.com"
type input "alexanderfrini@gmail.com"
drag, startPoint x: 931, startPoint y: 496, endPoint x: 679, endPoint y: 495, distance: 252.4
click at [682, 494] on div "Add client Client name Mia Griffin Client type Individual 1 Client details 2 Cu…" at bounding box center [648, 503] width 1037 height 869
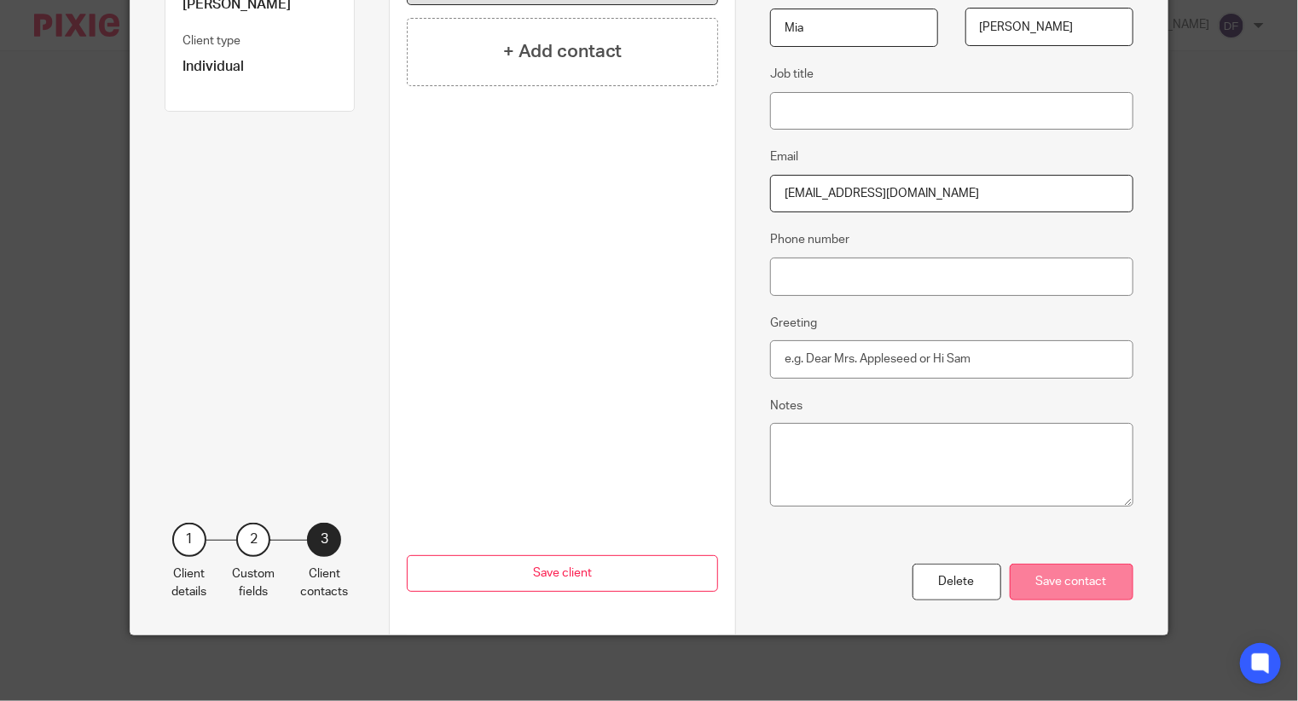
type input "miagriffin10@gmail.com"
click at [1059, 586] on div "Save contact" at bounding box center [1072, 582] width 124 height 37
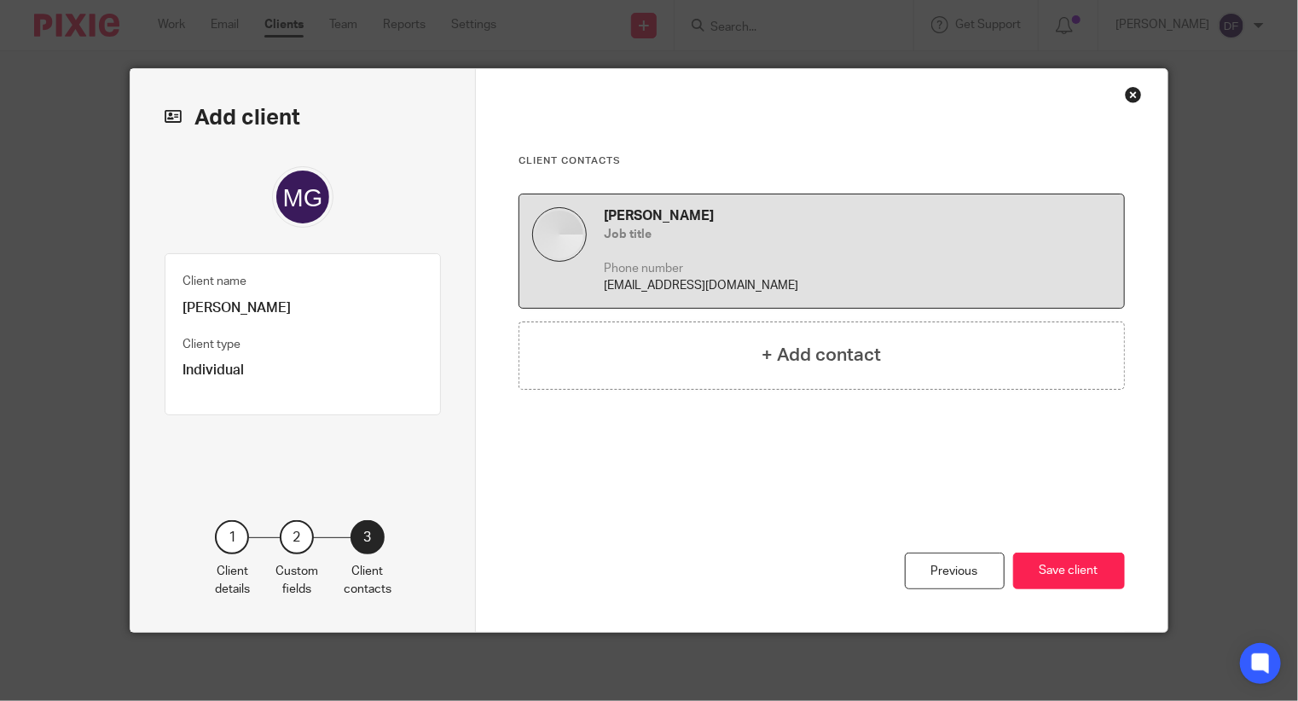
scroll to position [0, 0]
click at [1059, 584] on button "Save client" at bounding box center [1069, 571] width 112 height 37
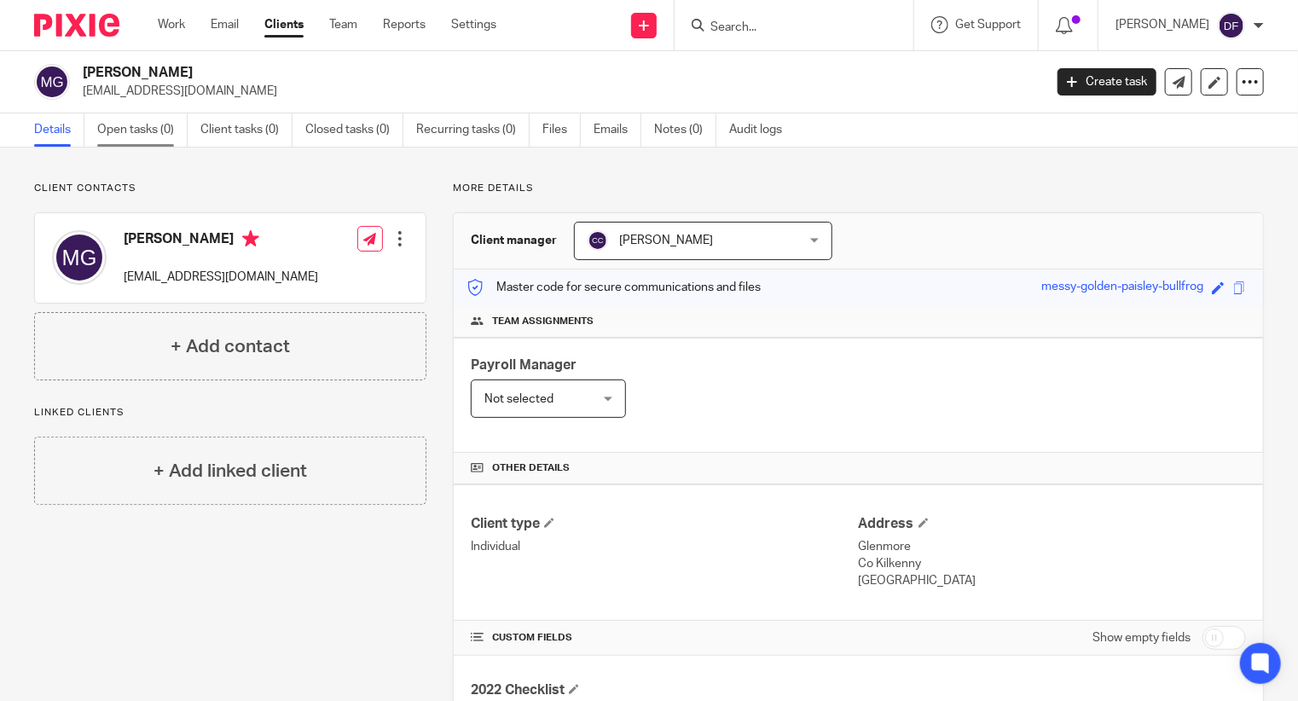
click at [127, 134] on link "Open tasks (0)" at bounding box center [142, 129] width 90 height 33
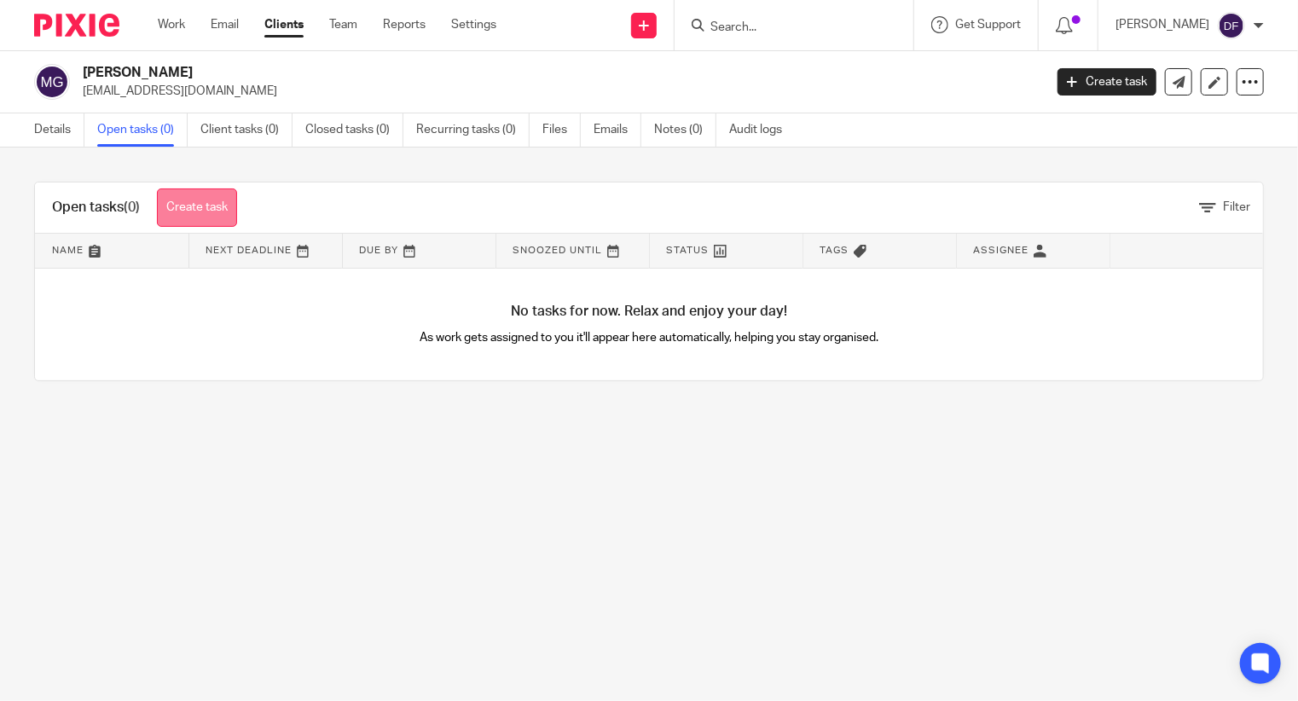
click at [196, 209] on link "Create task" at bounding box center [197, 207] width 80 height 38
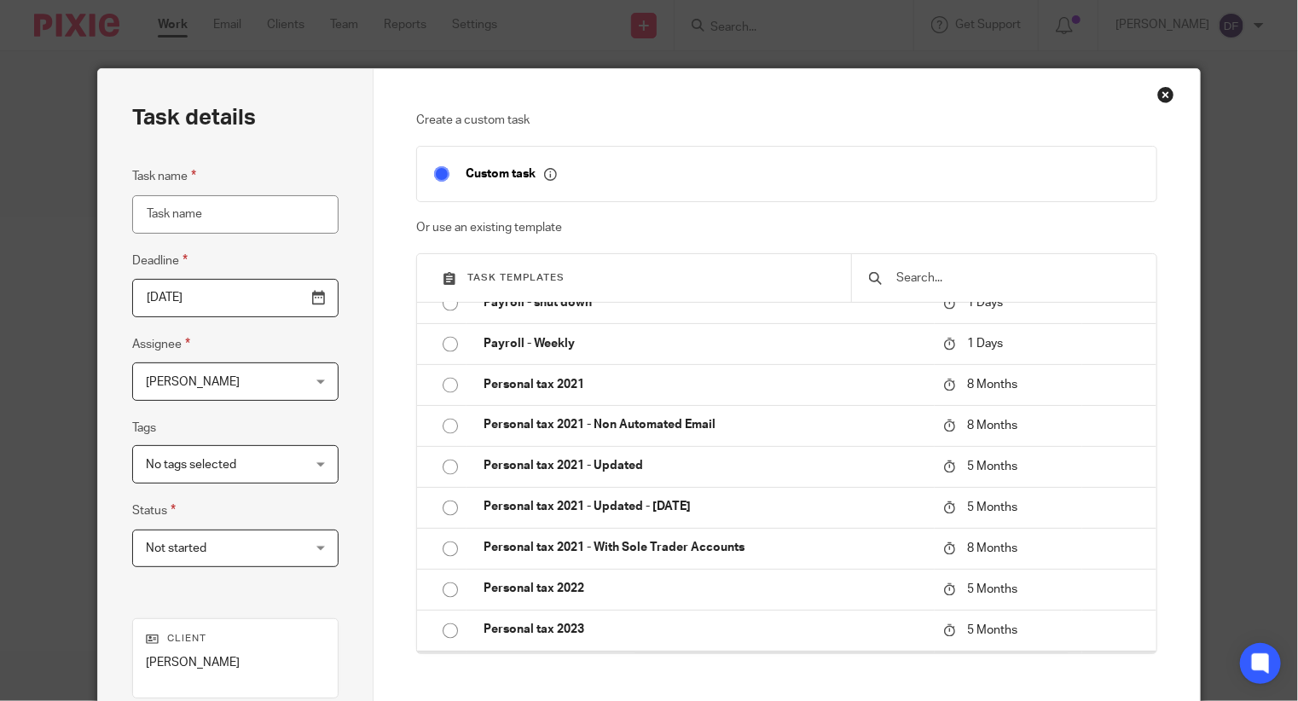
scroll to position [1876, 0]
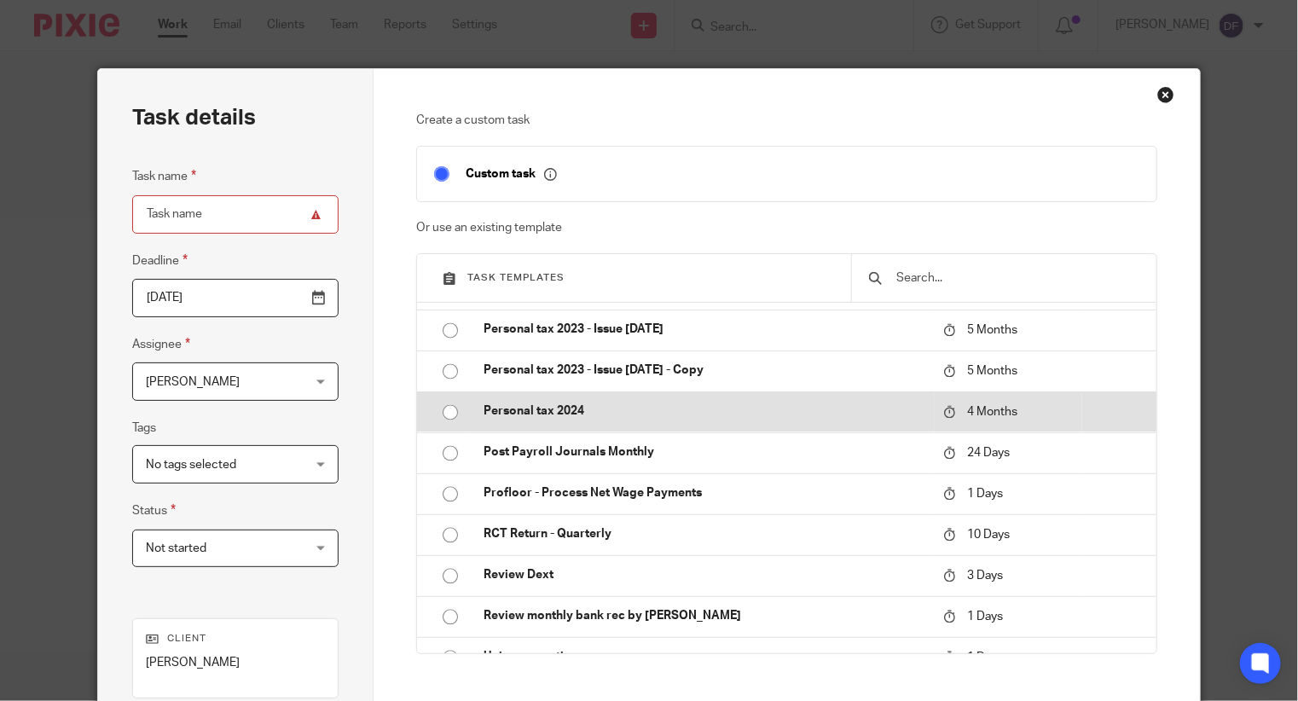
click at [443, 409] on input "radio" at bounding box center [450, 412] width 32 height 32
type input "2025-12-21"
type input "Personal tax 2024"
checkbox input "false"
radio input "false"
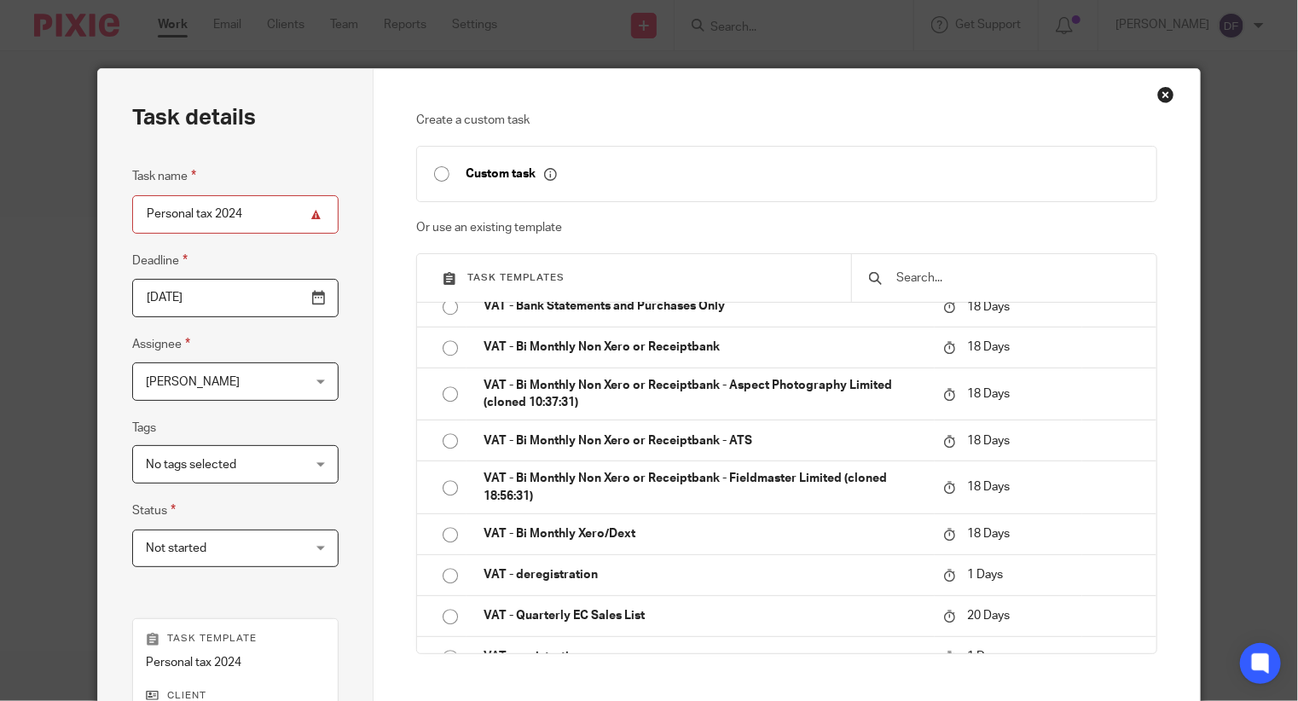
scroll to position [305, 0]
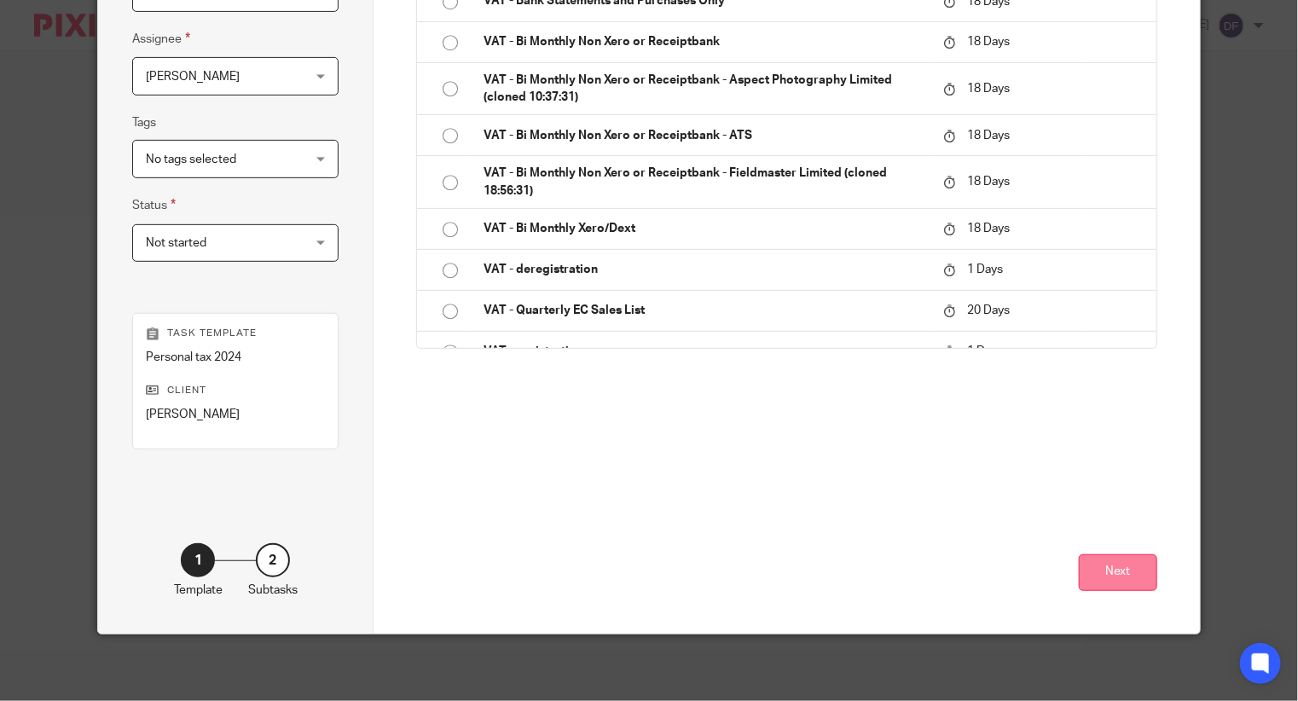
click at [1136, 571] on button "Next" at bounding box center [1118, 572] width 78 height 37
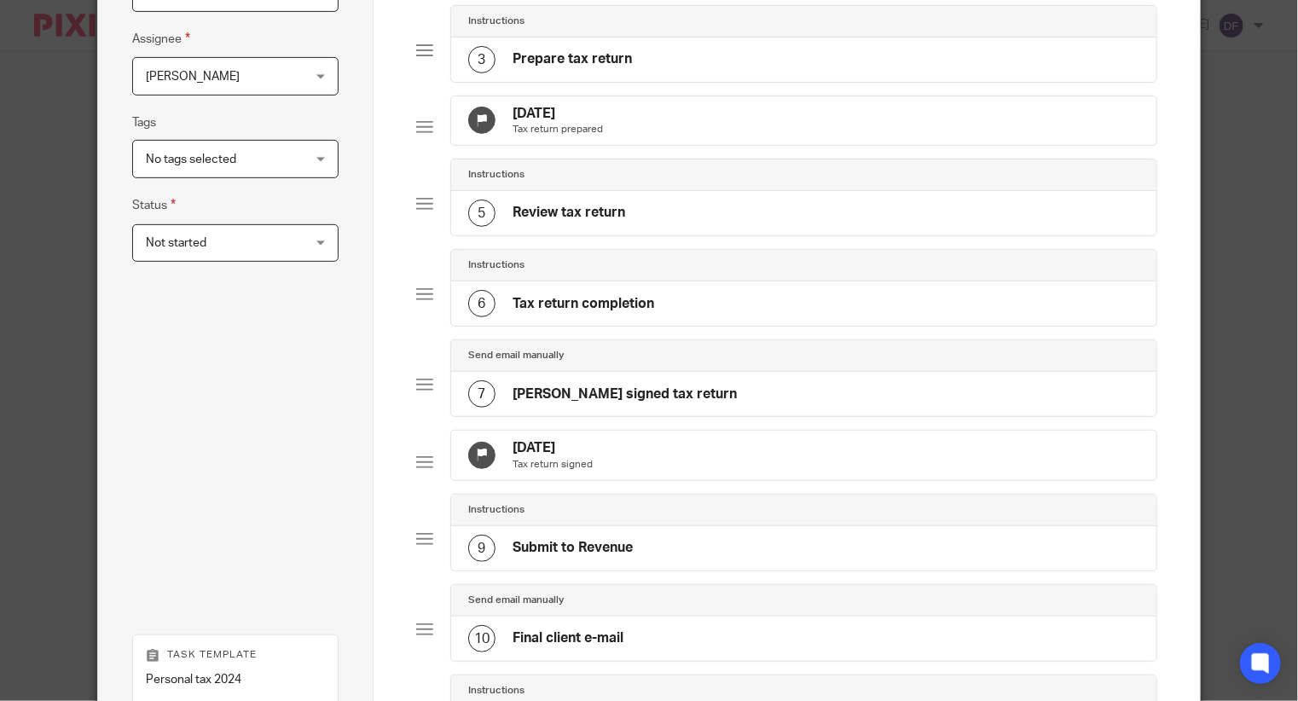
scroll to position [663, 0]
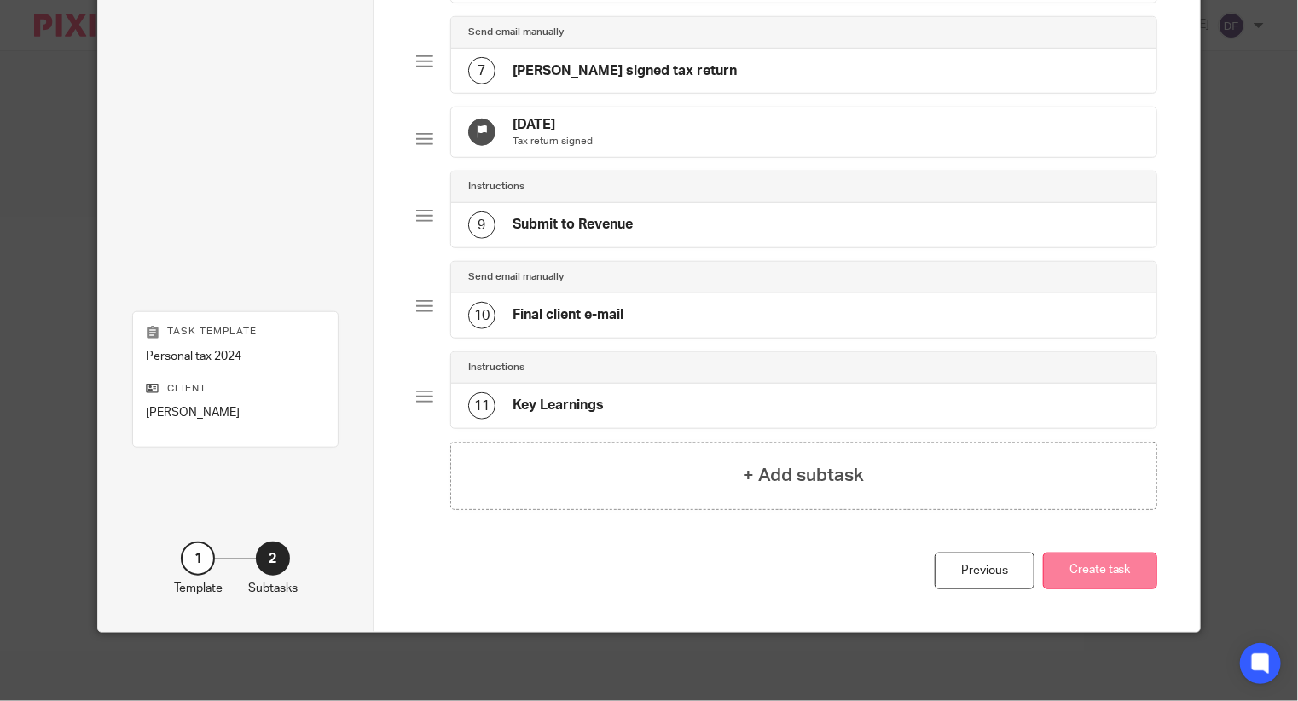
click at [1105, 564] on button "Create task" at bounding box center [1100, 571] width 114 height 37
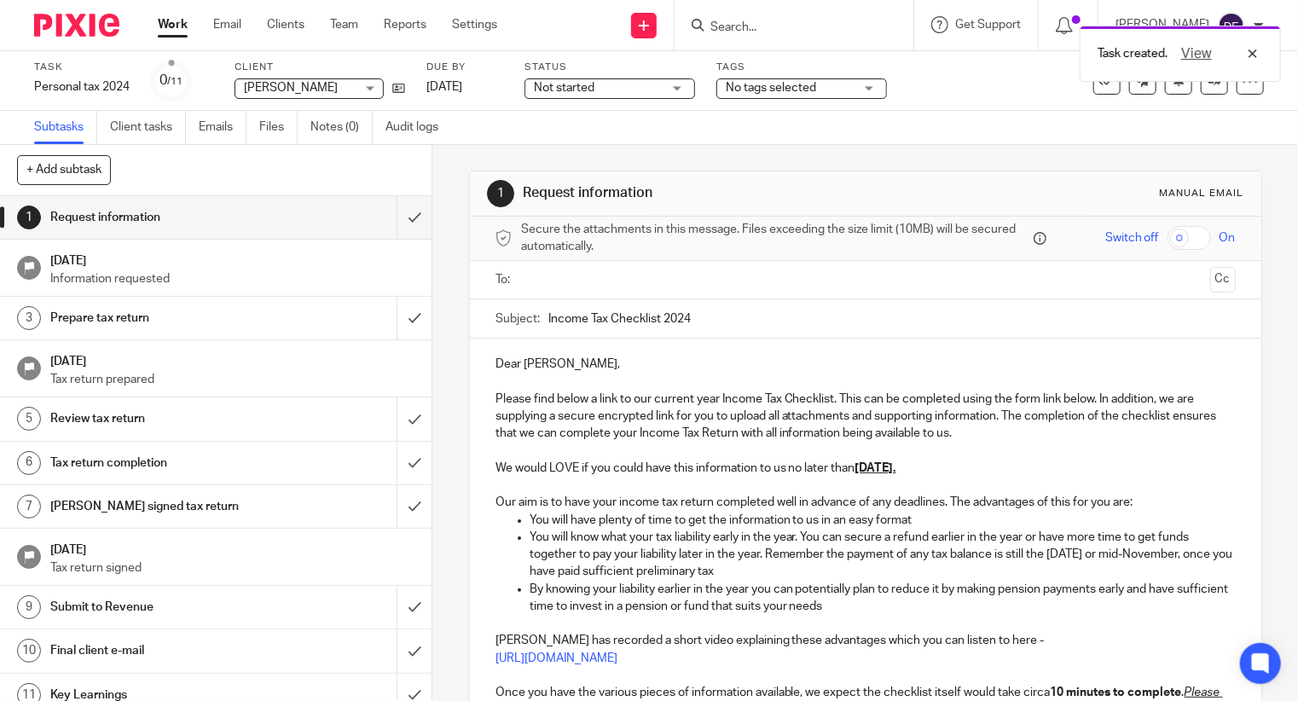
click at [534, 281] on input "text" at bounding box center [865, 280] width 676 height 20
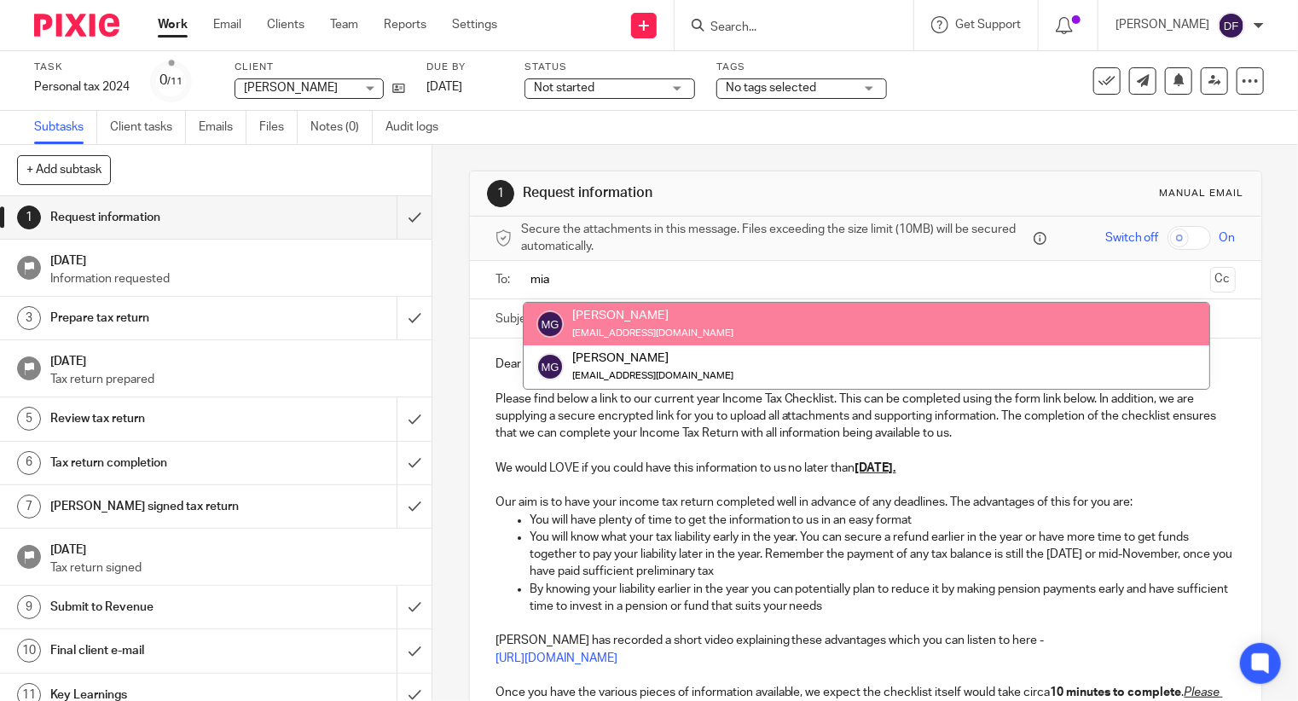
type input "mia"
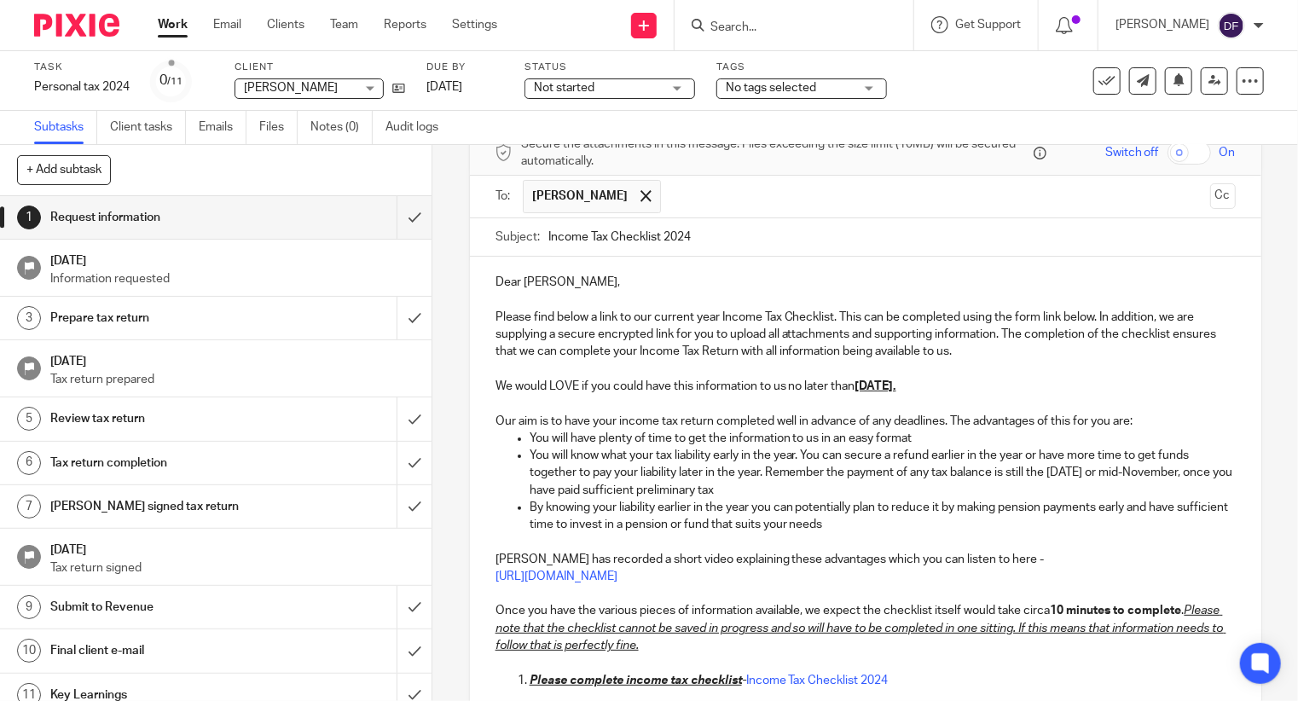
scroll to position [171, 0]
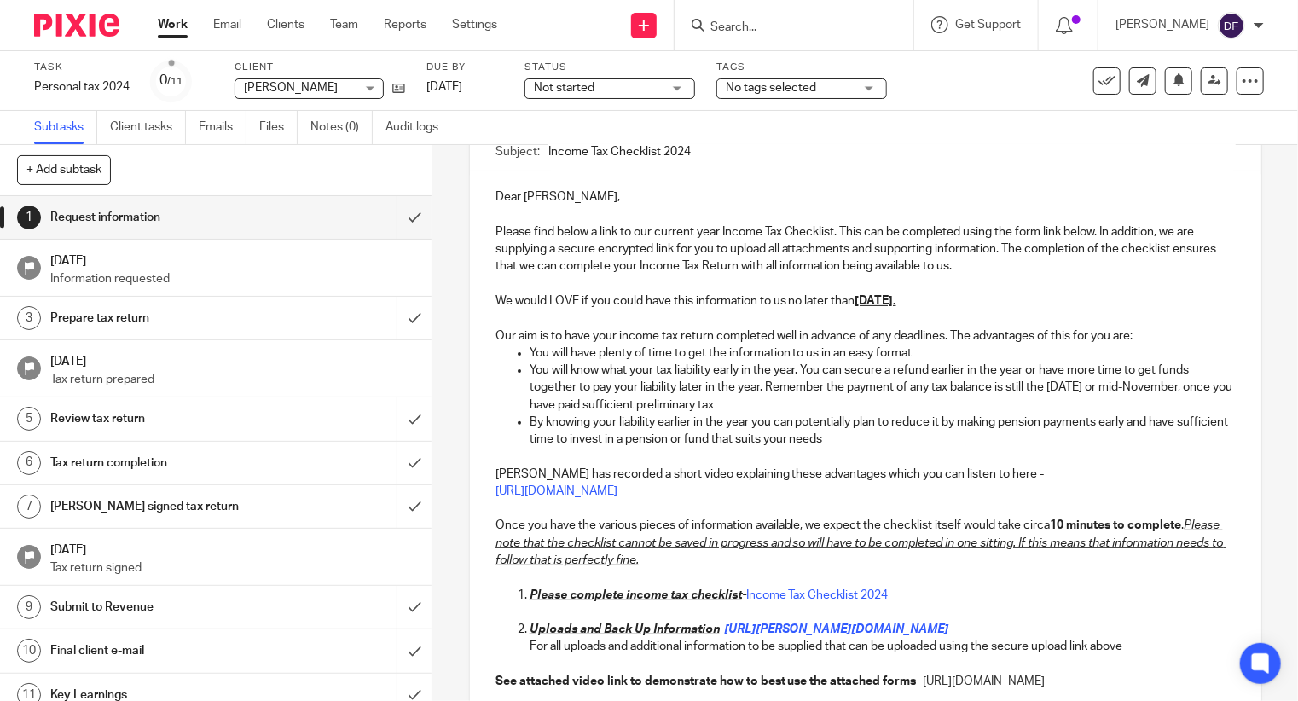
click at [495, 297] on p "We would LOVE if you could have this information to us no later than 31st May 2…" at bounding box center [865, 300] width 740 height 17
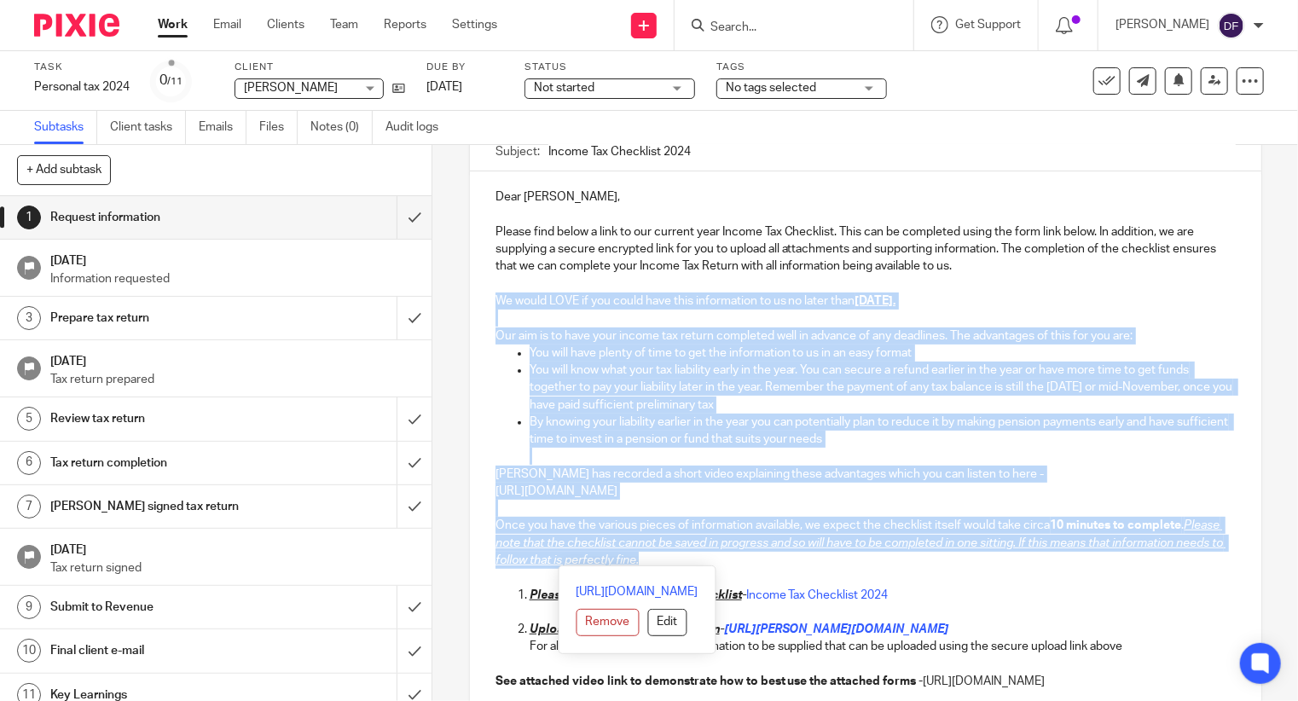
drag, startPoint x: 492, startPoint y: 297, endPoint x: 1199, endPoint y: 555, distance: 752.6
click at [1199, 559] on div "Dear Mia, Please find below a link to our current year Income Tax Checklist. Th…" at bounding box center [865, 471] width 791 height 600
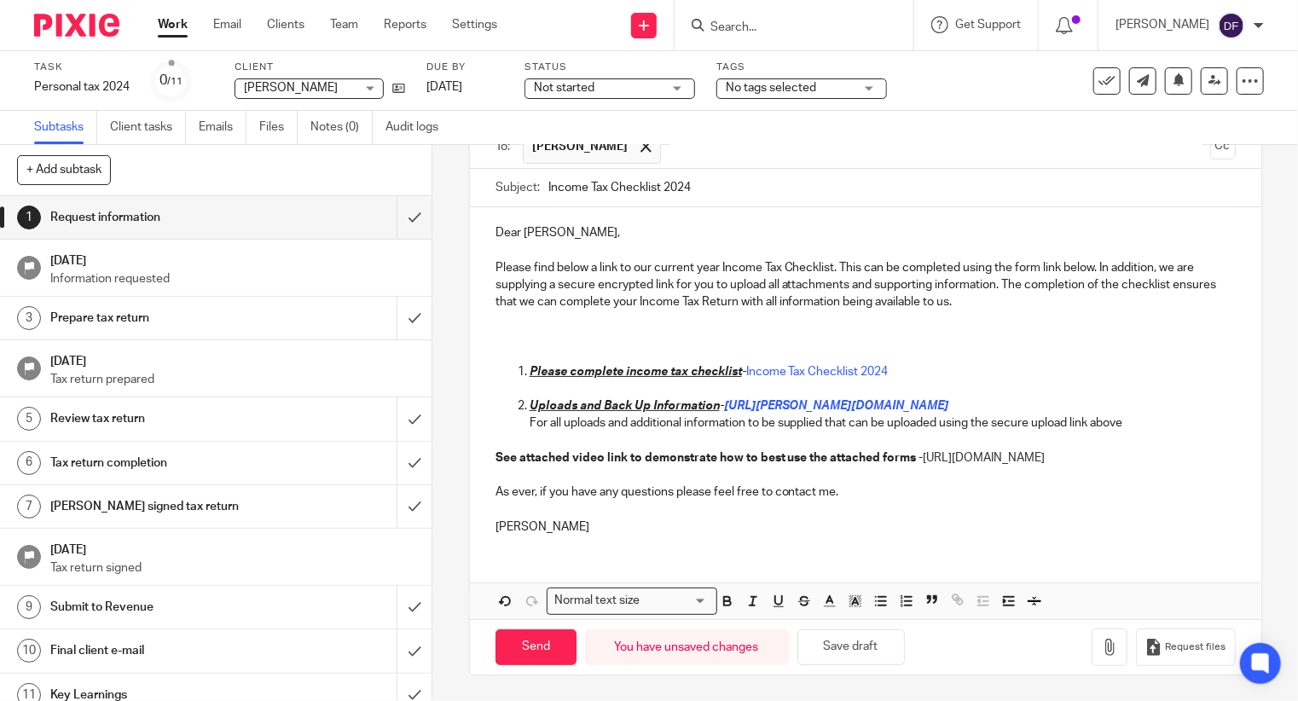
scroll to position [132, 0]
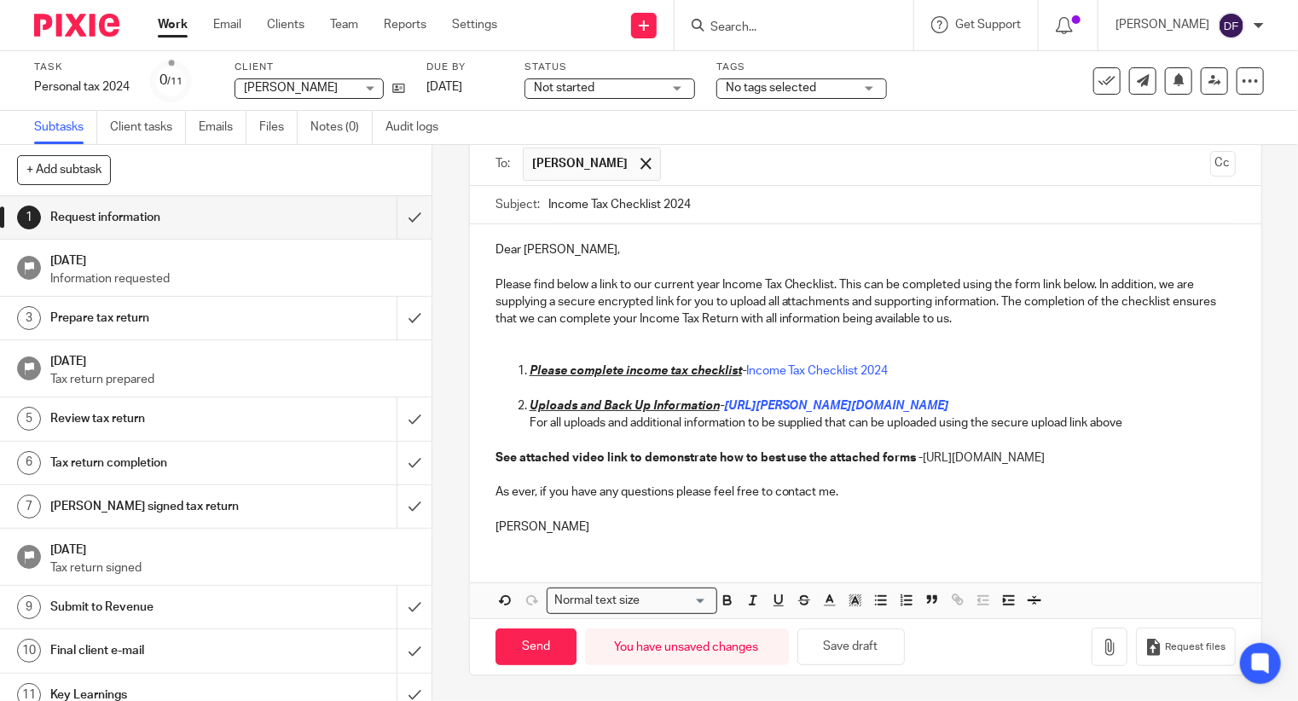
click at [594, 535] on p "Colin Comerford" at bounding box center [865, 526] width 740 height 17
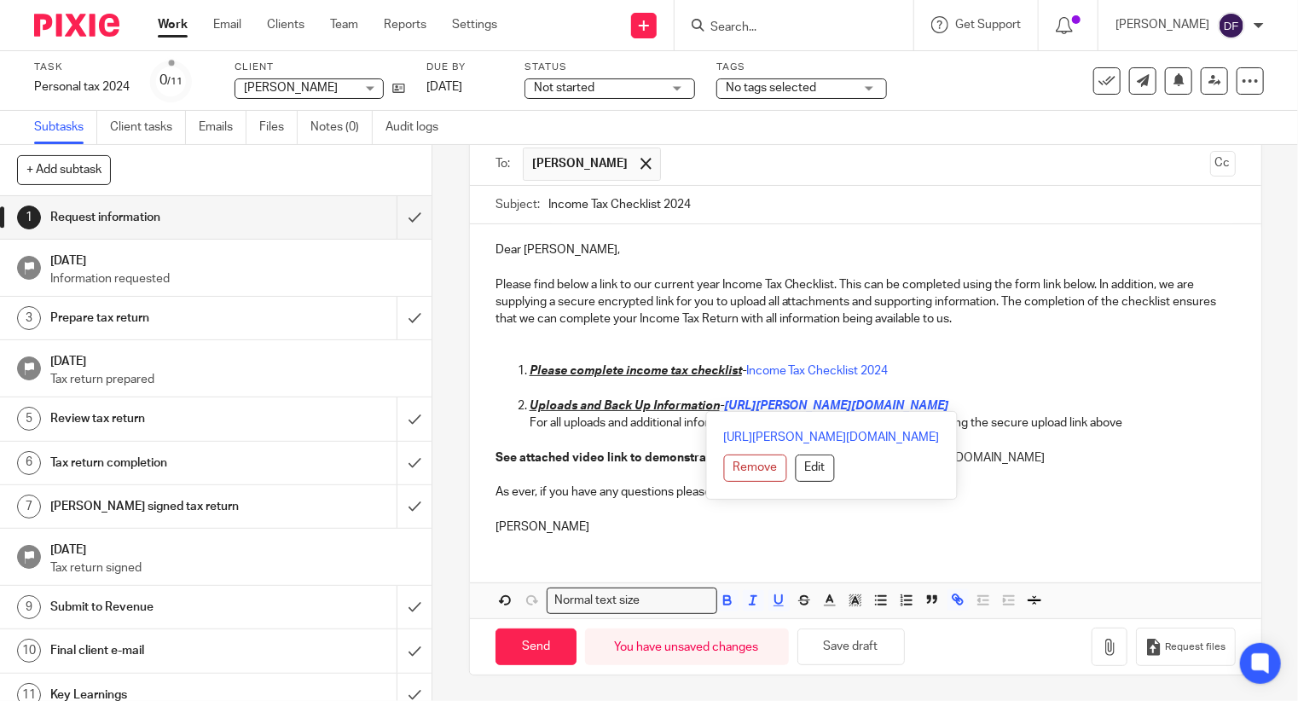
drag, startPoint x: 1162, startPoint y: 389, endPoint x: 1024, endPoint y: 379, distance: 138.5
click at [1024, 379] on div "Dear Mia, Please find below a link to our current year Income Tax Checklist. Th…" at bounding box center [865, 386] width 791 height 324
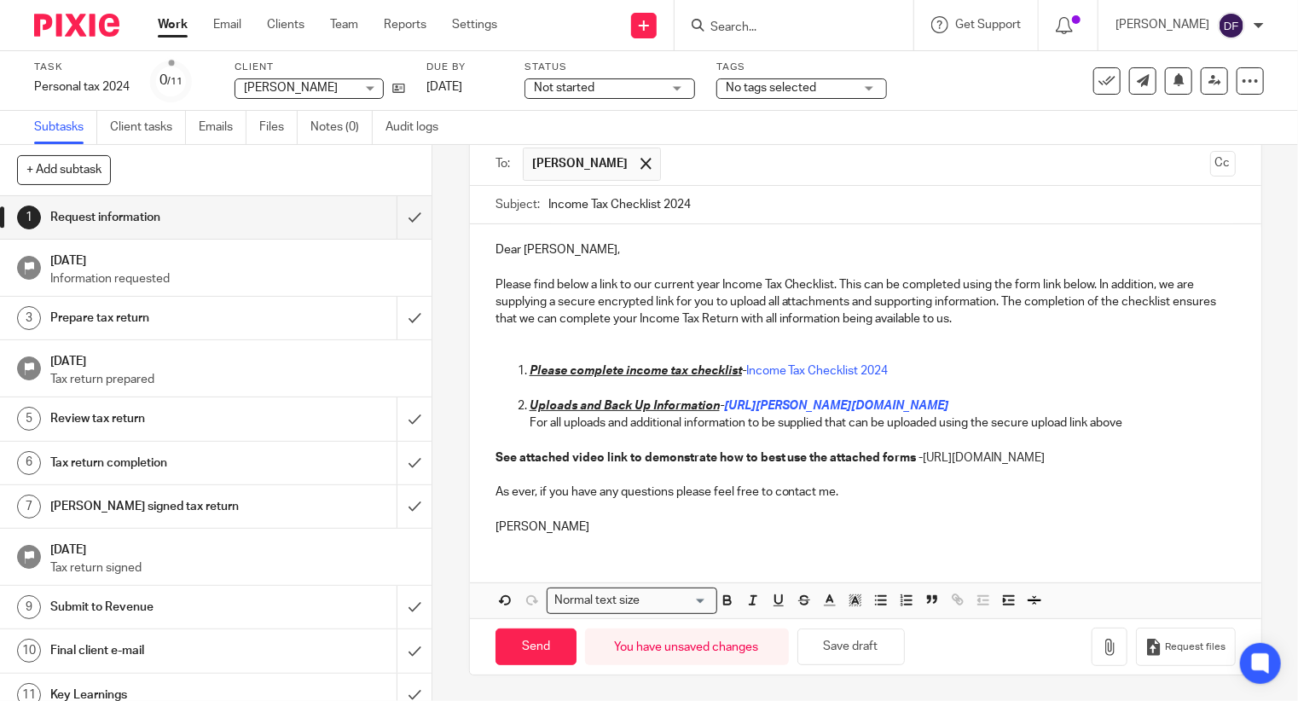
click at [630, 535] on p "Colin" at bounding box center [865, 526] width 740 height 17
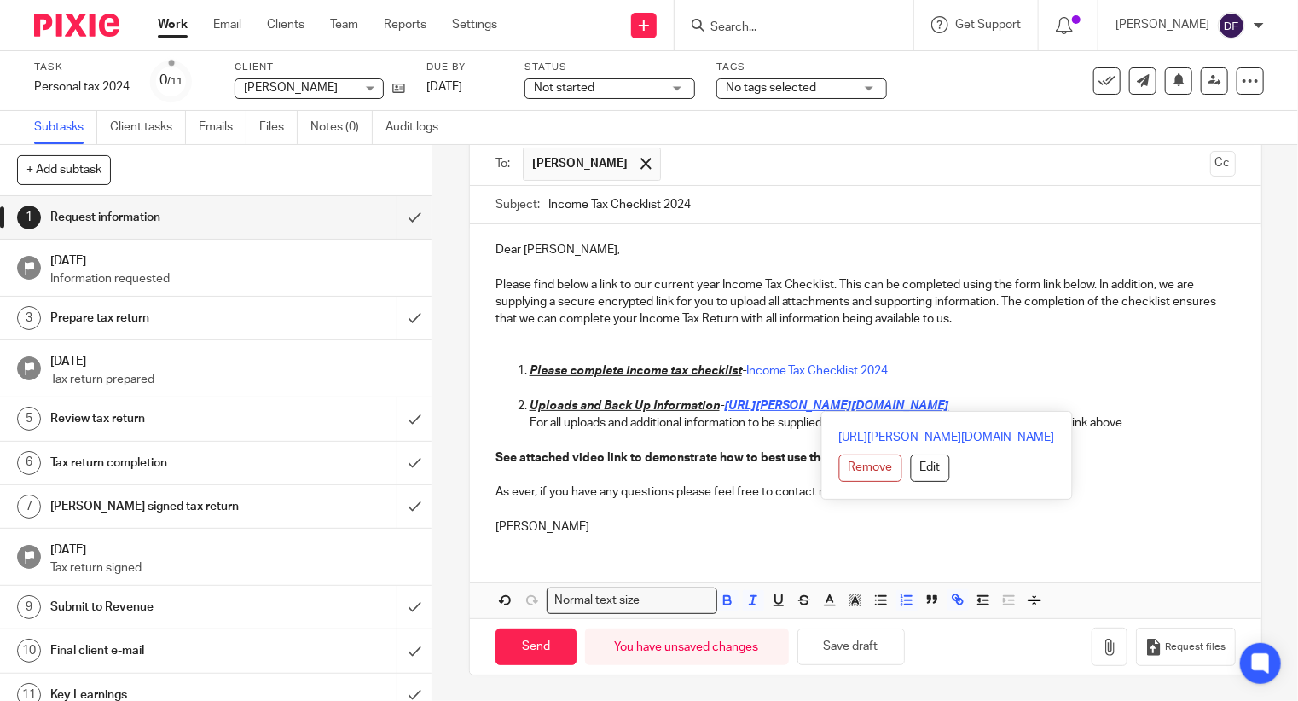
drag, startPoint x: 1161, startPoint y: 387, endPoint x: 723, endPoint y: 392, distance: 438.3
click at [723, 397] on p "Uploads and Back Up Information - https://comerford-foley.usepixie.net/u/eb455f…" at bounding box center [883, 405] width 706 height 17
click at [910, 454] on button "Edit" at bounding box center [929, 467] width 39 height 27
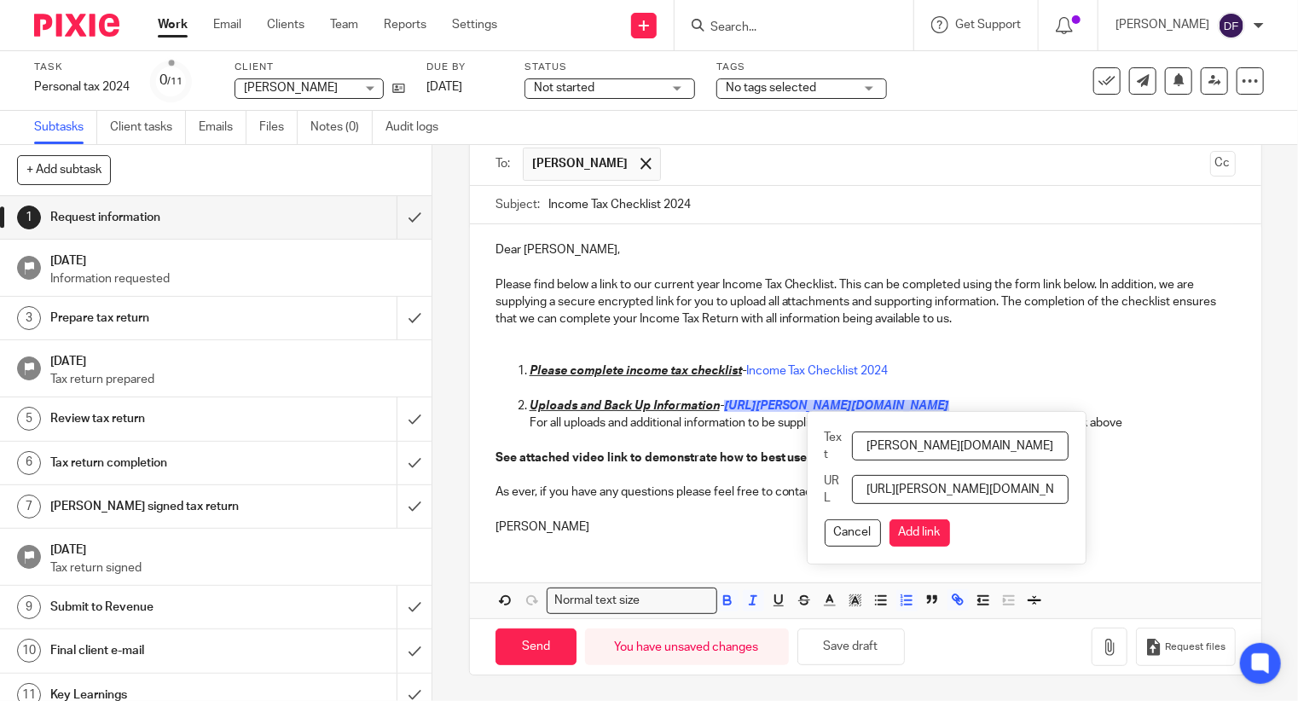
scroll to position [0, 269]
drag, startPoint x: 879, startPoint y: 433, endPoint x: 1267, endPoint y: 398, distance: 389.5
click at [1266, 399] on div "1 Request information Manual email Secure the attachments in this message. File…" at bounding box center [864, 423] width 865 height 556
type input "Upload here"
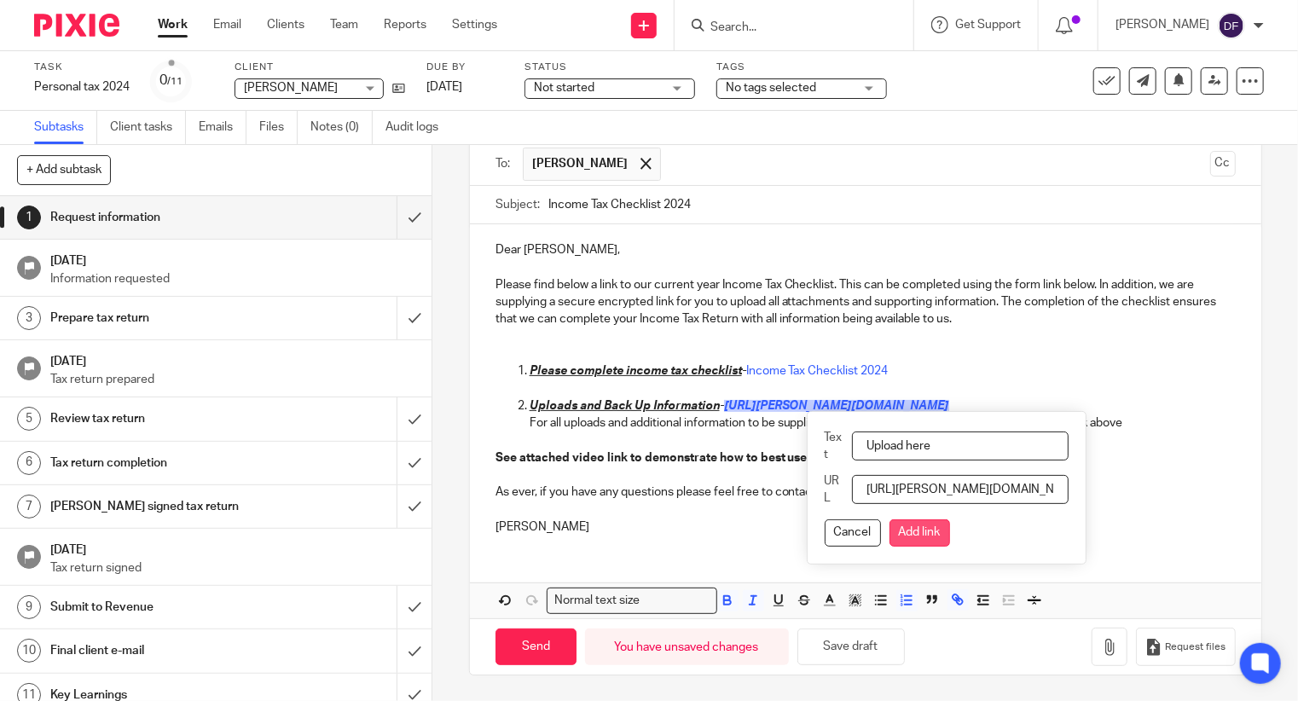
click at [950, 529] on button "Add link" at bounding box center [919, 532] width 61 height 27
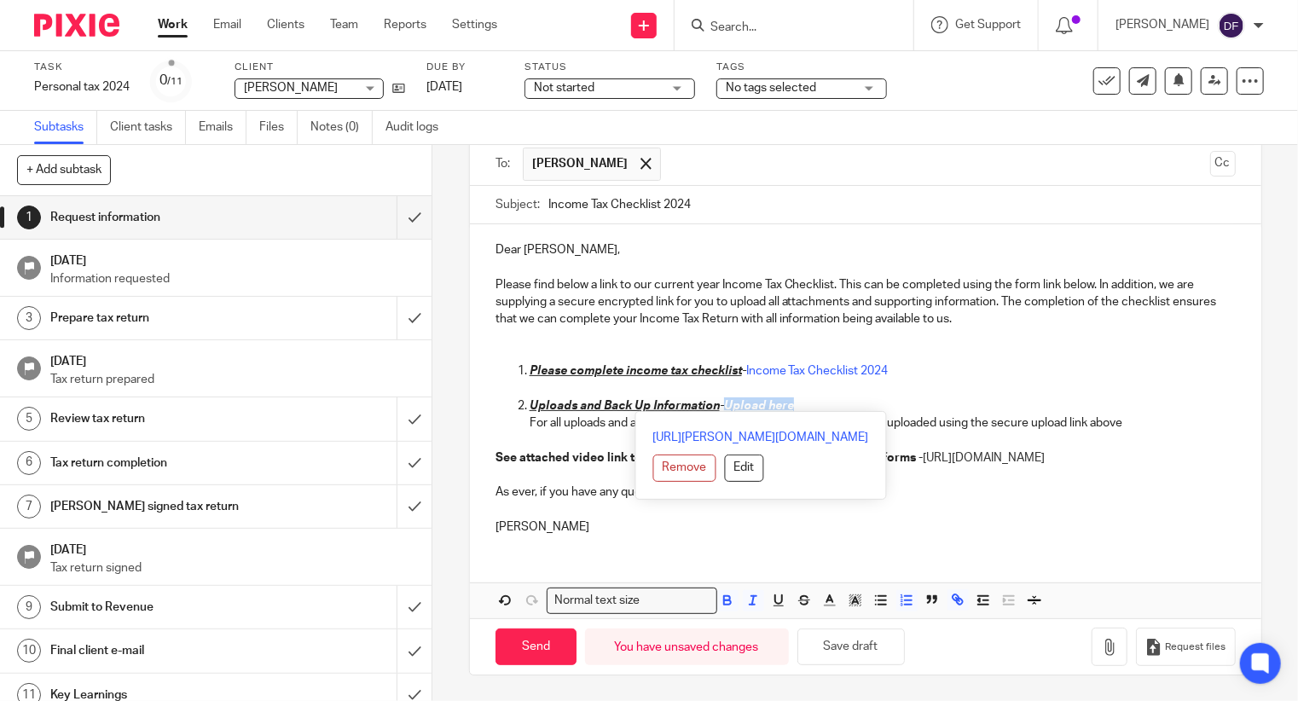
drag, startPoint x: 818, startPoint y: 386, endPoint x: 721, endPoint y: 386, distance: 96.4
click at [721, 397] on p "Uploads and Back Up Information - Upload here" at bounding box center [883, 405] width 706 height 17
click at [726, 601] on icon "button" at bounding box center [727, 600] width 15 height 15
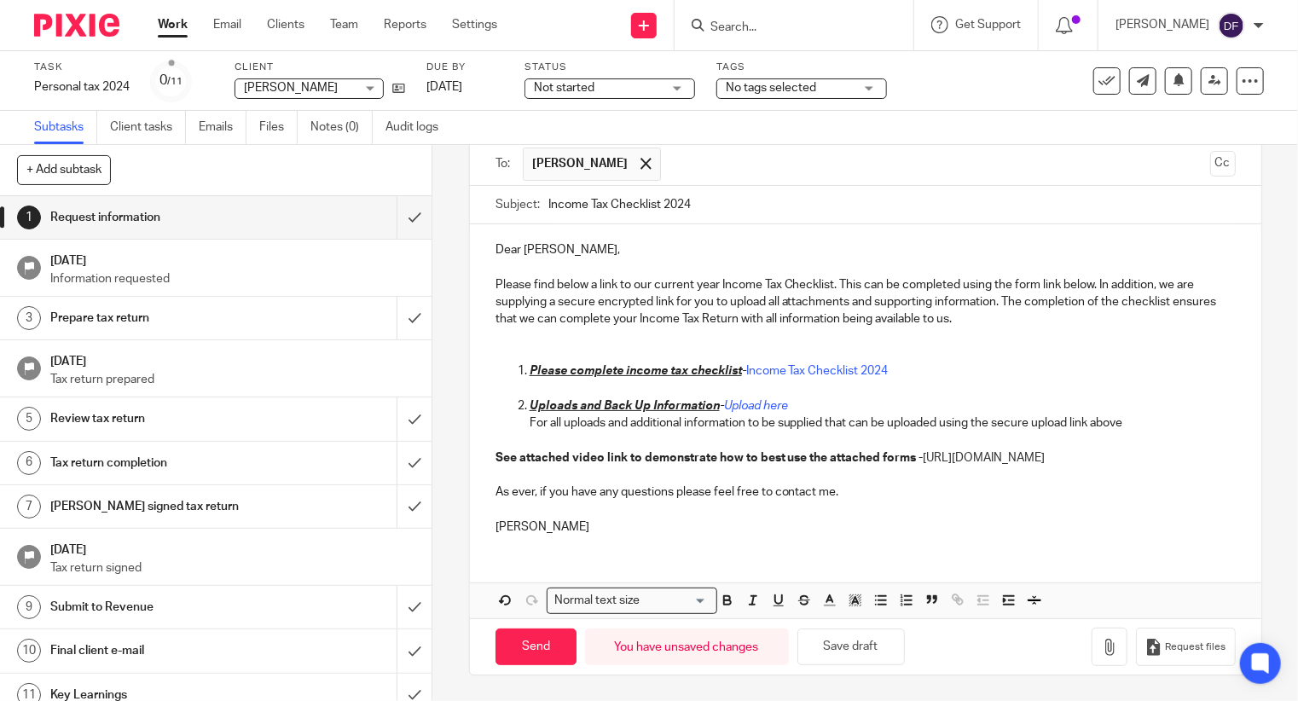
click at [905, 521] on p "Colin" at bounding box center [865, 526] width 740 height 17
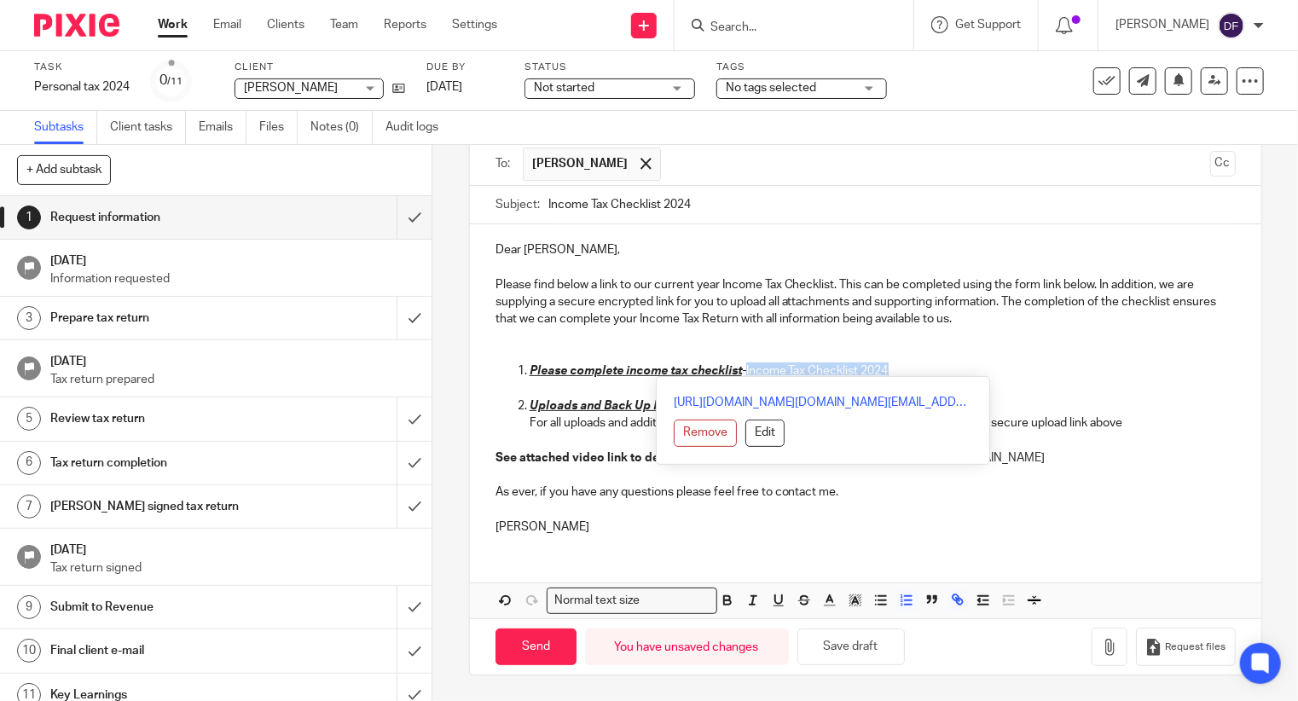
drag, startPoint x: 893, startPoint y: 349, endPoint x: 744, endPoint y: 354, distance: 149.3
click at [744, 362] on p "Please complete income tax checklist - Income Tax Checklist 2024" at bounding box center [883, 370] width 706 height 17
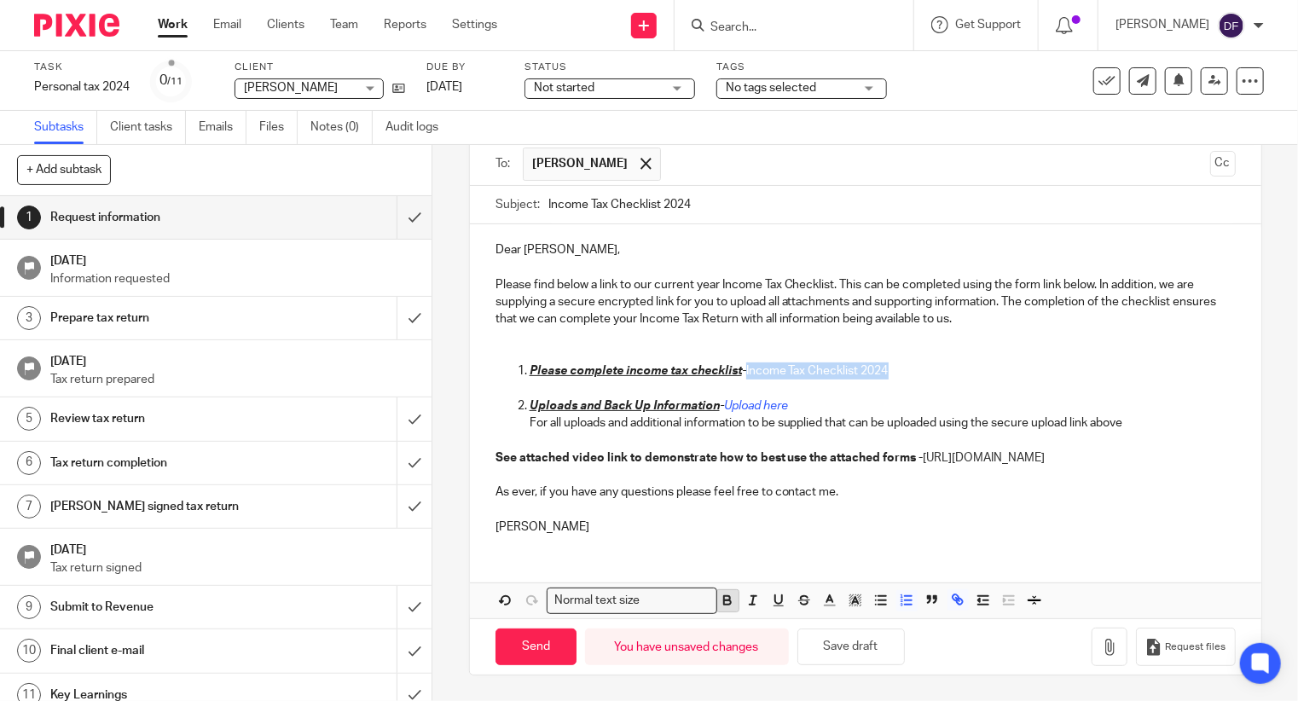
click at [726, 605] on icon "button" at bounding box center [727, 600] width 15 height 15
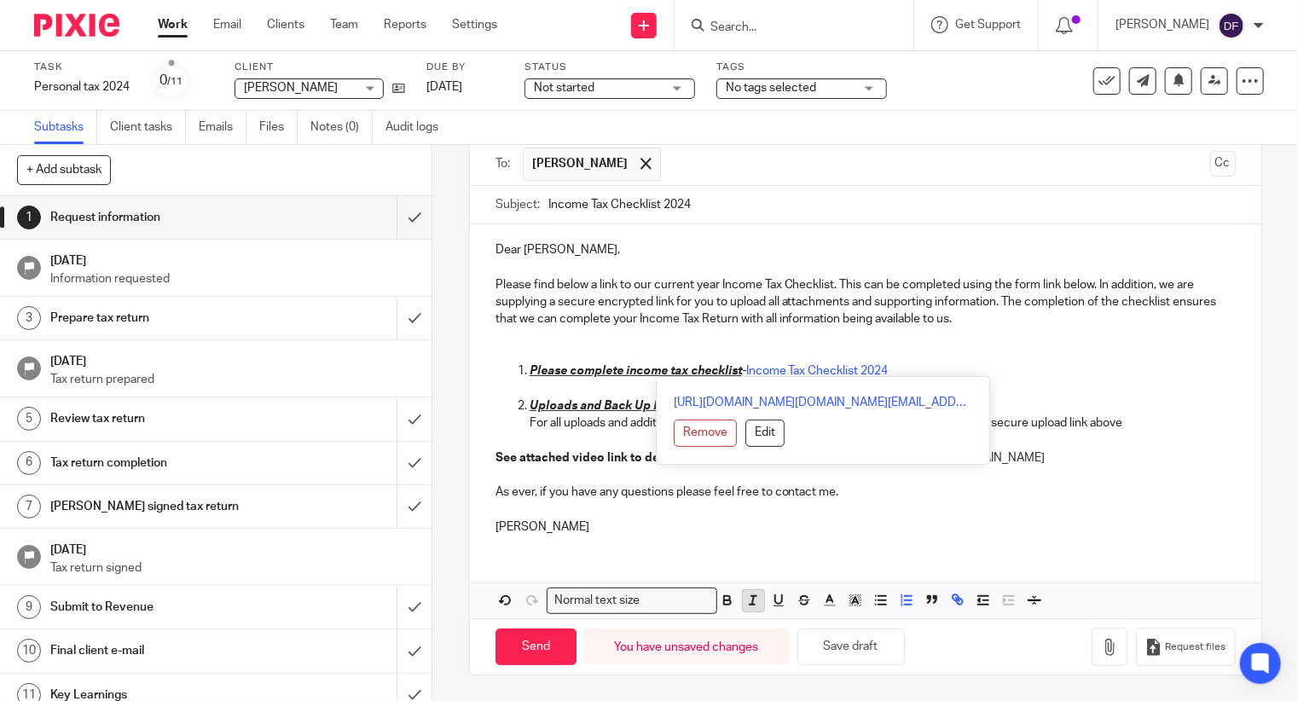
click at [753, 602] on icon "button" at bounding box center [752, 600] width 15 height 15
click at [975, 486] on p "As ever, if you have any questions please feel free to contact me." at bounding box center [865, 491] width 740 height 17
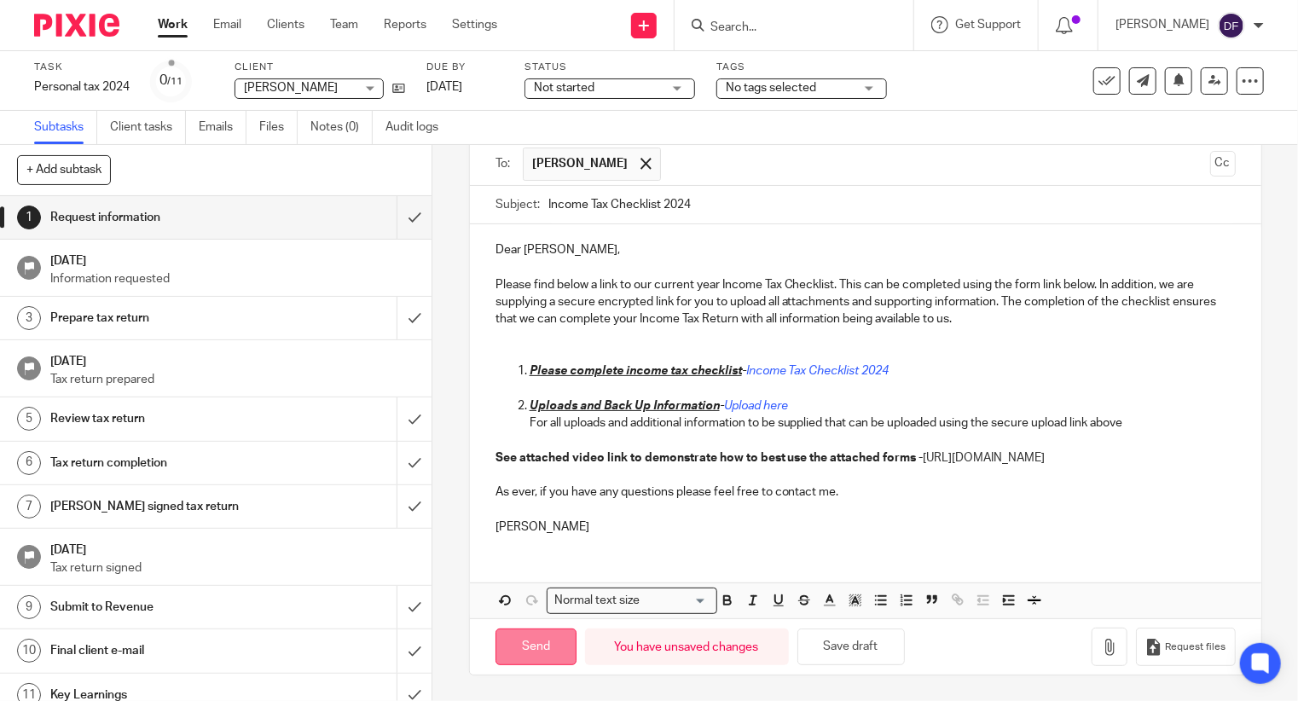
click at [531, 636] on input "Send" at bounding box center [535, 646] width 81 height 37
type input "Sent"
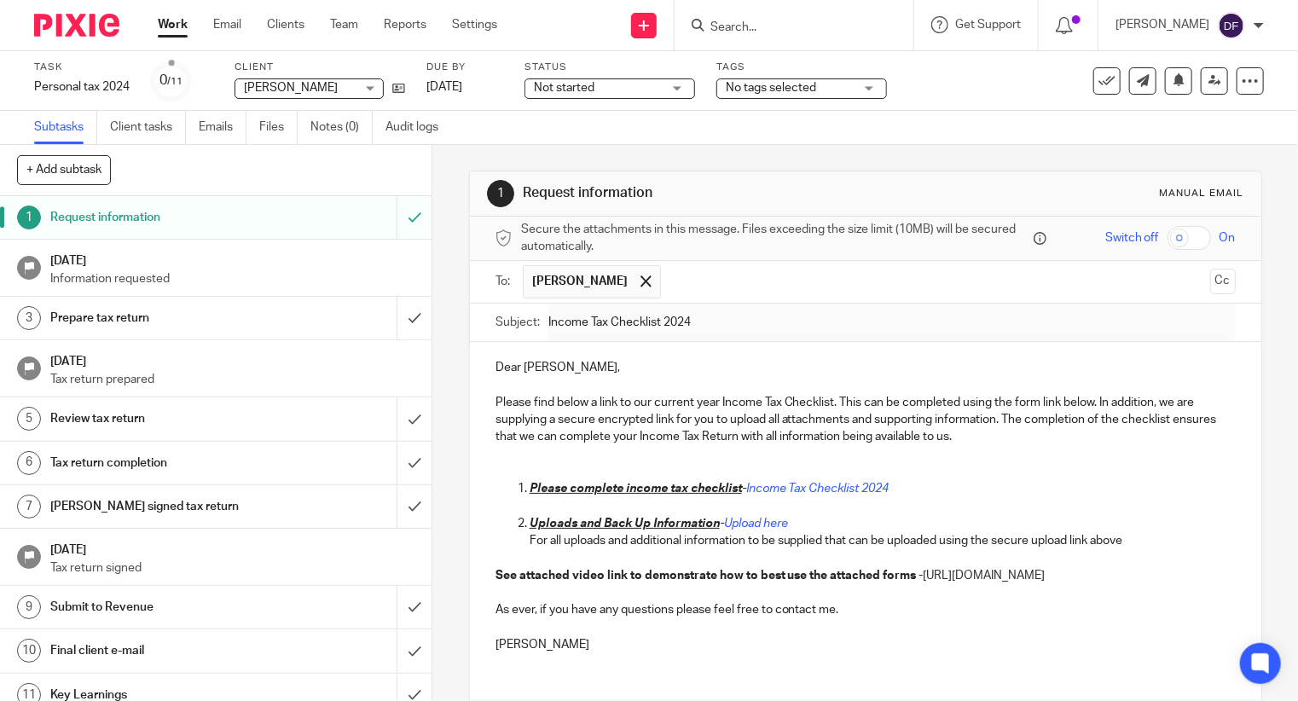
scroll to position [132, 0]
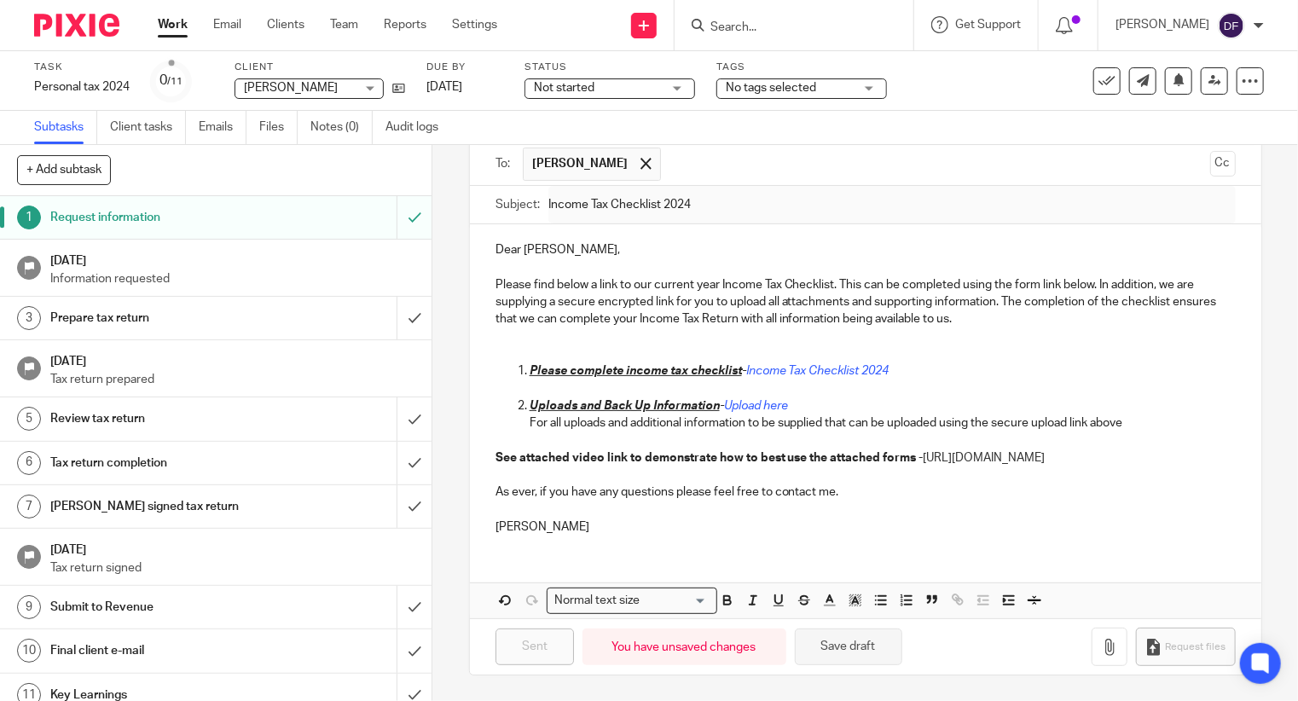
click at [877, 649] on button "Save draft" at bounding box center [848, 646] width 107 height 37
click at [682, 640] on div "You have unsaved changes" at bounding box center [684, 646] width 204 height 37
click at [211, 129] on link "Emails" at bounding box center [223, 127] width 48 height 33
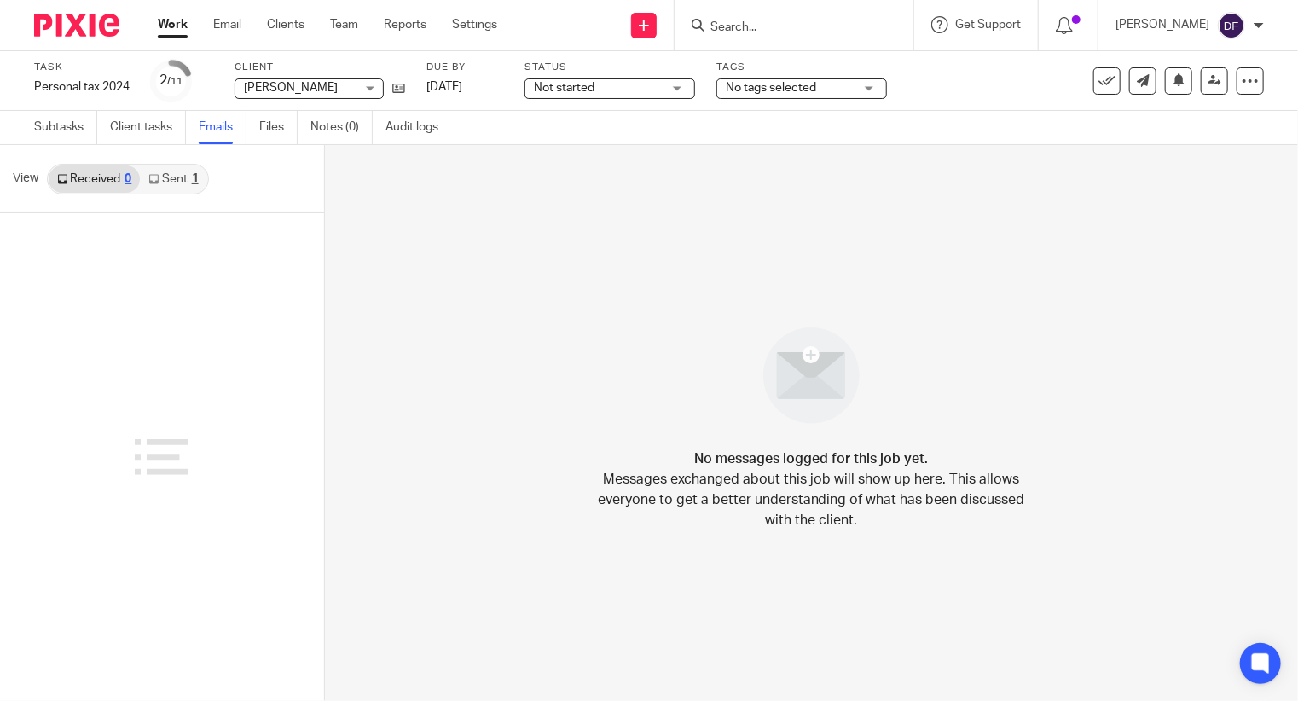
click at [192, 178] on div "1" at bounding box center [195, 179] width 7 height 12
